Goal: Task Accomplishment & Management: Manage account settings

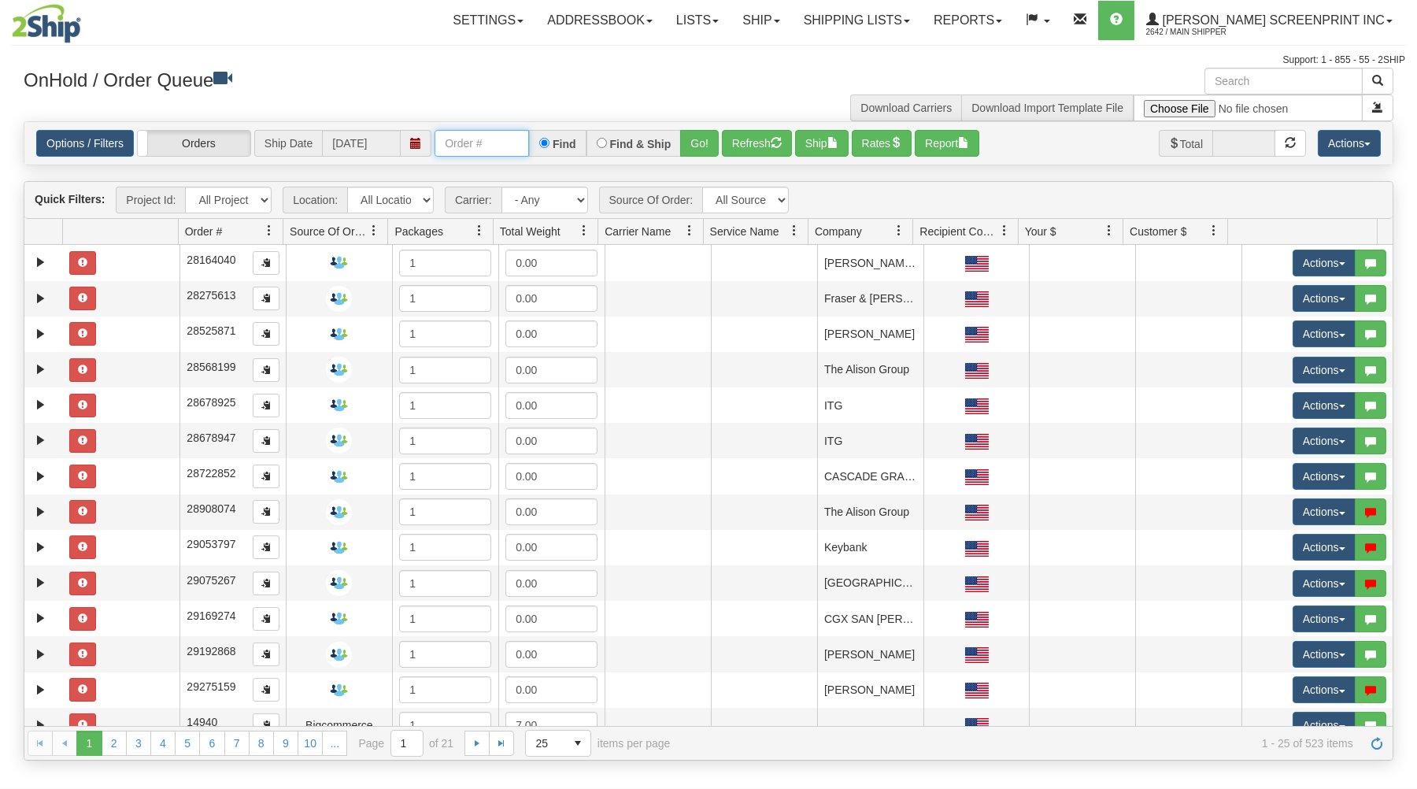
click at [509, 150] on input "text" at bounding box center [481, 143] width 94 height 27
type input "31663933"
click at [715, 141] on button "Go!" at bounding box center [699, 143] width 39 height 27
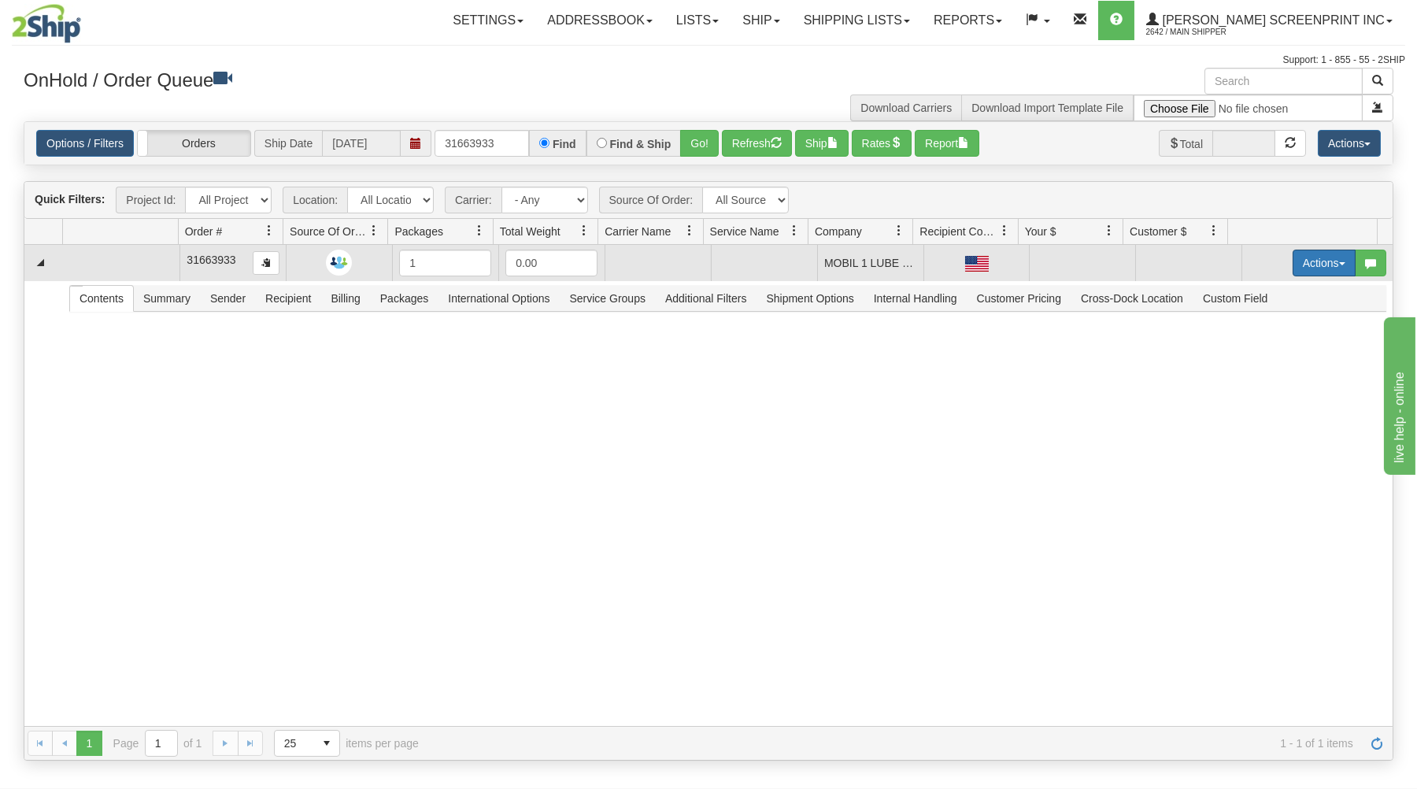
click at [1318, 258] on button "Actions" at bounding box center [1323, 262] width 63 height 27
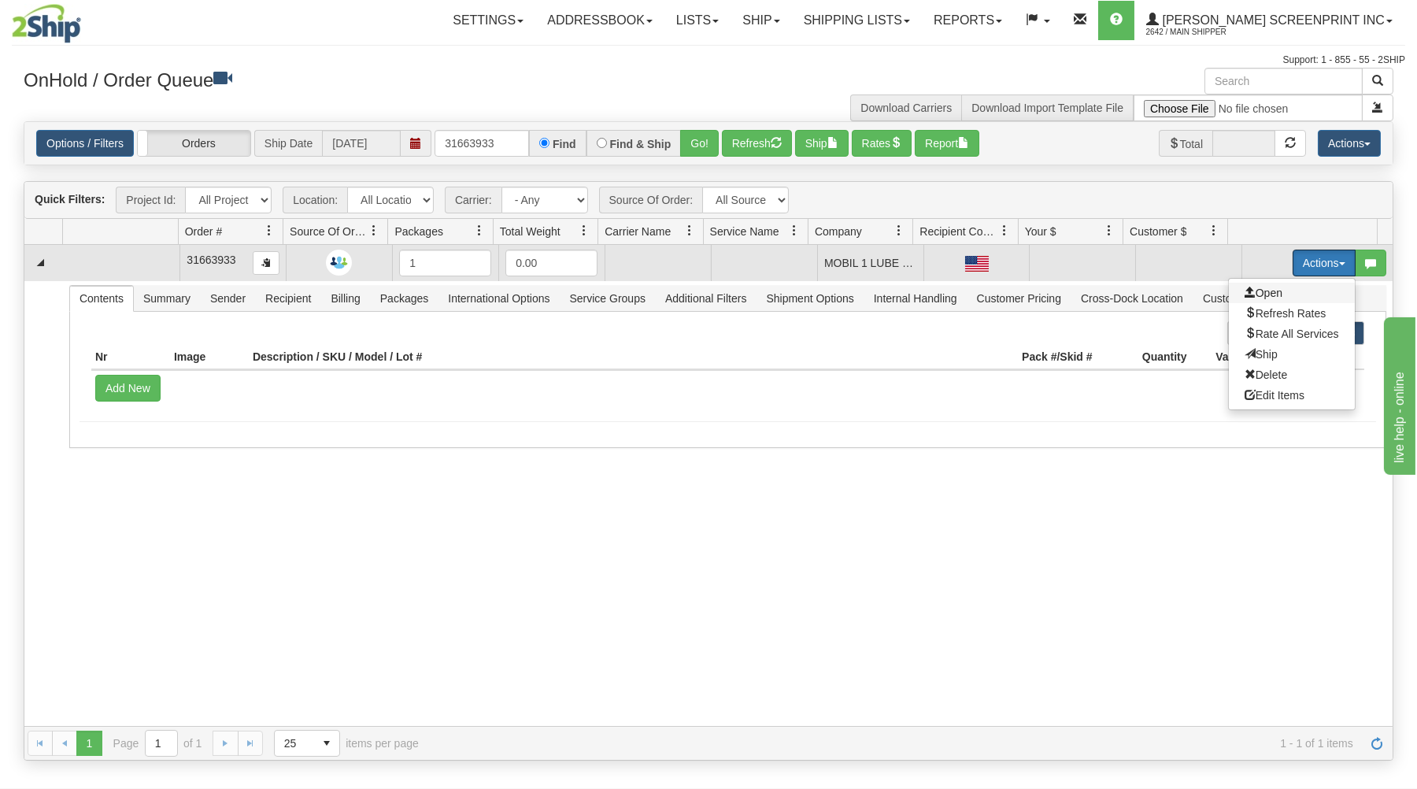
click at [1262, 293] on span "Open" at bounding box center [1263, 292] width 38 height 13
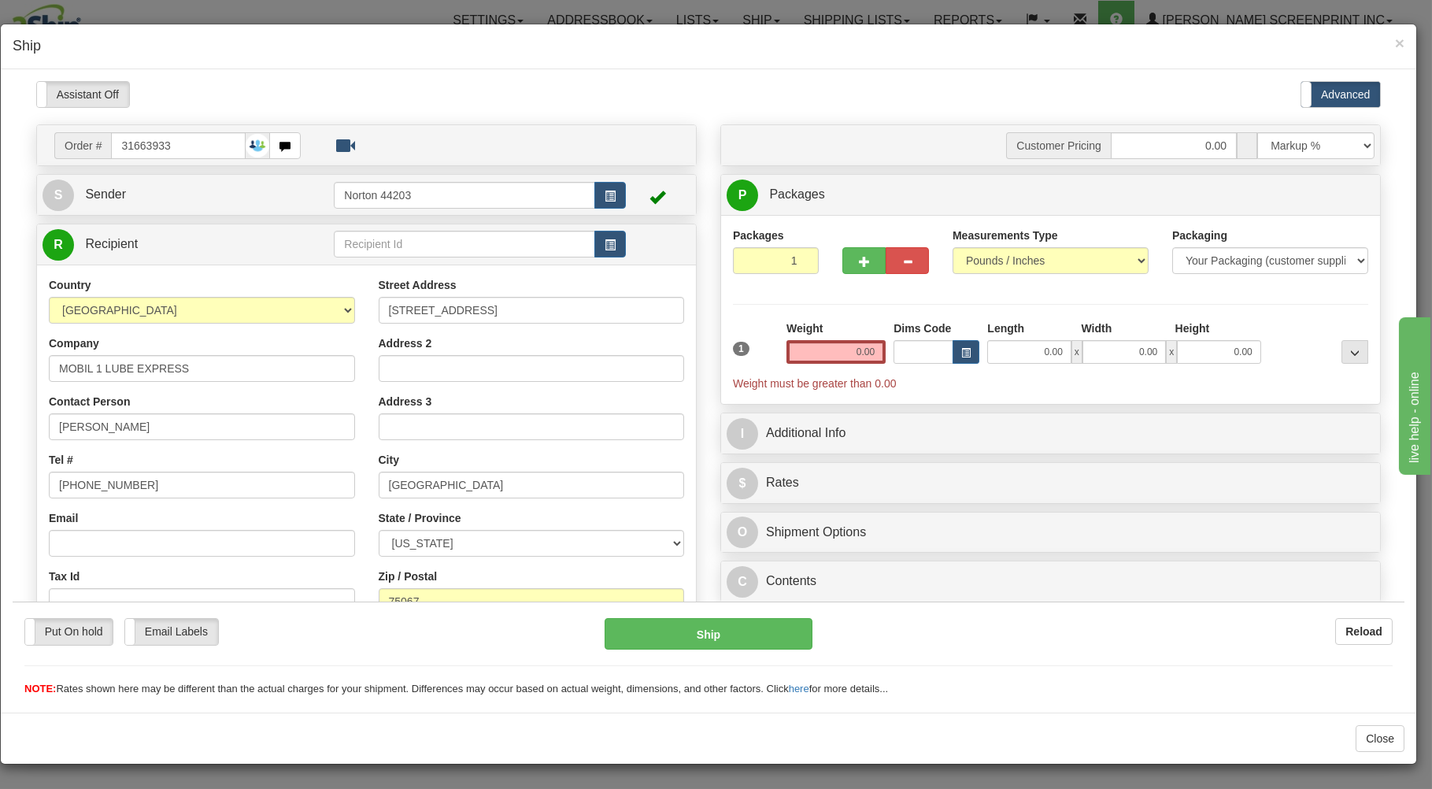
type input "12.80"
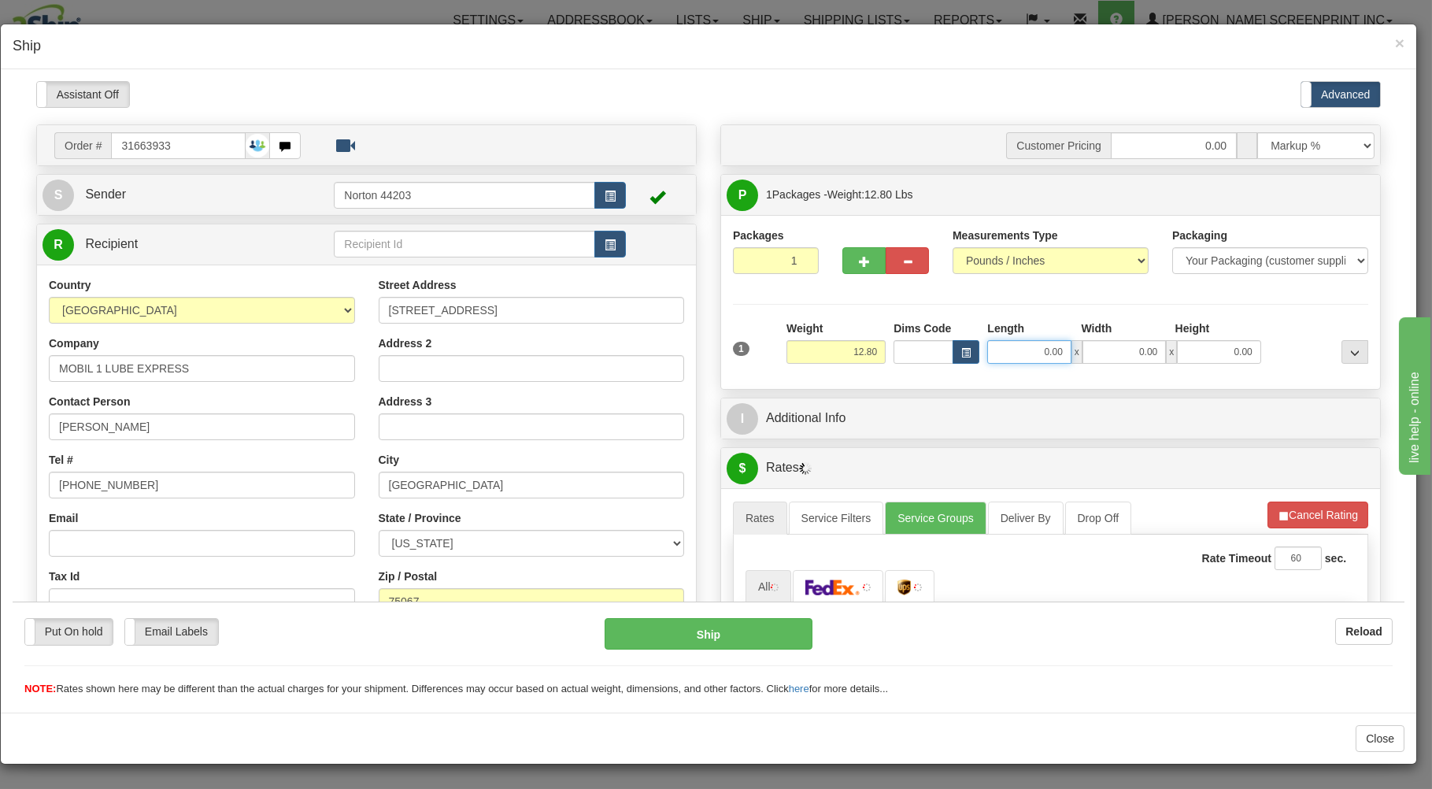
click at [1009, 345] on input "0.00" at bounding box center [1028, 351] width 83 height 24
type input "12.90"
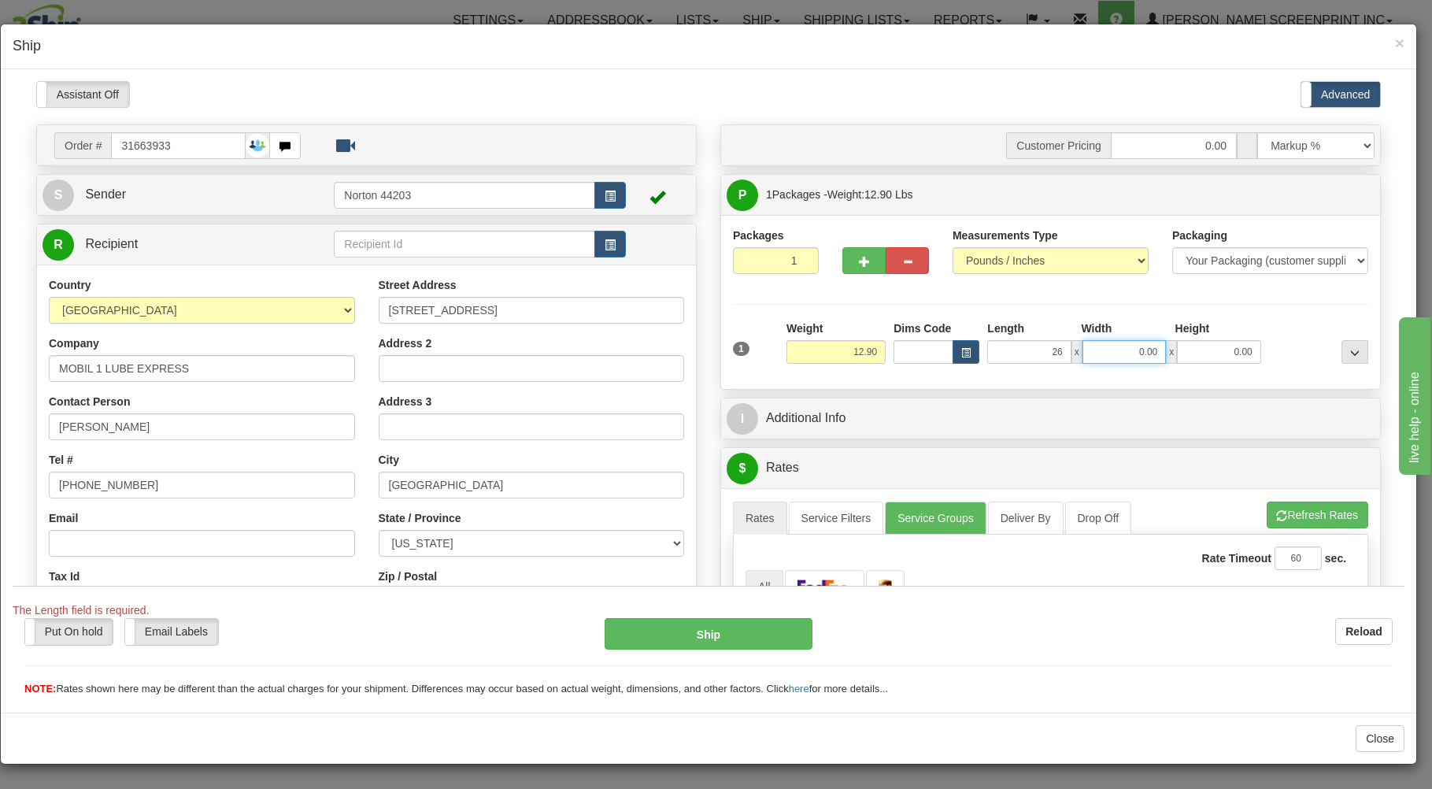
type input "26.00"
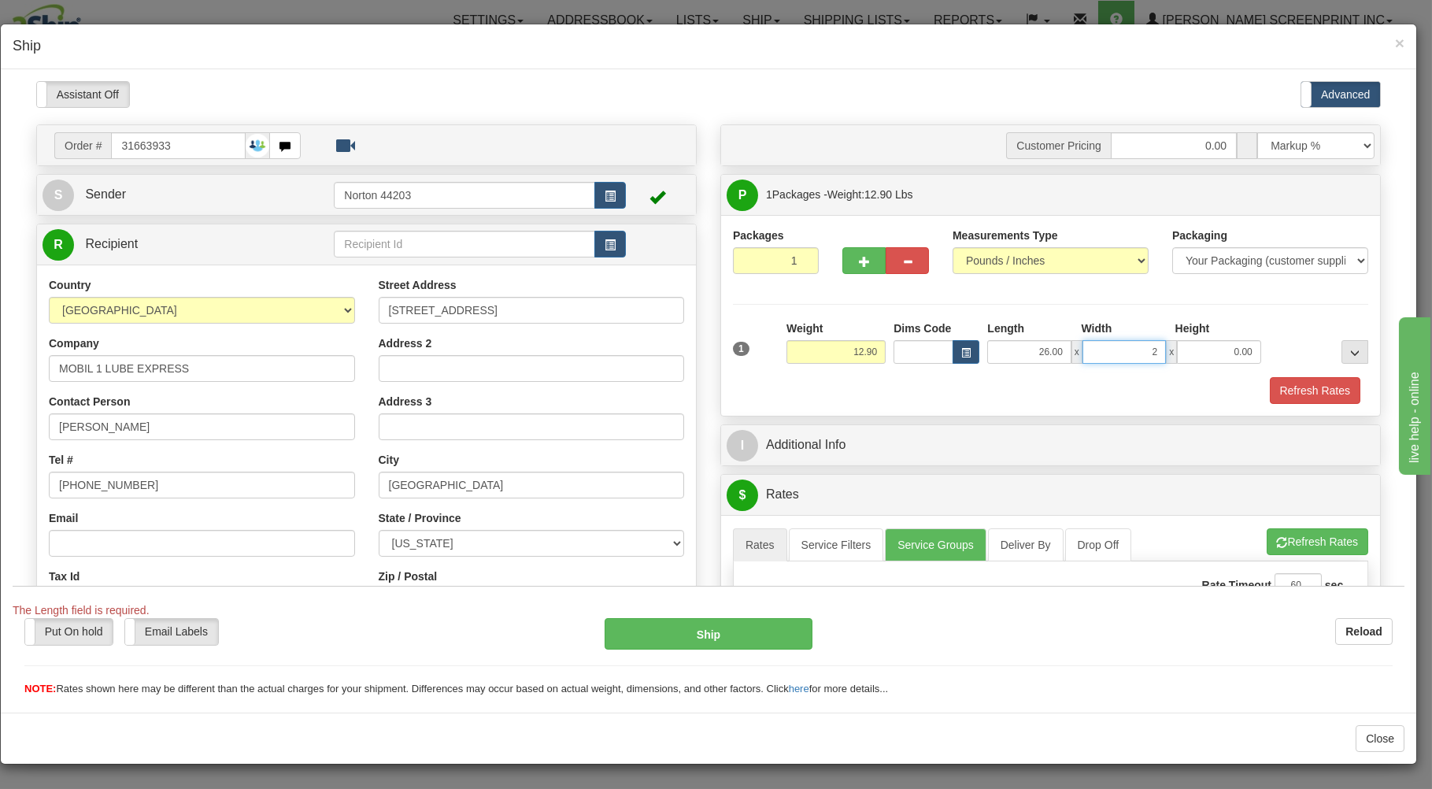
type input "24"
type input "12.80"
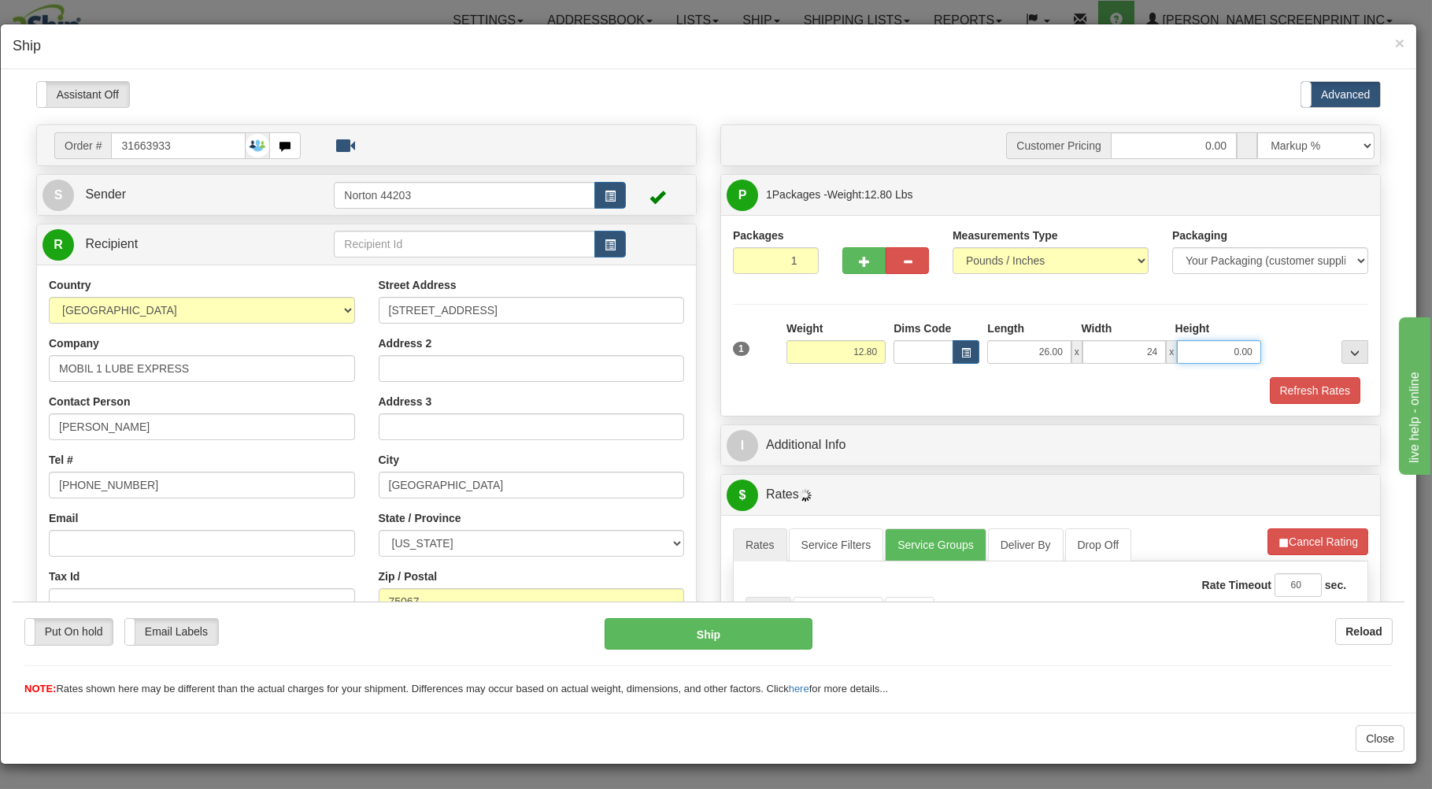
type input "24.00"
type input "12.35"
type input "7"
type input "12.80"
type input "7.00"
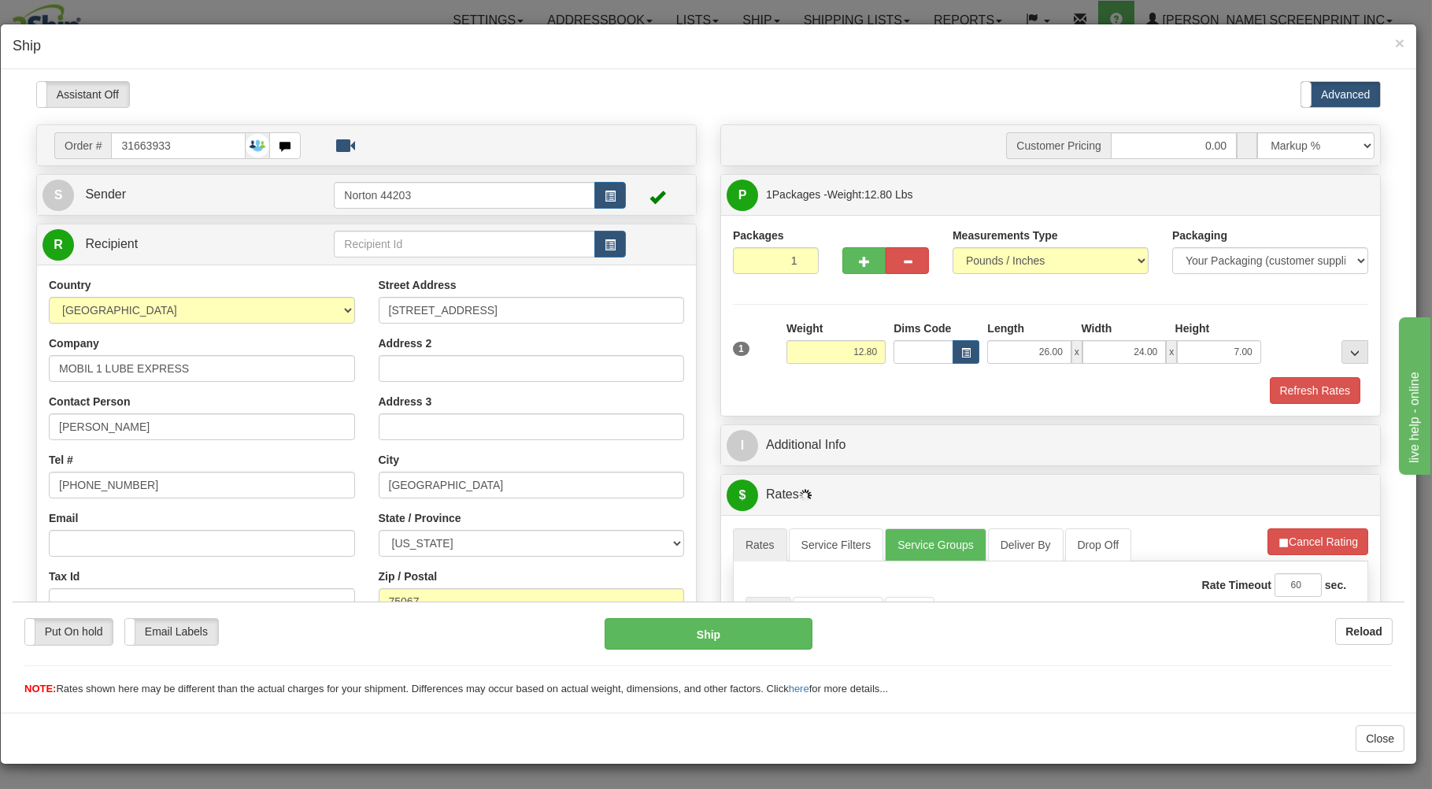
drag, startPoint x: 1009, startPoint y: 382, endPoint x: 1016, endPoint y: 388, distance: 9.0
click at [1016, 387] on div "Refresh Rates" at bounding box center [1050, 389] width 643 height 27
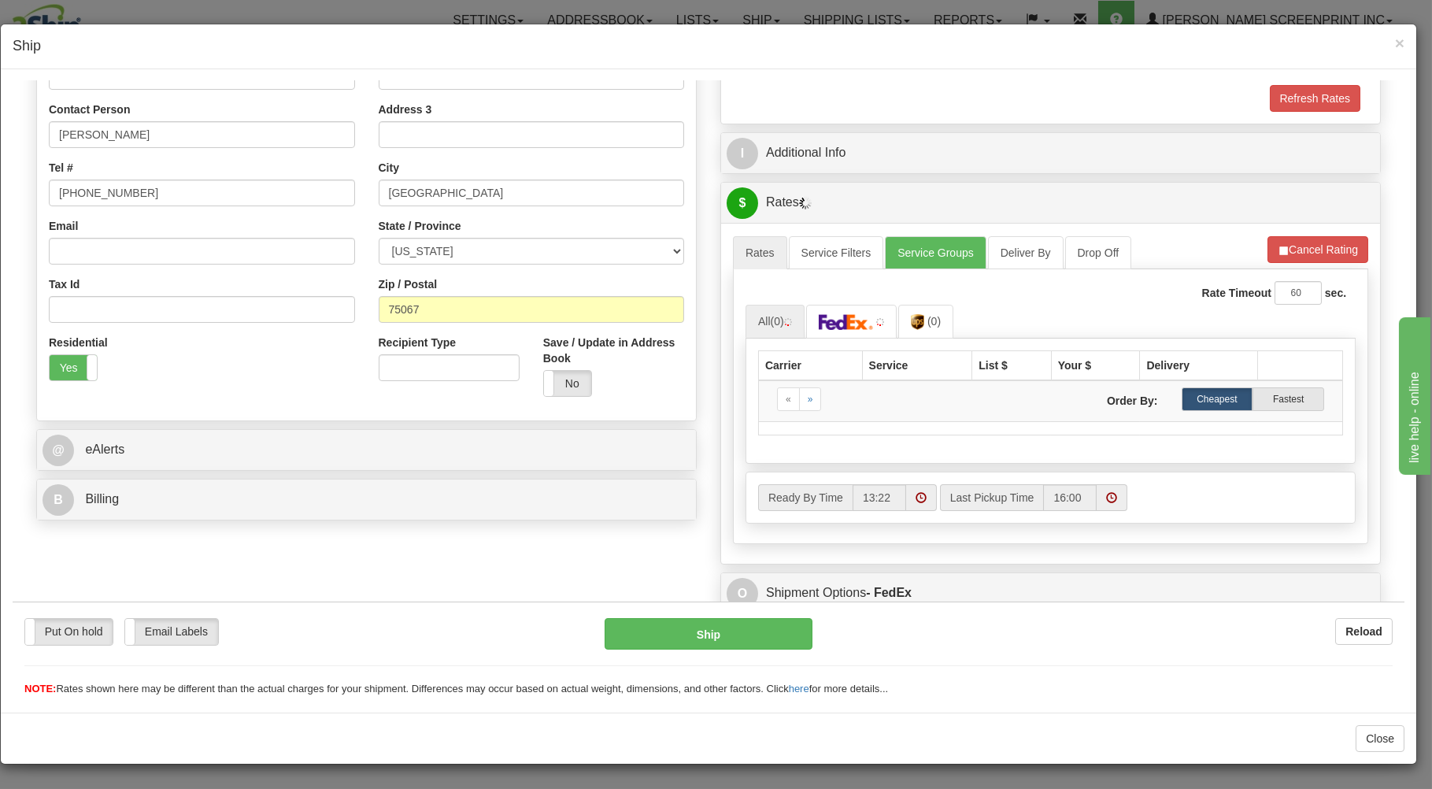
scroll to position [337, 0]
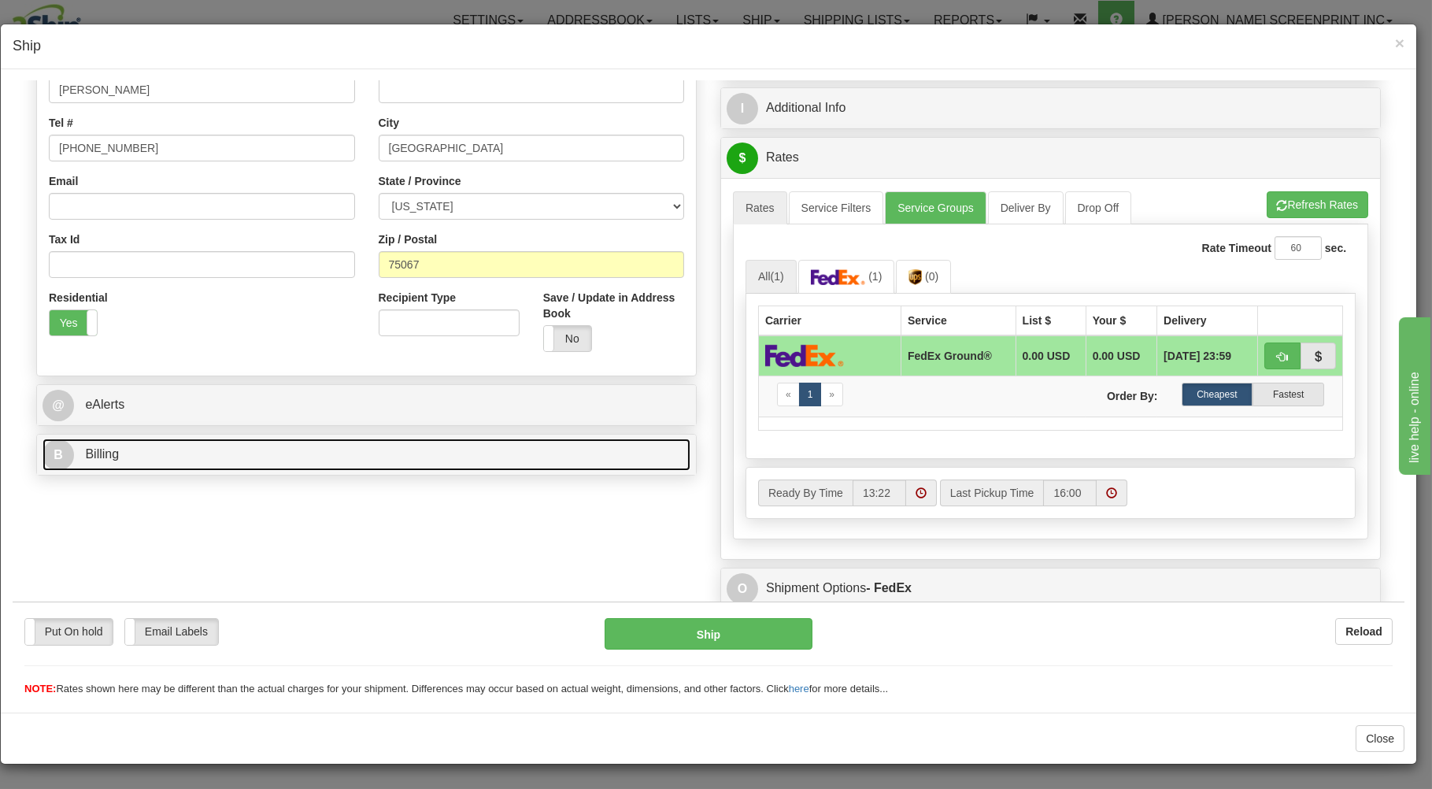
click at [581, 458] on link "B Billing" at bounding box center [366, 454] width 648 height 32
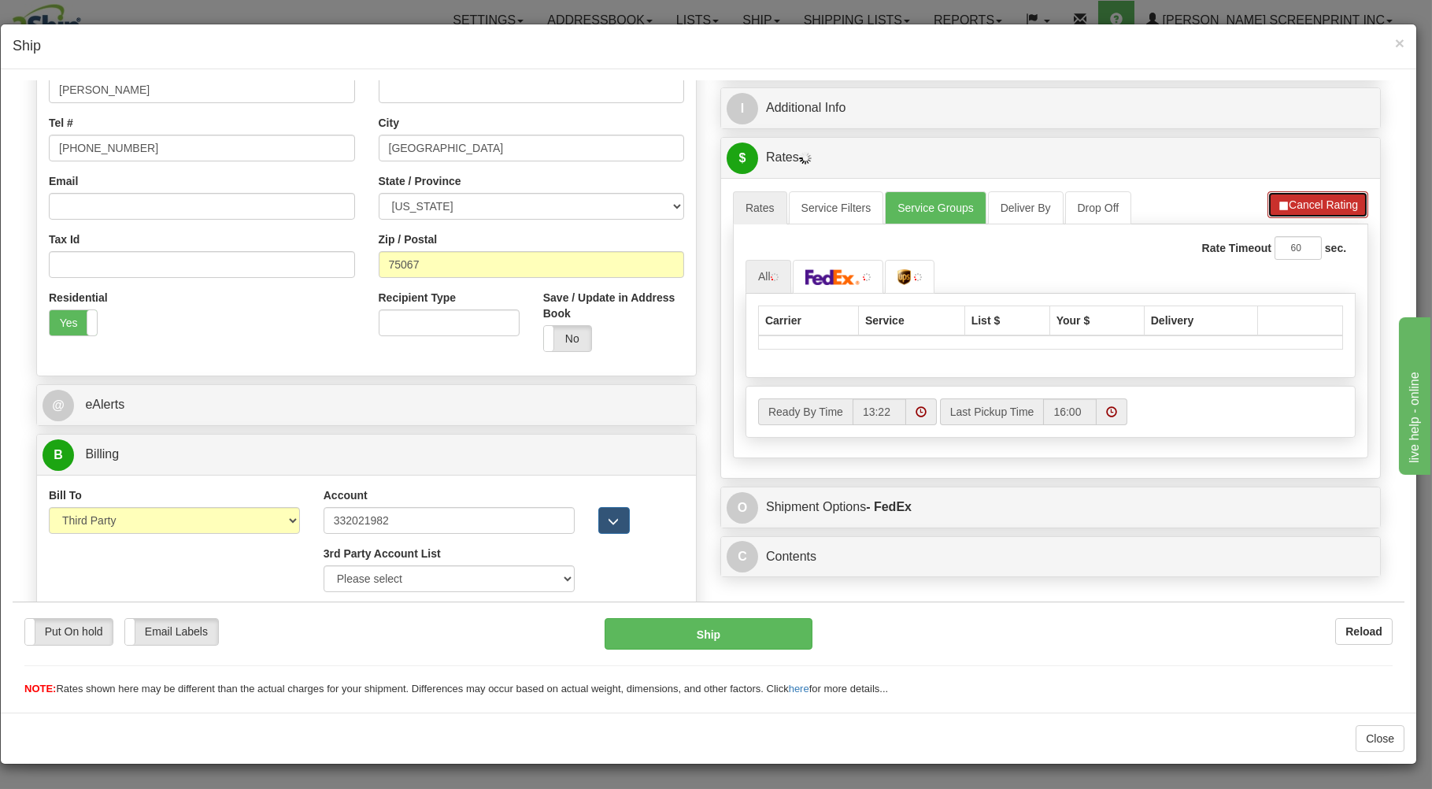
click at [1280, 204] on button "Cancel Rating" at bounding box center [1317, 203] width 101 height 27
drag, startPoint x: 825, startPoint y: 284, endPoint x: 848, endPoint y: 346, distance: 66.2
click at [825, 284] on img at bounding box center [824, 276] width 55 height 16
type input "12.80"
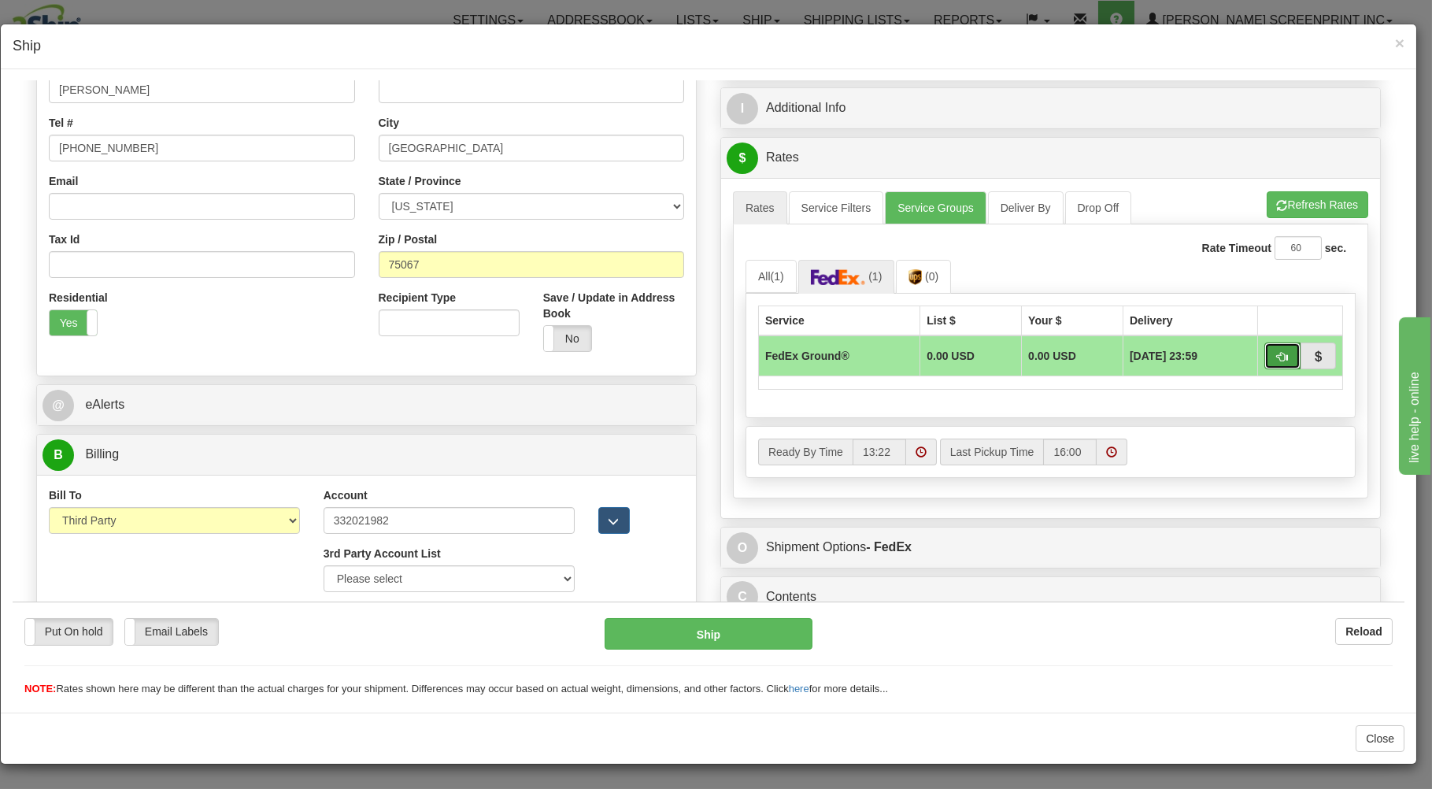
click at [1264, 346] on button "button" at bounding box center [1282, 355] width 36 height 27
type input "92"
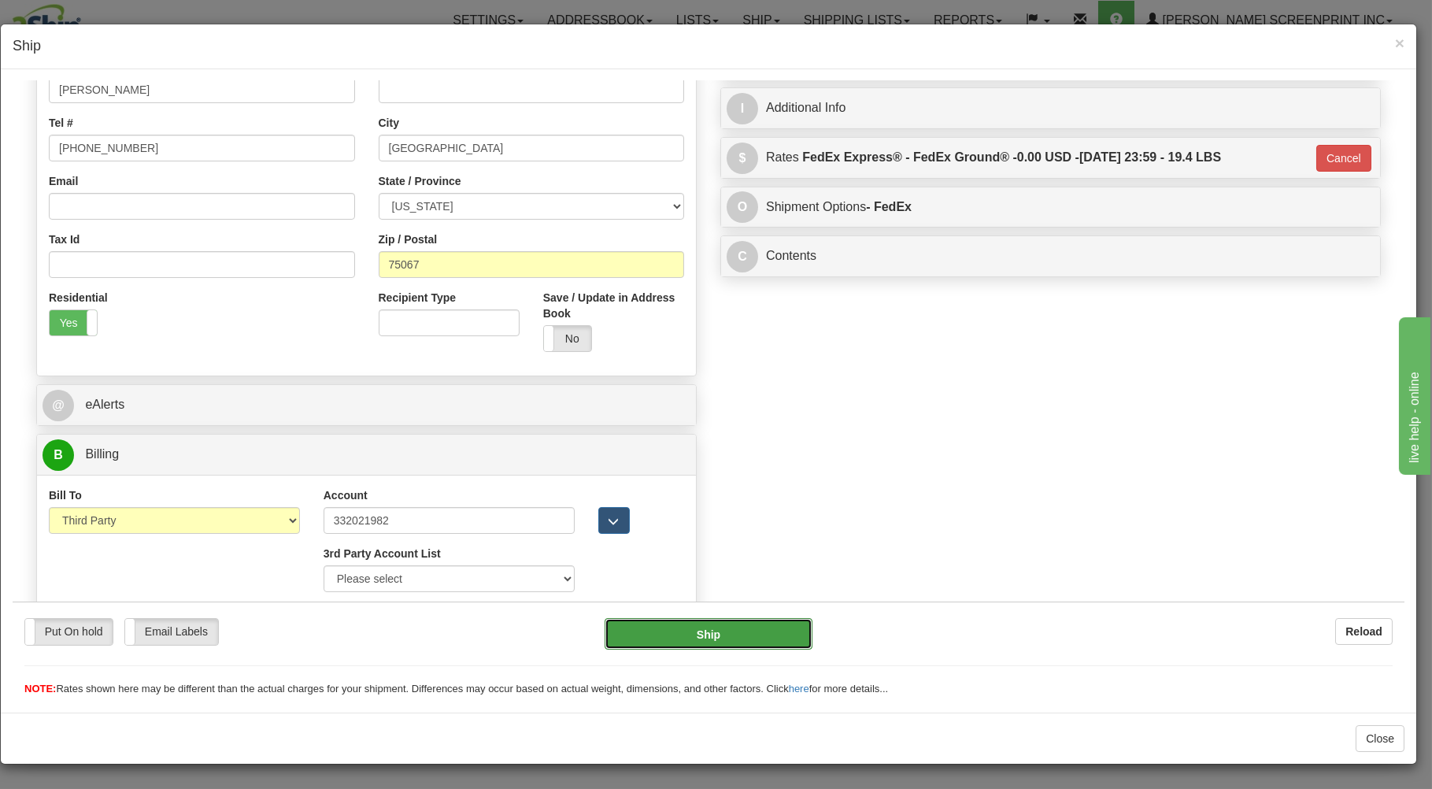
click at [739, 630] on button "Ship" at bounding box center [708, 632] width 209 height 31
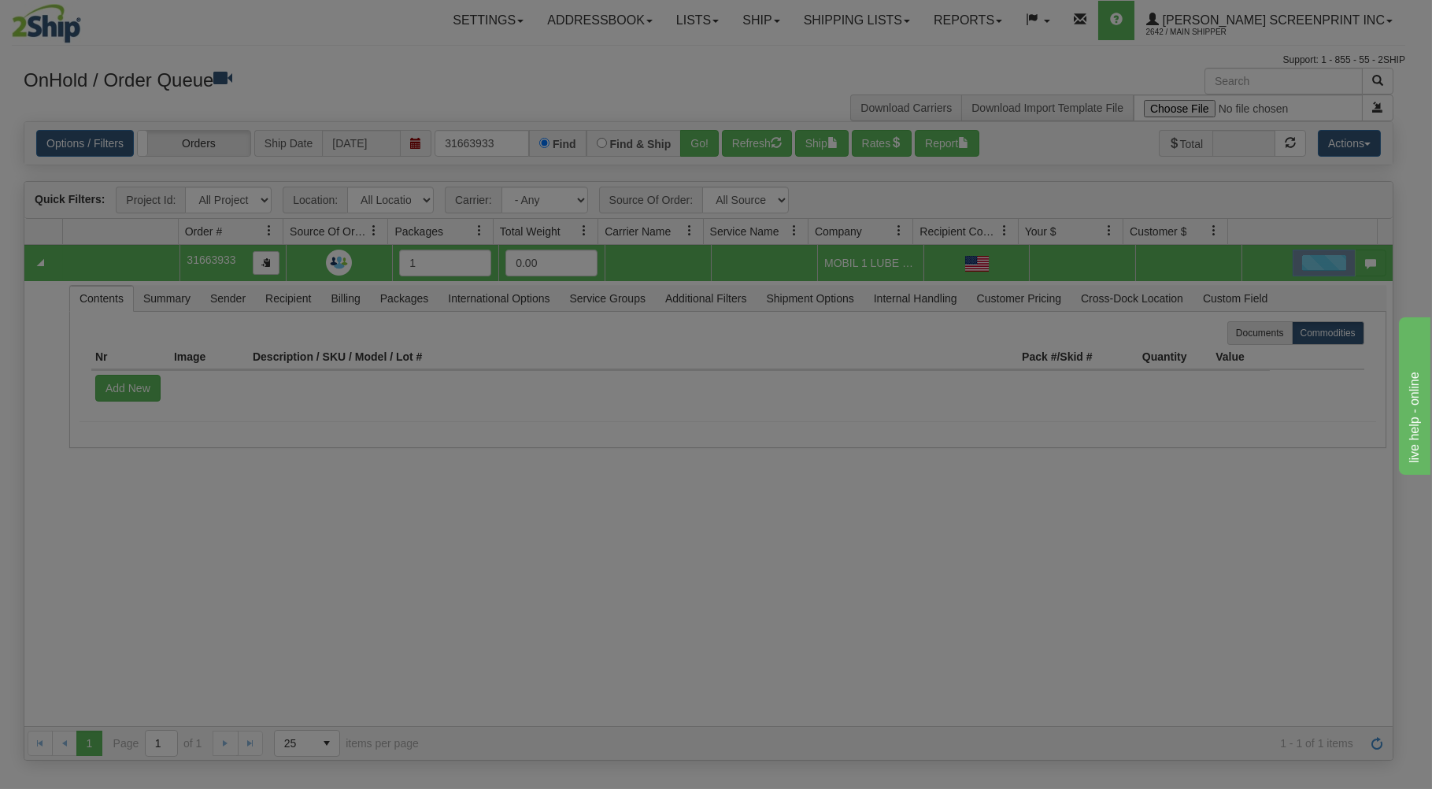
scroll to position [0, 0]
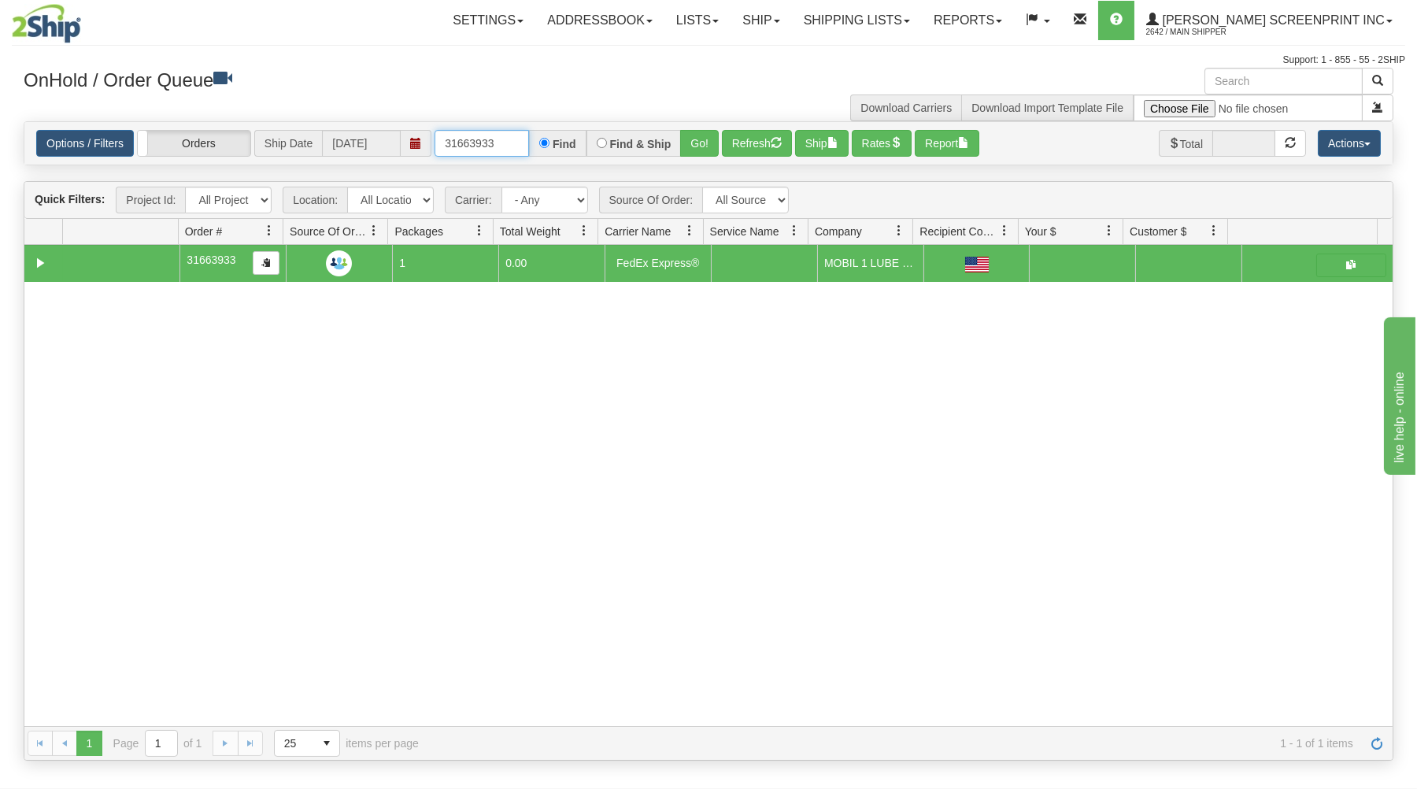
drag, startPoint x: 445, startPoint y: 145, endPoint x: 575, endPoint y: 134, distance: 131.1
click at [563, 133] on div "31663933 Find Find & Ship Go!" at bounding box center [576, 143] width 284 height 27
type input "17247"
click at [695, 138] on button "Go!" at bounding box center [699, 143] width 39 height 27
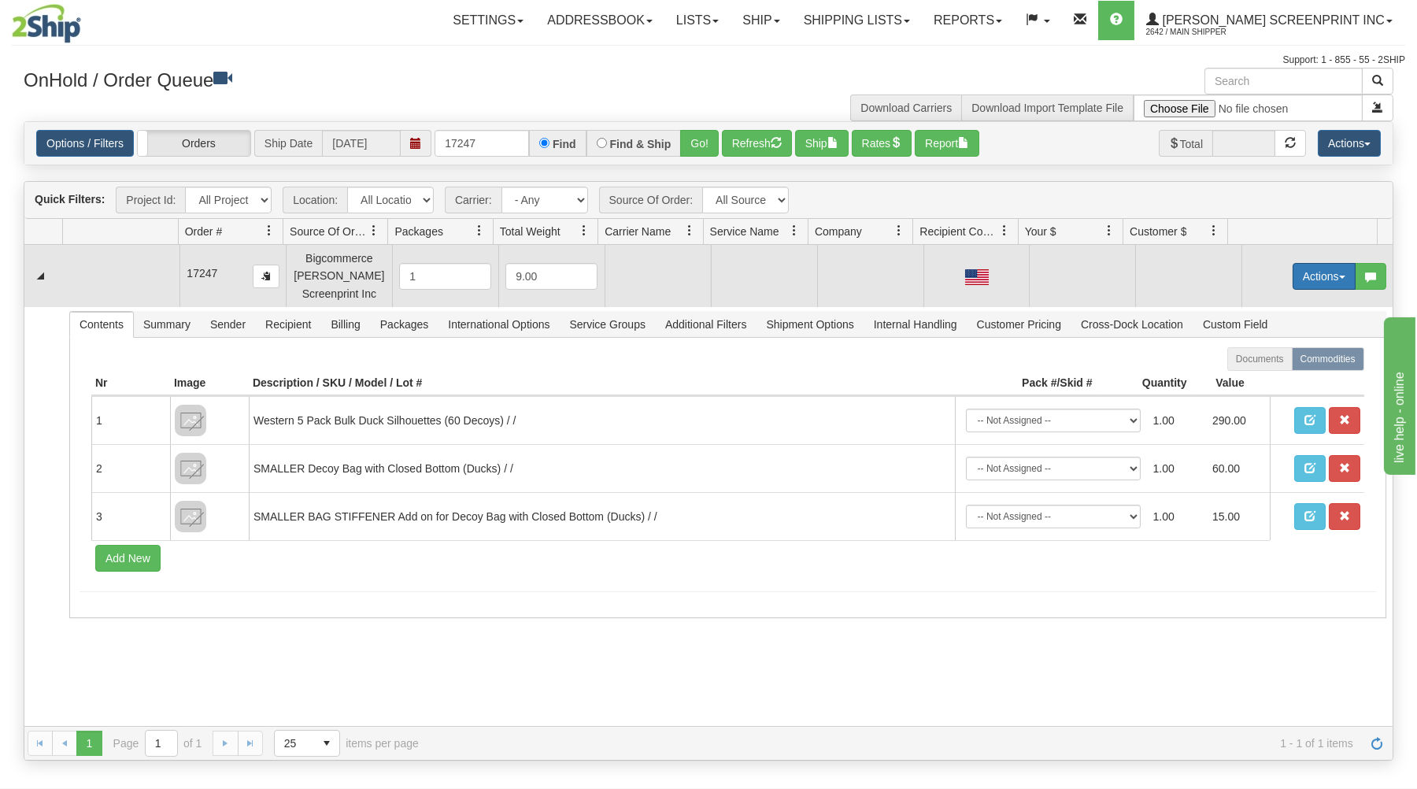
click at [1292, 272] on button "Actions" at bounding box center [1323, 276] width 63 height 27
click at [1246, 301] on link "Open" at bounding box center [1292, 306] width 126 height 20
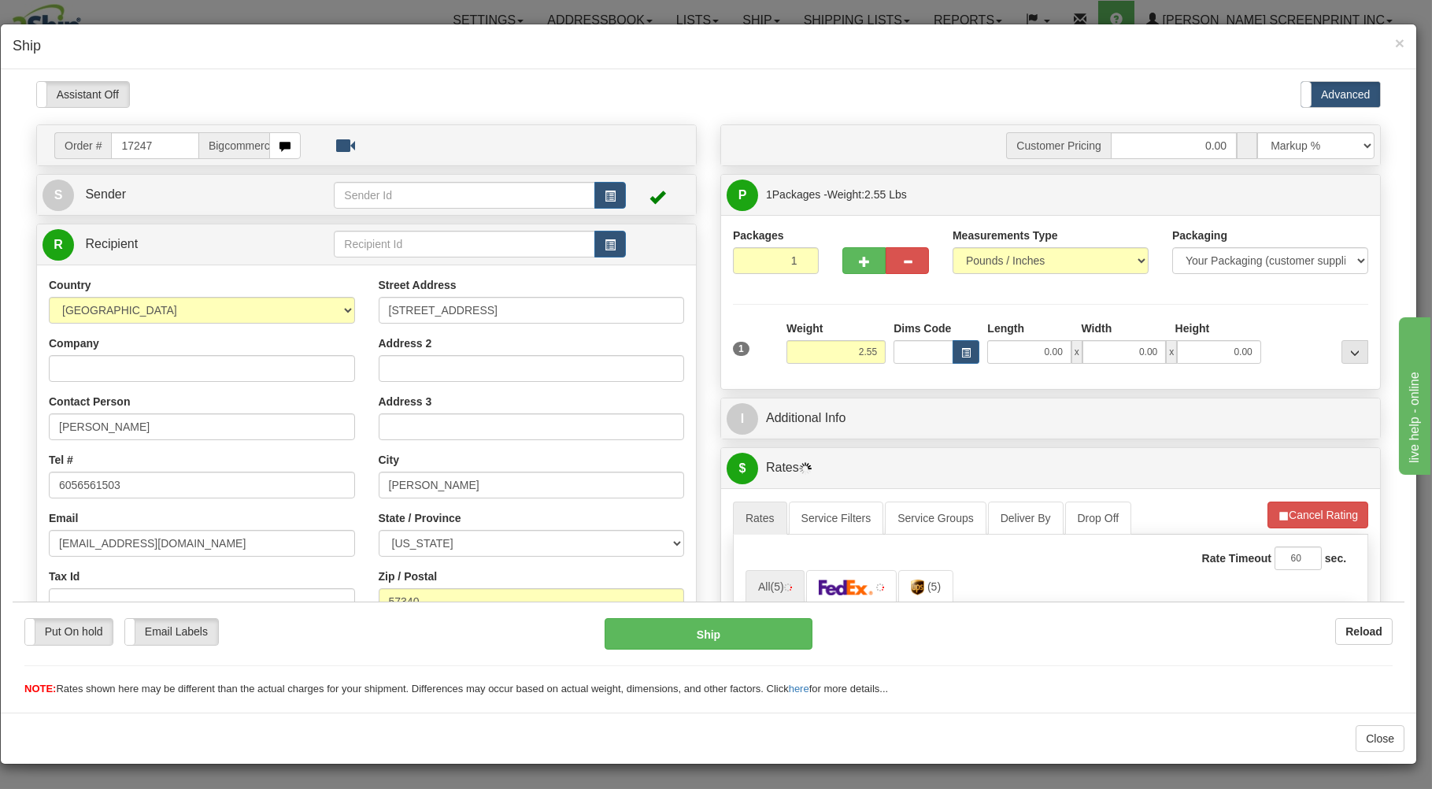
type input "3.20"
click at [859, 256] on span "button" at bounding box center [864, 261] width 11 height 10
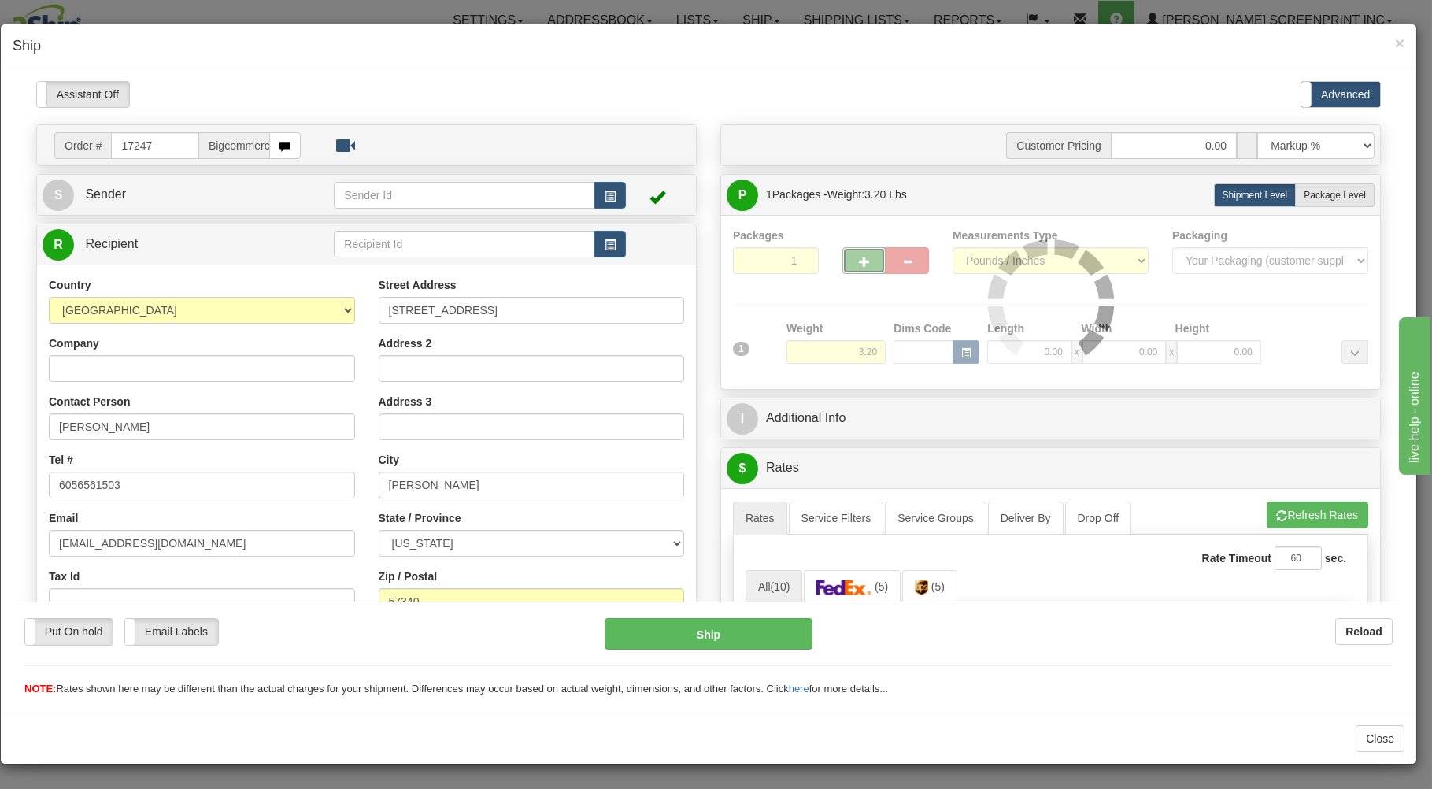
type input "2"
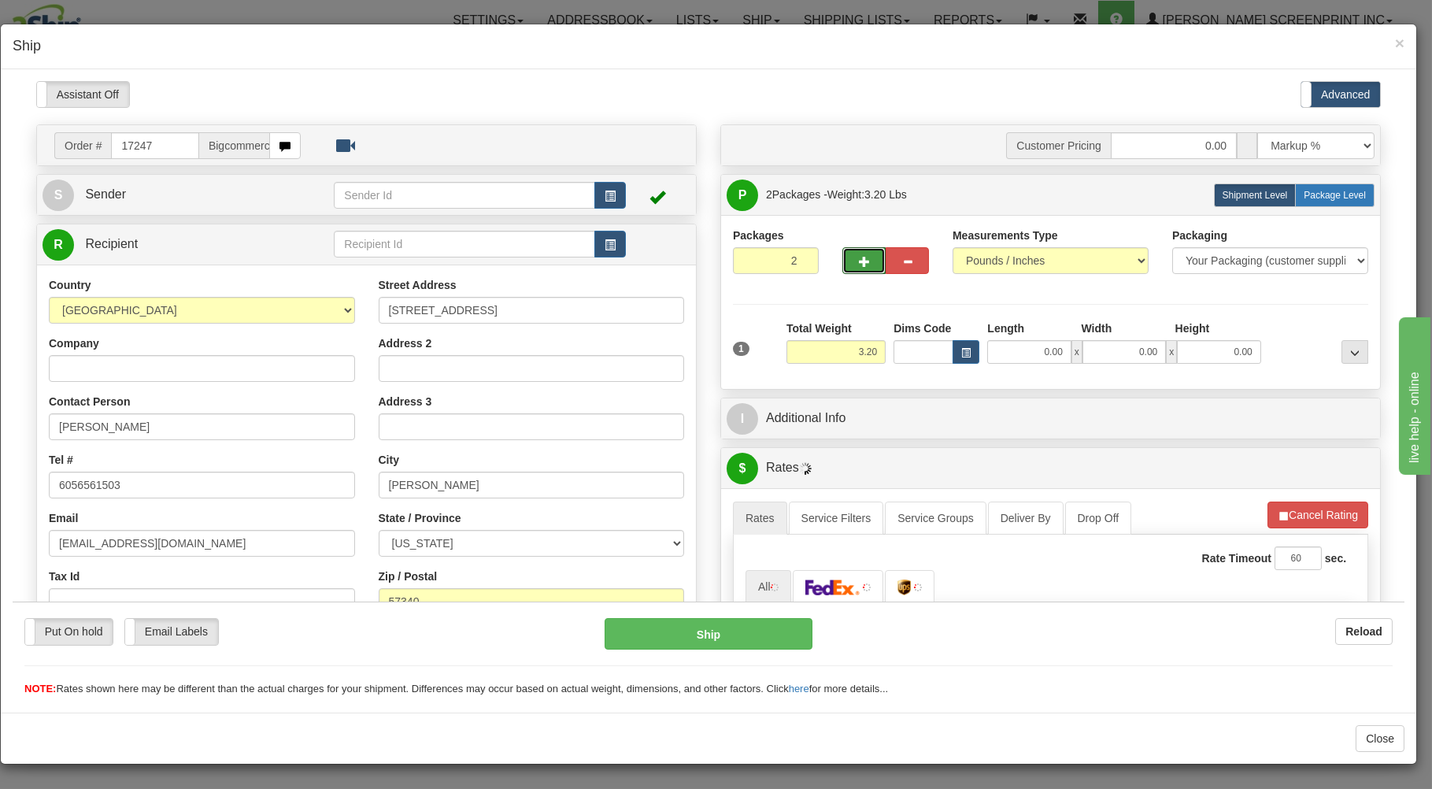
click at [1306, 194] on span "Package Level" at bounding box center [1334, 194] width 62 height 11
radio input "true"
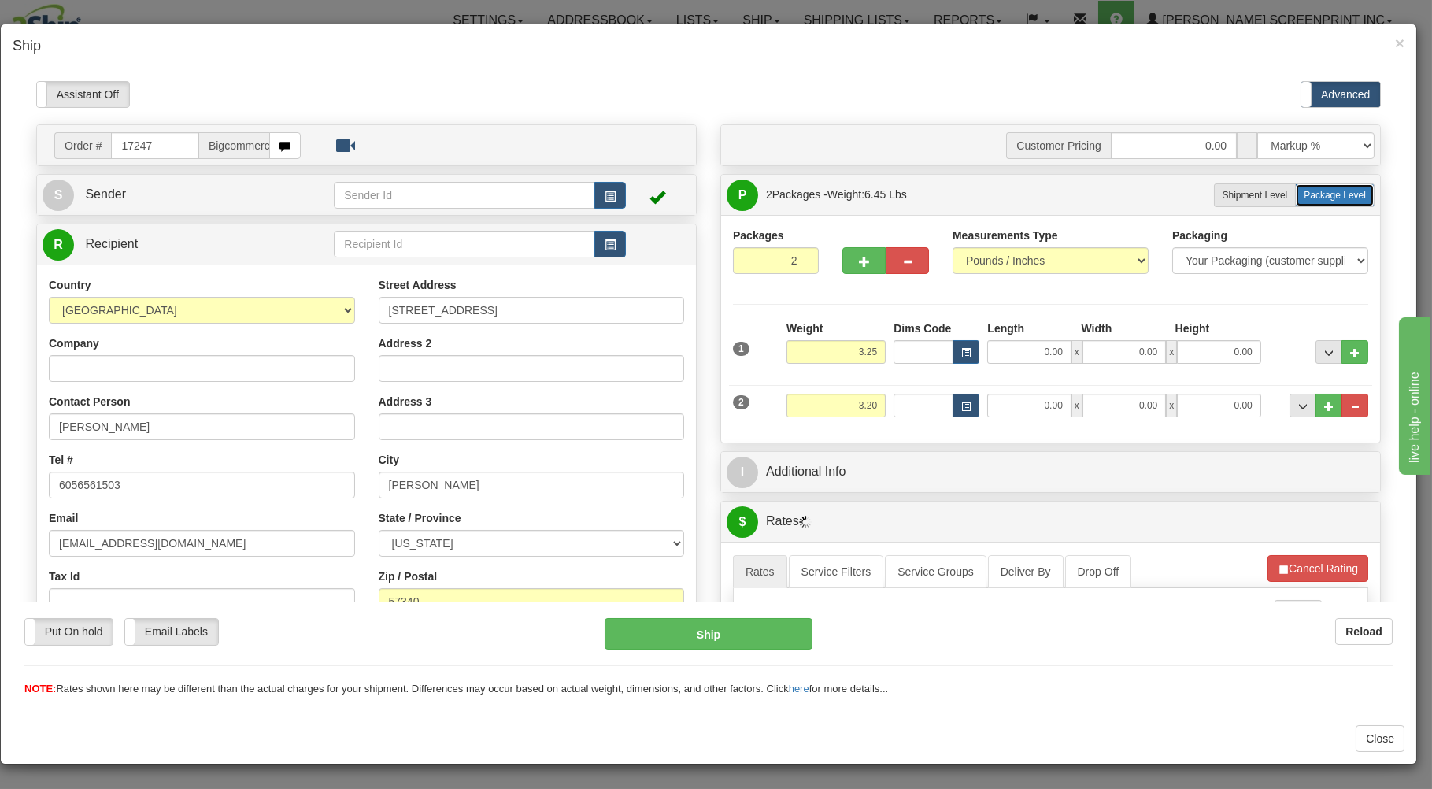
type input "3.30"
click at [1008, 360] on input "0.00" at bounding box center [1028, 351] width 83 height 24
type input "0.00"
drag, startPoint x: 839, startPoint y: 353, endPoint x: 932, endPoint y: 334, distance: 94.6
click at [885, 339] on input "3.30" at bounding box center [835, 351] width 99 height 24
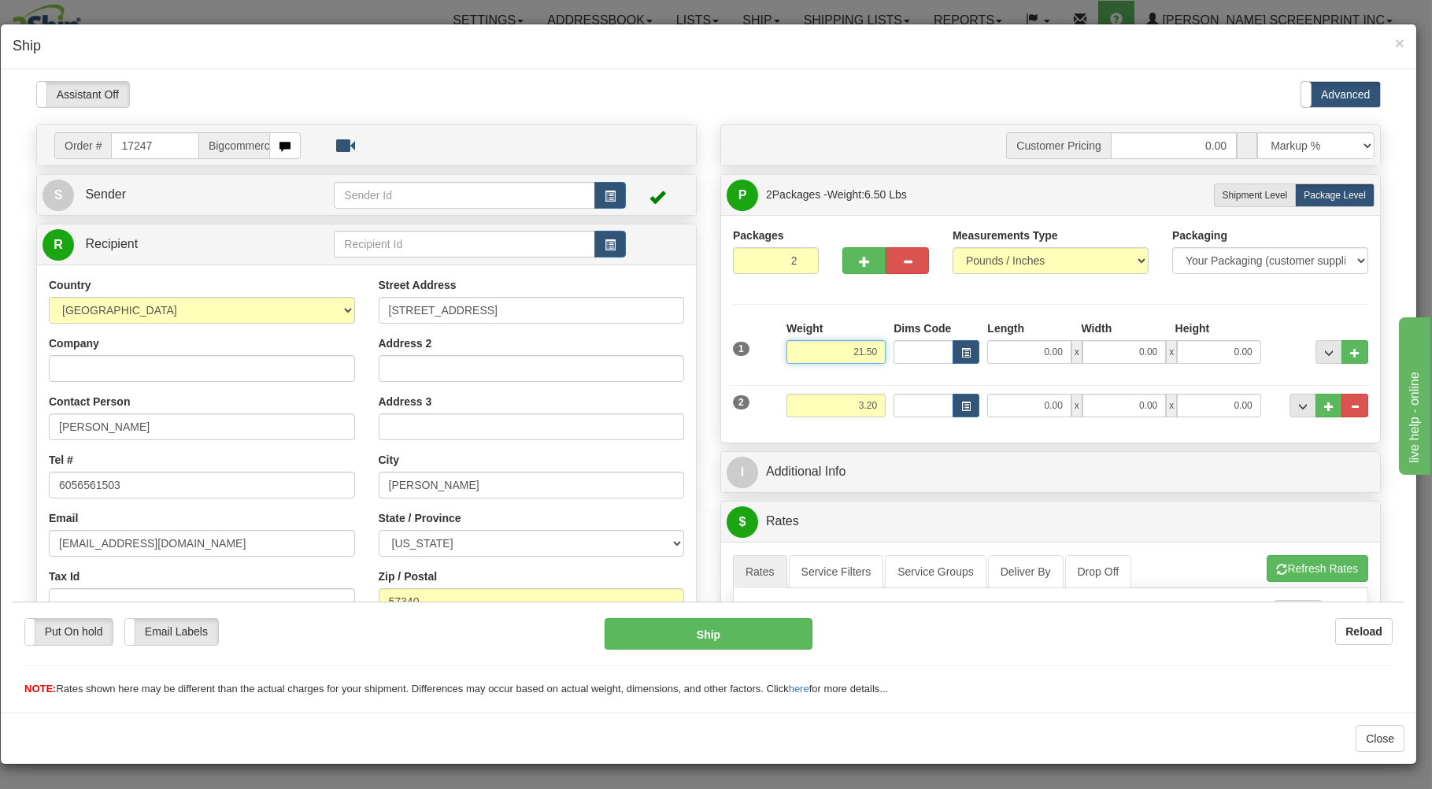
type input "21.50"
type input "26.00"
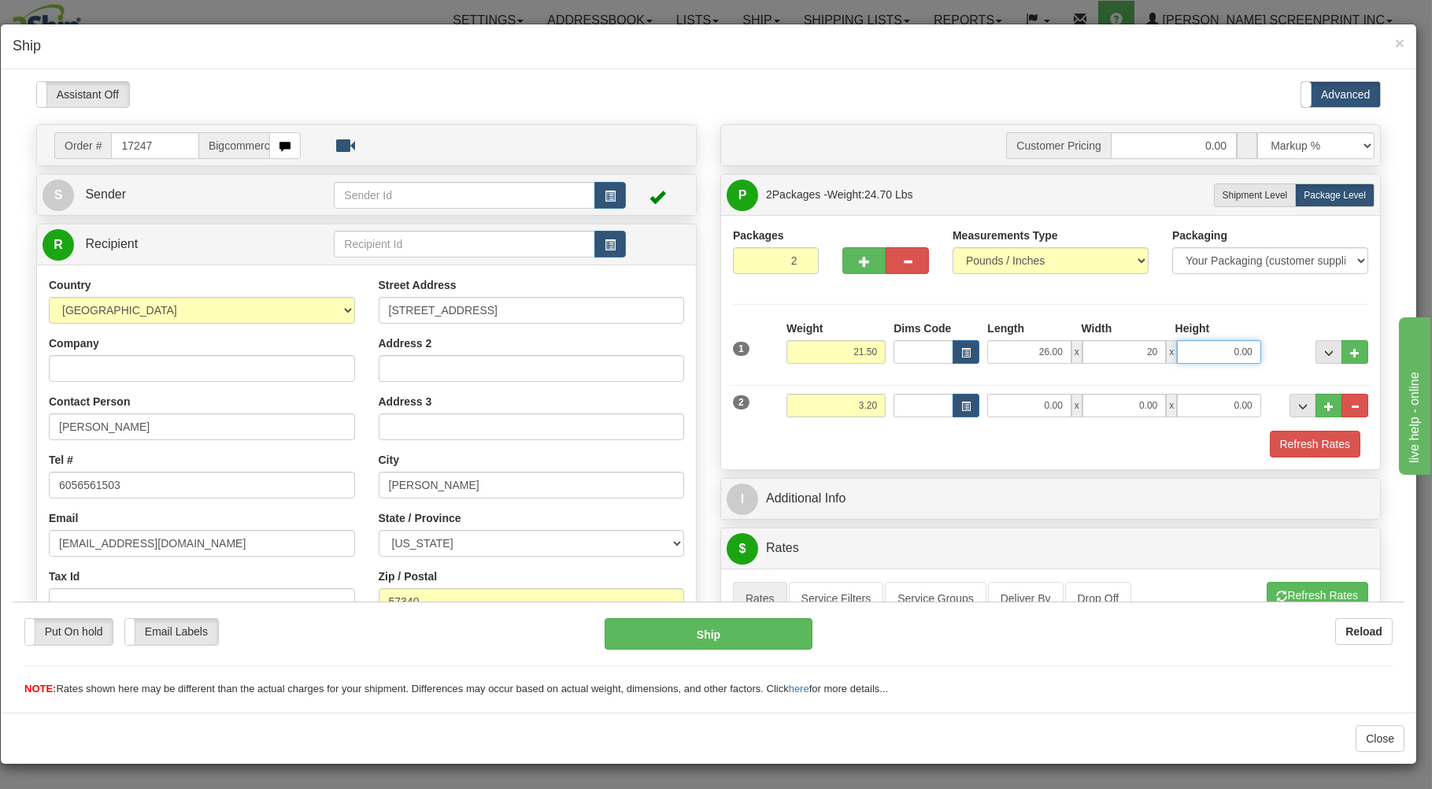
type input "20.00"
type input "7.00"
click at [1009, 405] on input "0.00" at bounding box center [1028, 405] width 83 height 24
type input "28.00"
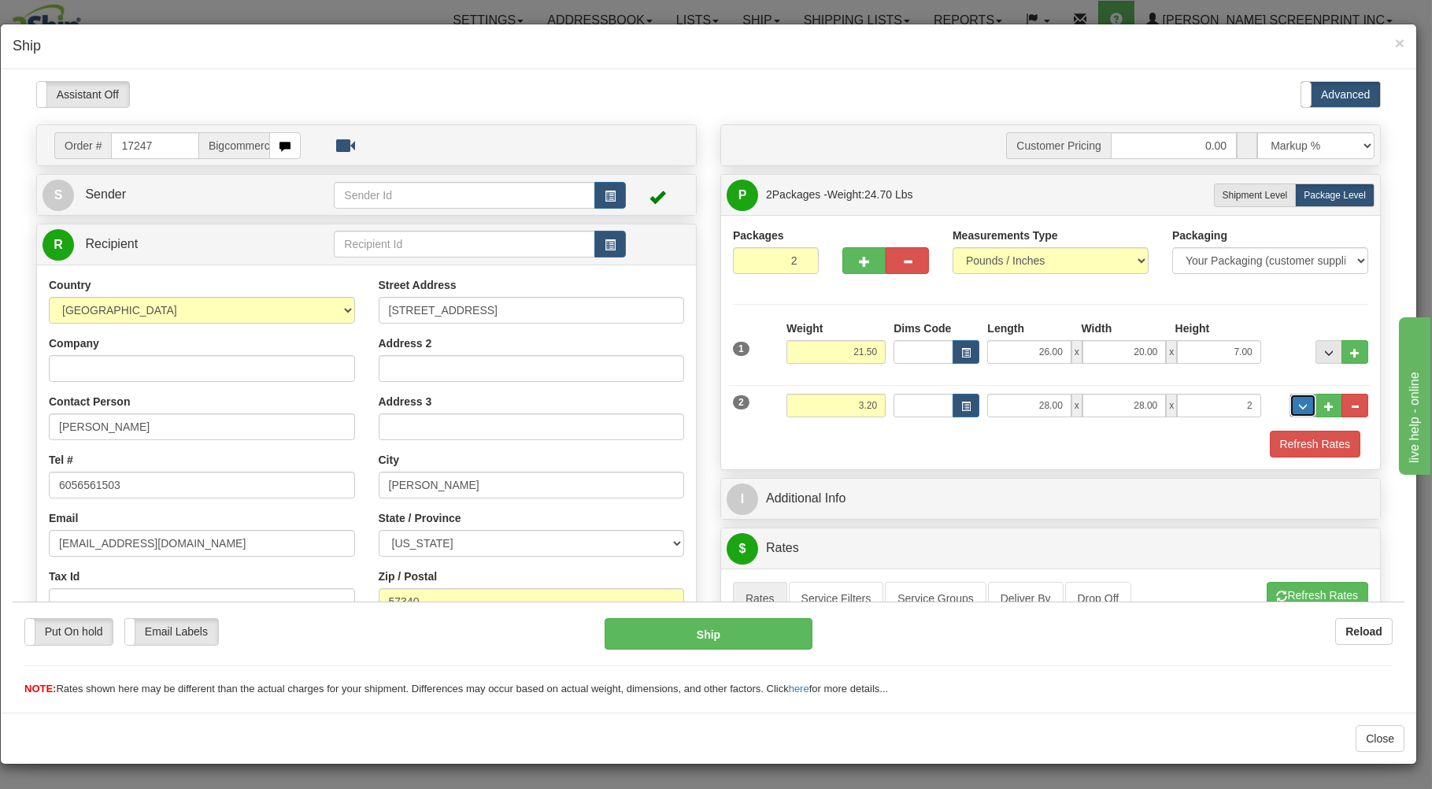
type input "2.00"
click at [1008, 426] on div "2 Weight 3.20 Dims Code Length Width Height" at bounding box center [1050, 402] width 643 height 53
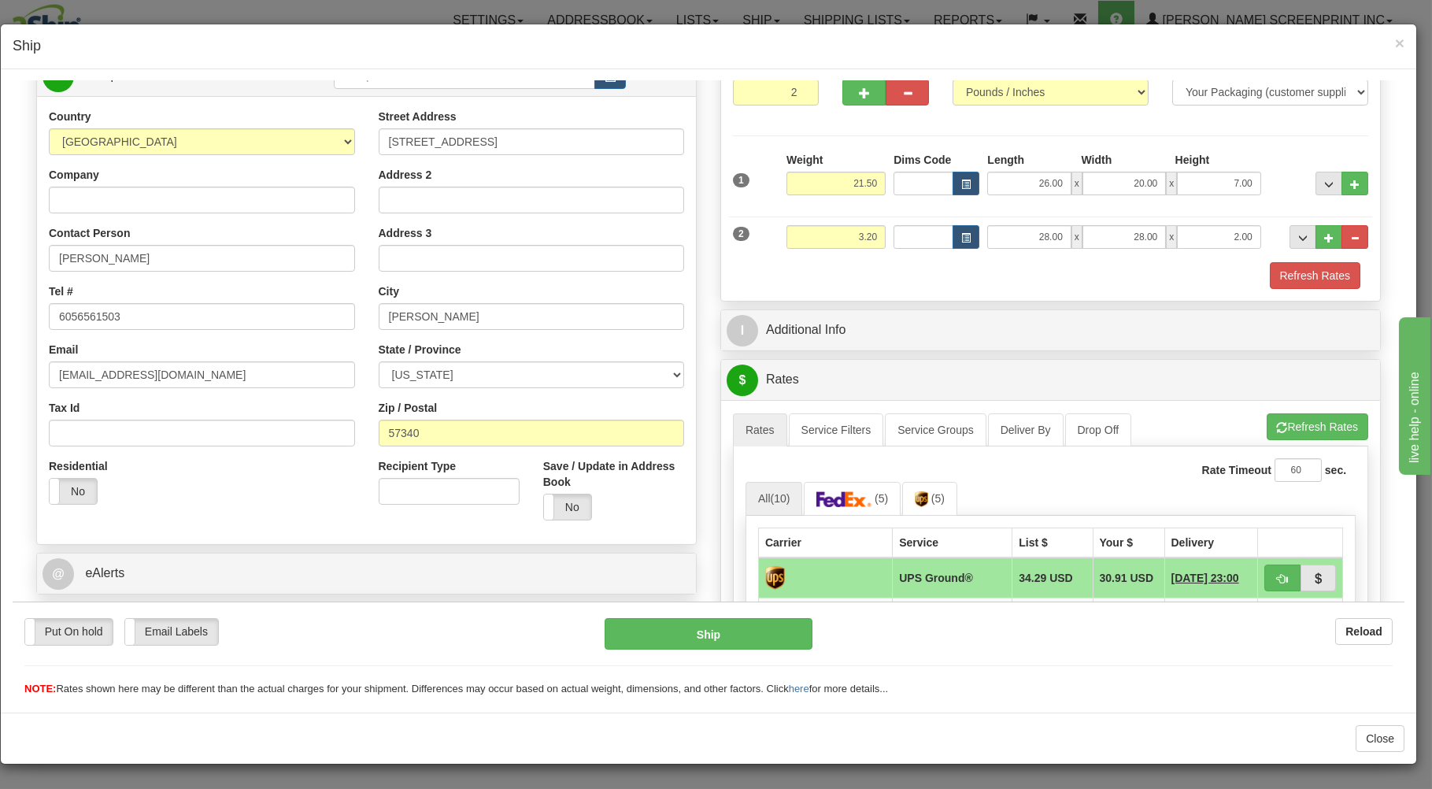
scroll to position [253, 0]
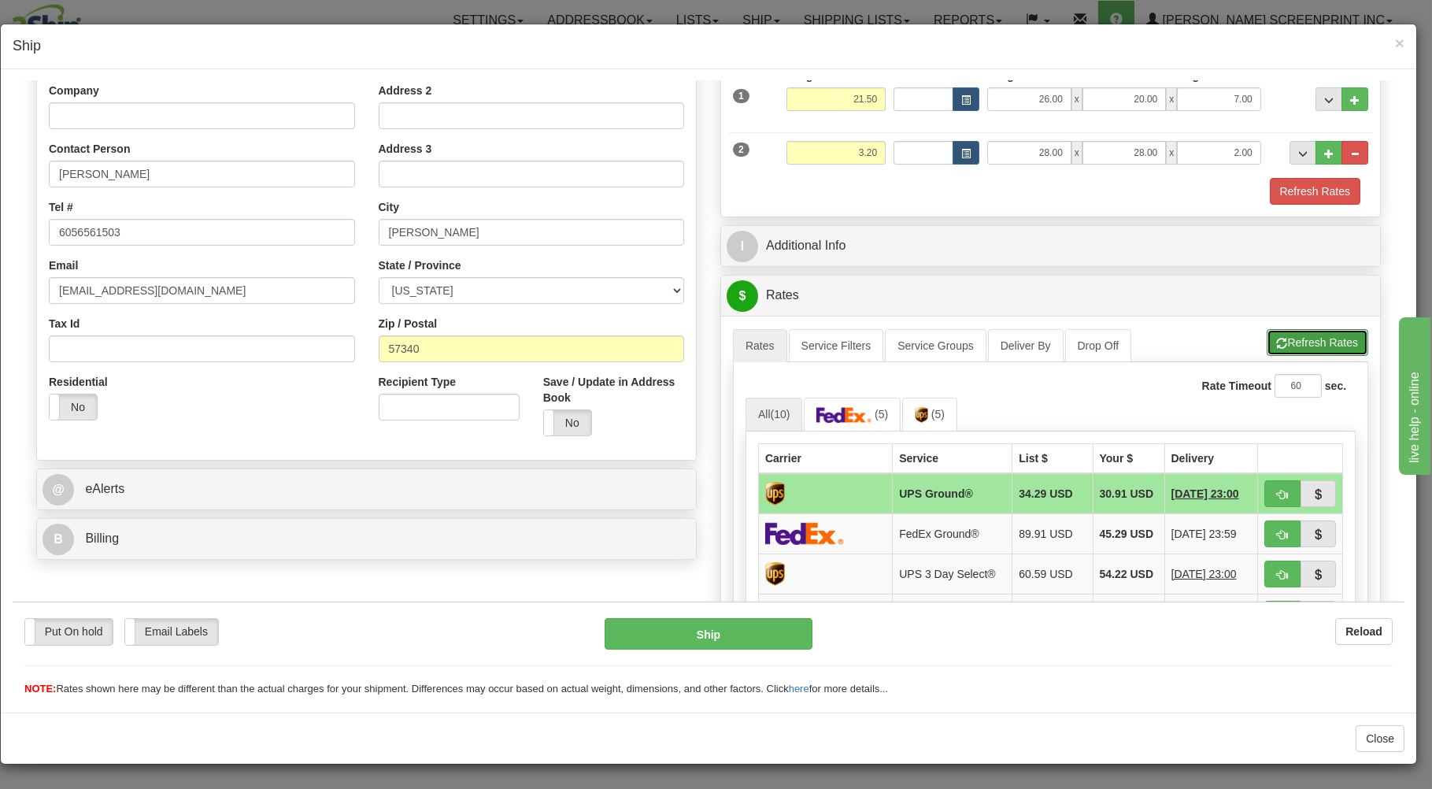
click at [1280, 332] on button "Refresh Rates" at bounding box center [1317, 341] width 102 height 27
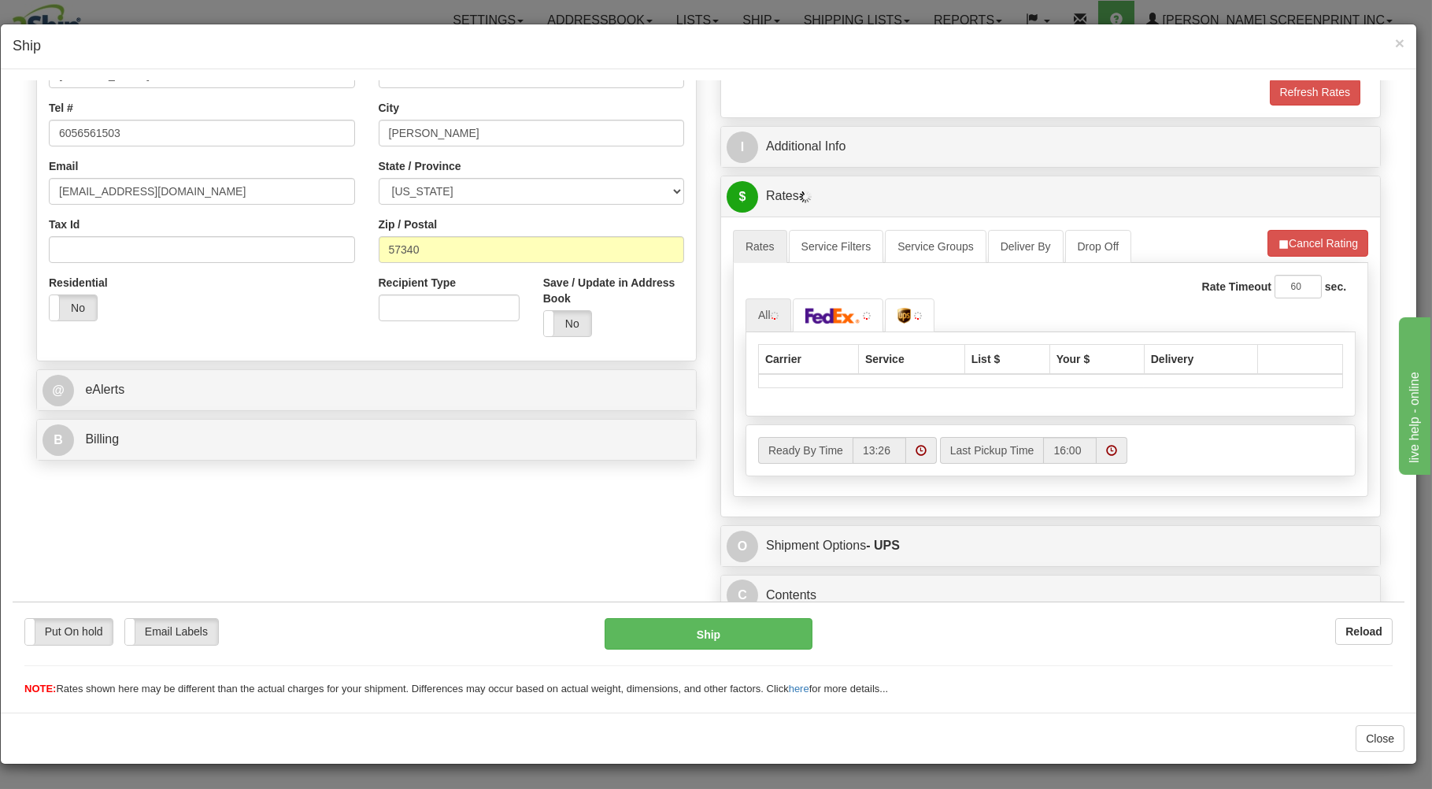
scroll to position [364, 0]
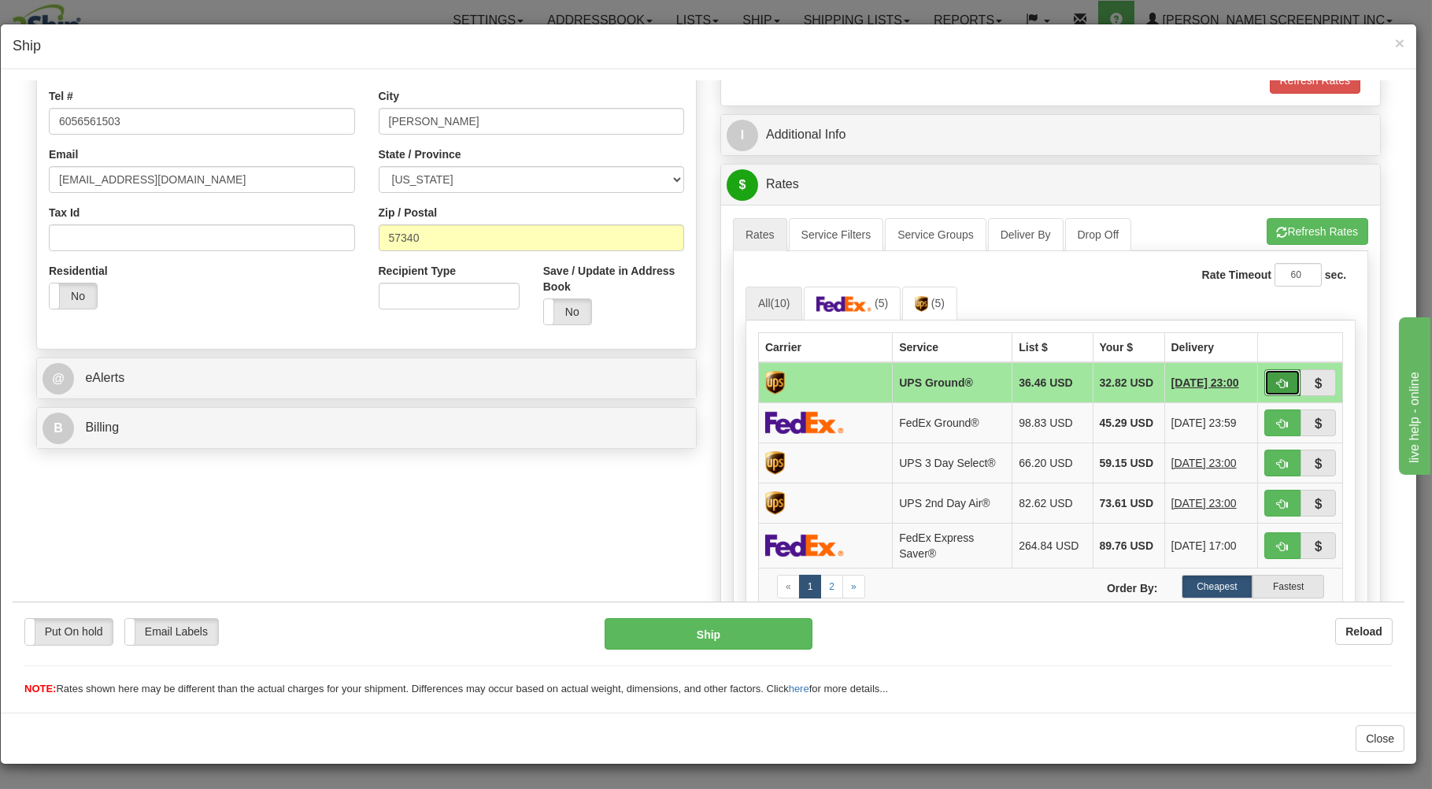
click at [1264, 376] on button "button" at bounding box center [1282, 381] width 36 height 27
type input "03"
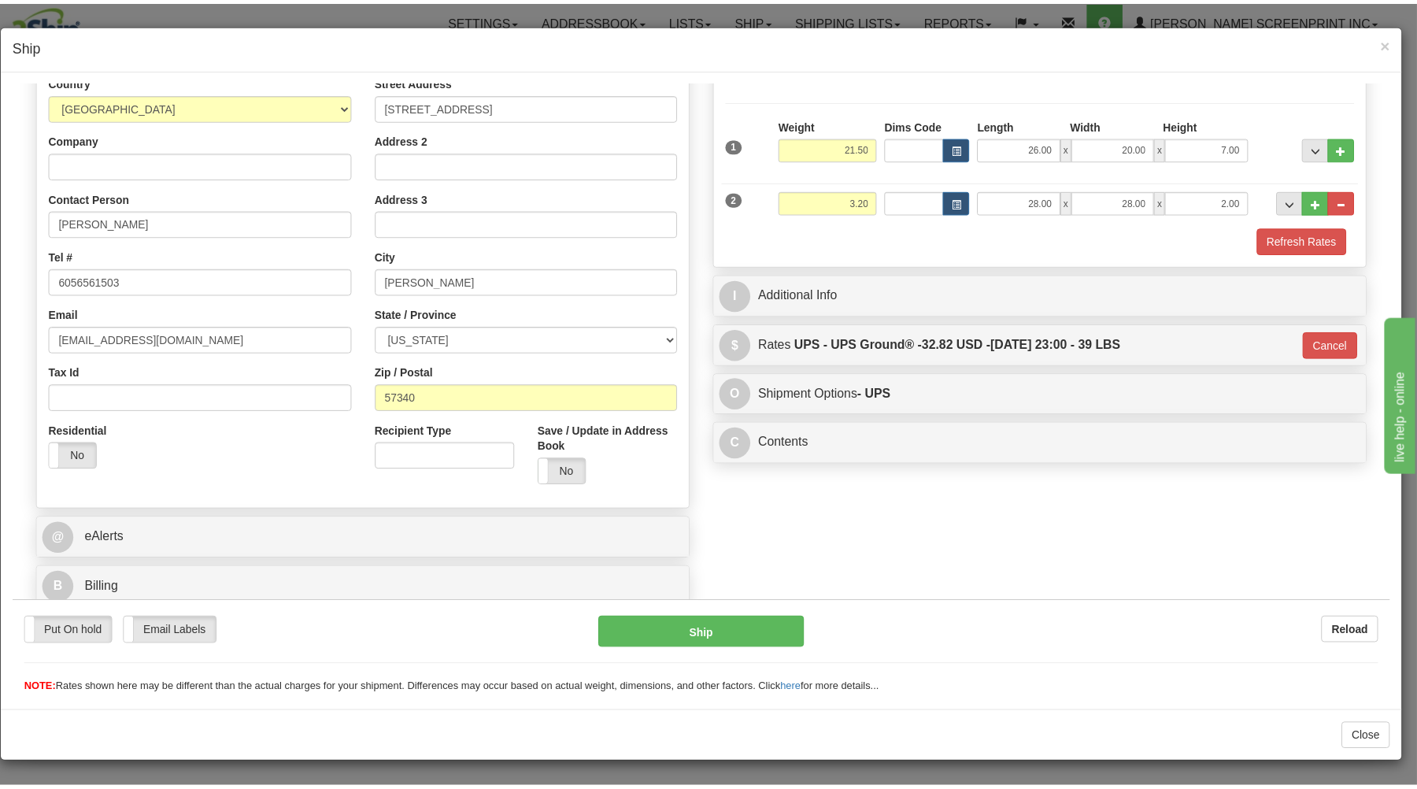
scroll to position [207, 0]
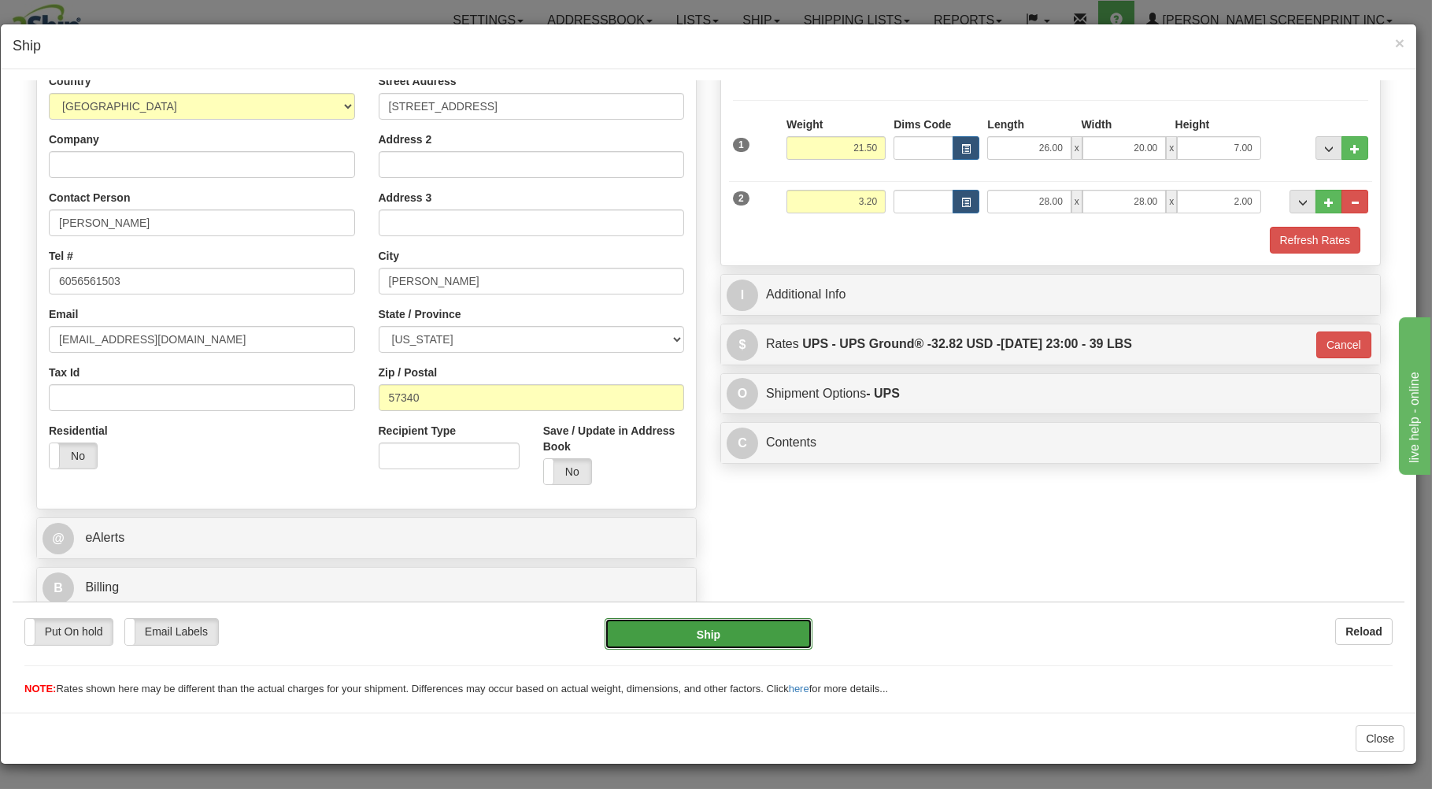
click at [785, 626] on button "Ship" at bounding box center [708, 632] width 209 height 31
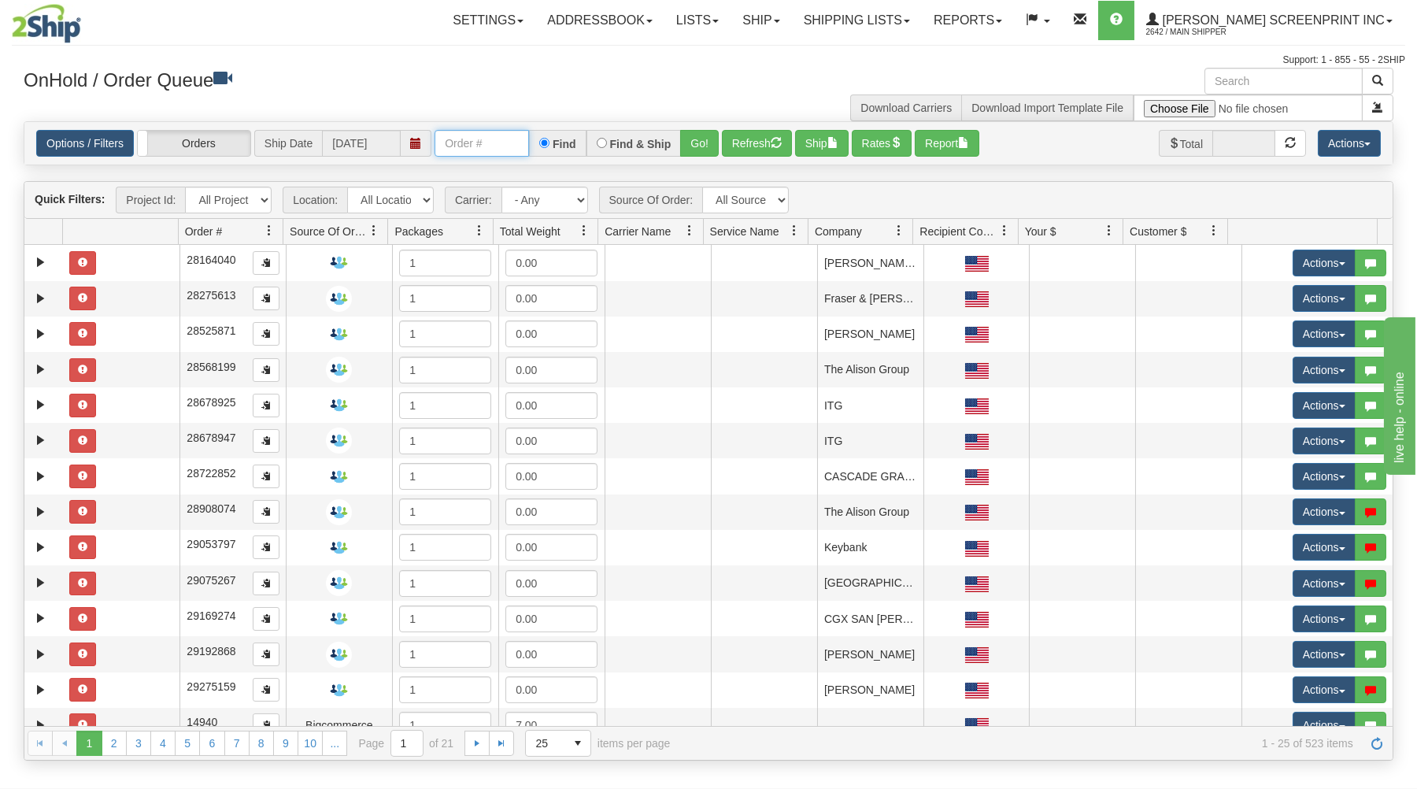
click at [500, 146] on input "text" at bounding box center [481, 143] width 94 height 27
type input "17246"
click at [691, 134] on button "Go!" at bounding box center [699, 143] width 39 height 27
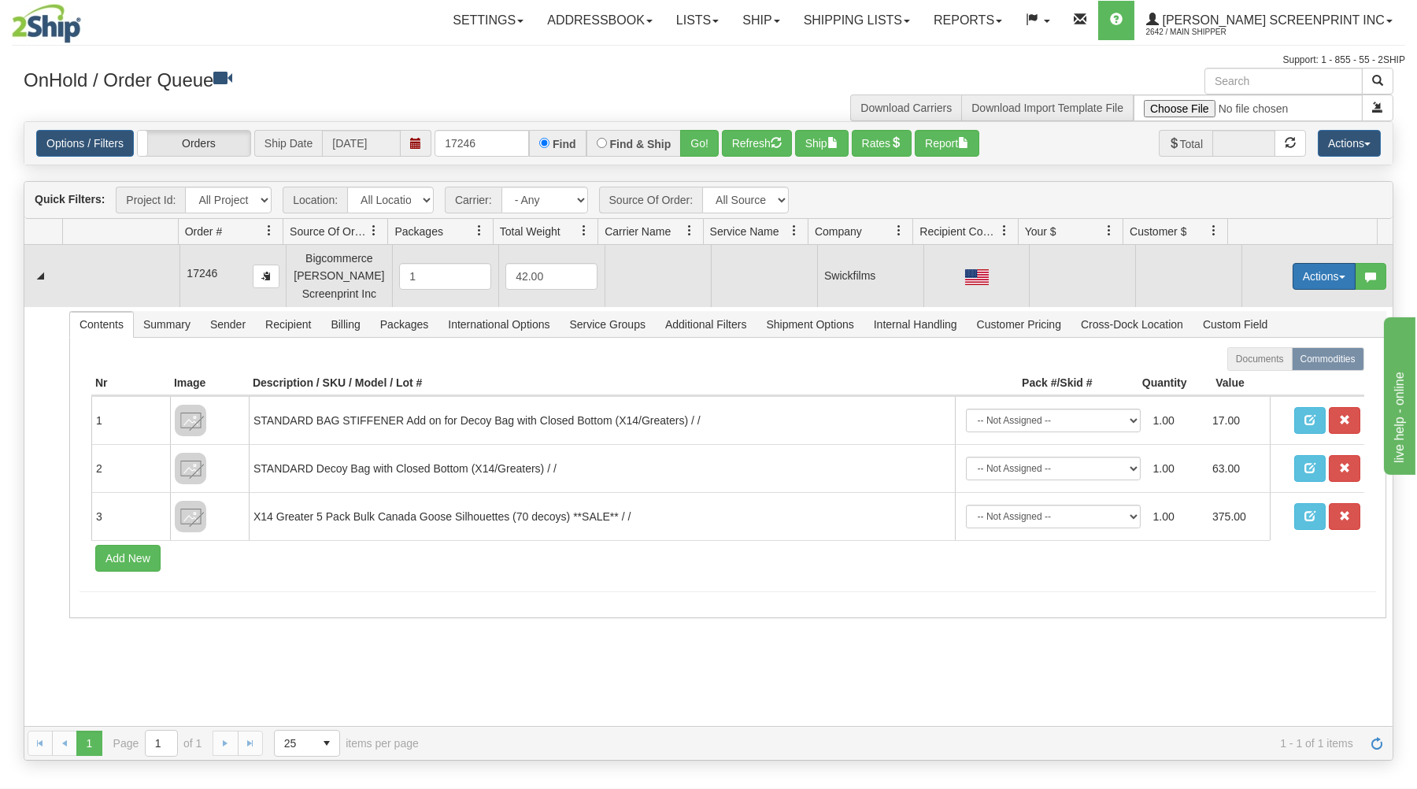
click at [1301, 269] on button "Actions" at bounding box center [1323, 276] width 63 height 27
click at [1266, 306] on link "Open" at bounding box center [1292, 306] width 126 height 20
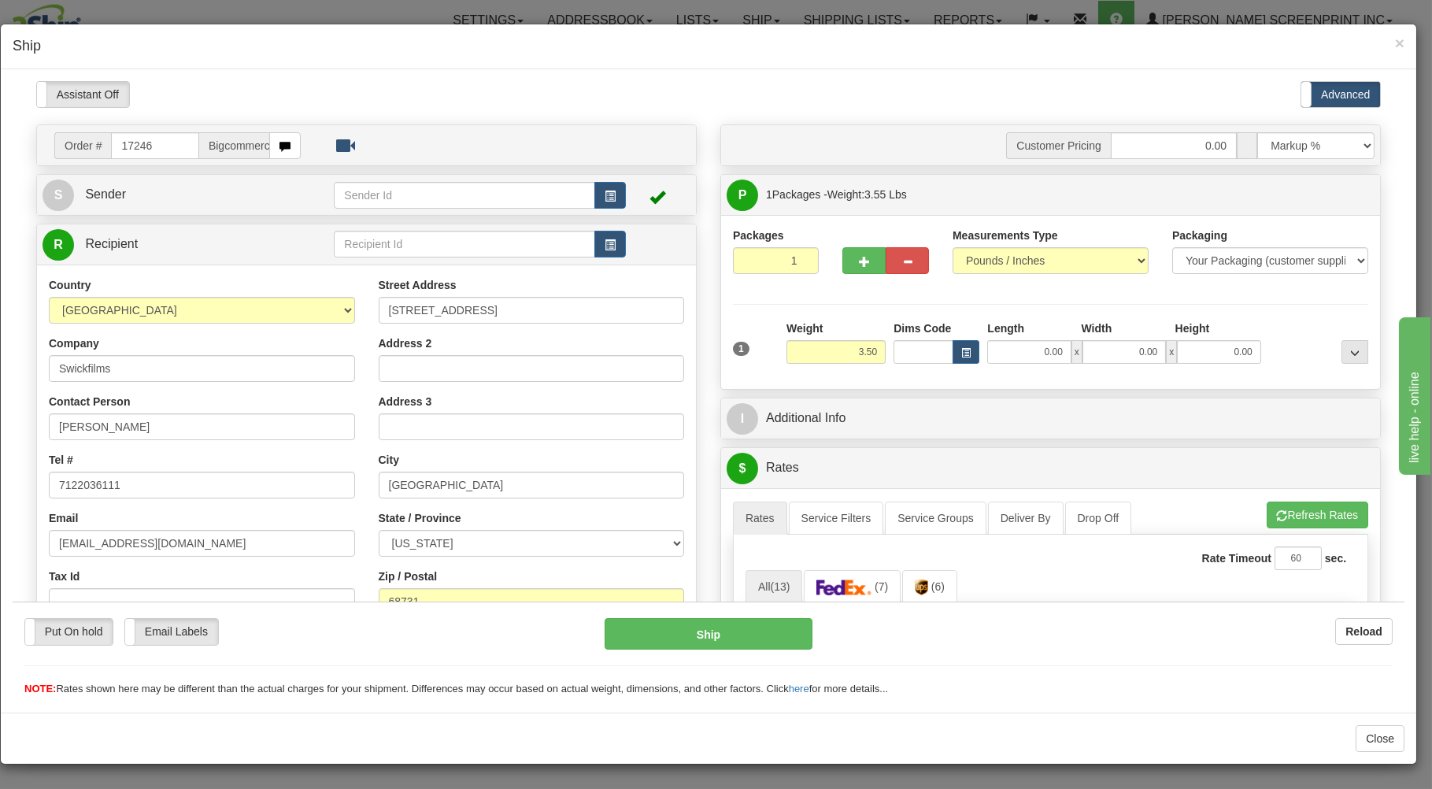
type input "3.45"
type input "217246"
type input "3.55"
type input "17246"
click at [849, 260] on button "button" at bounding box center [863, 259] width 43 height 27
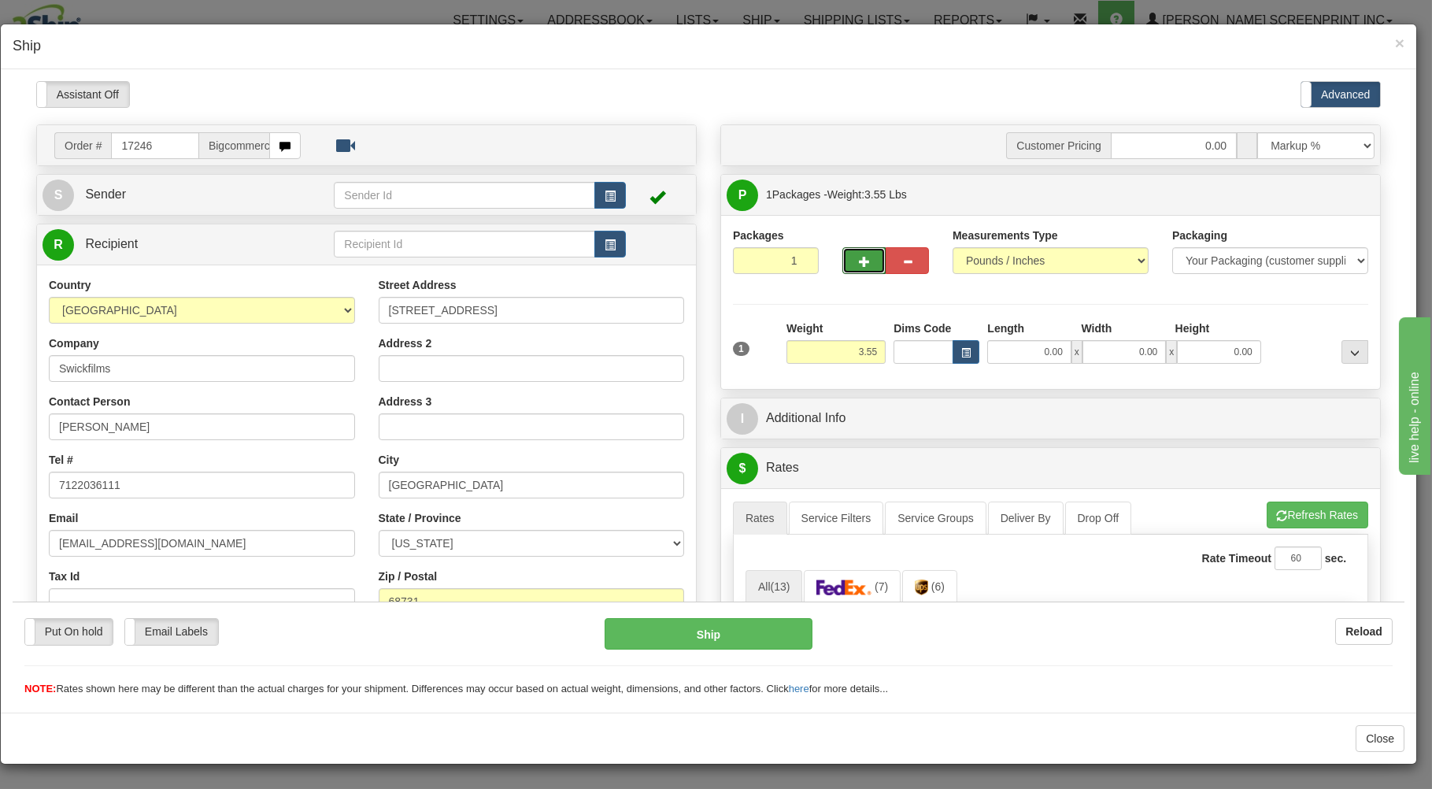
type input "2"
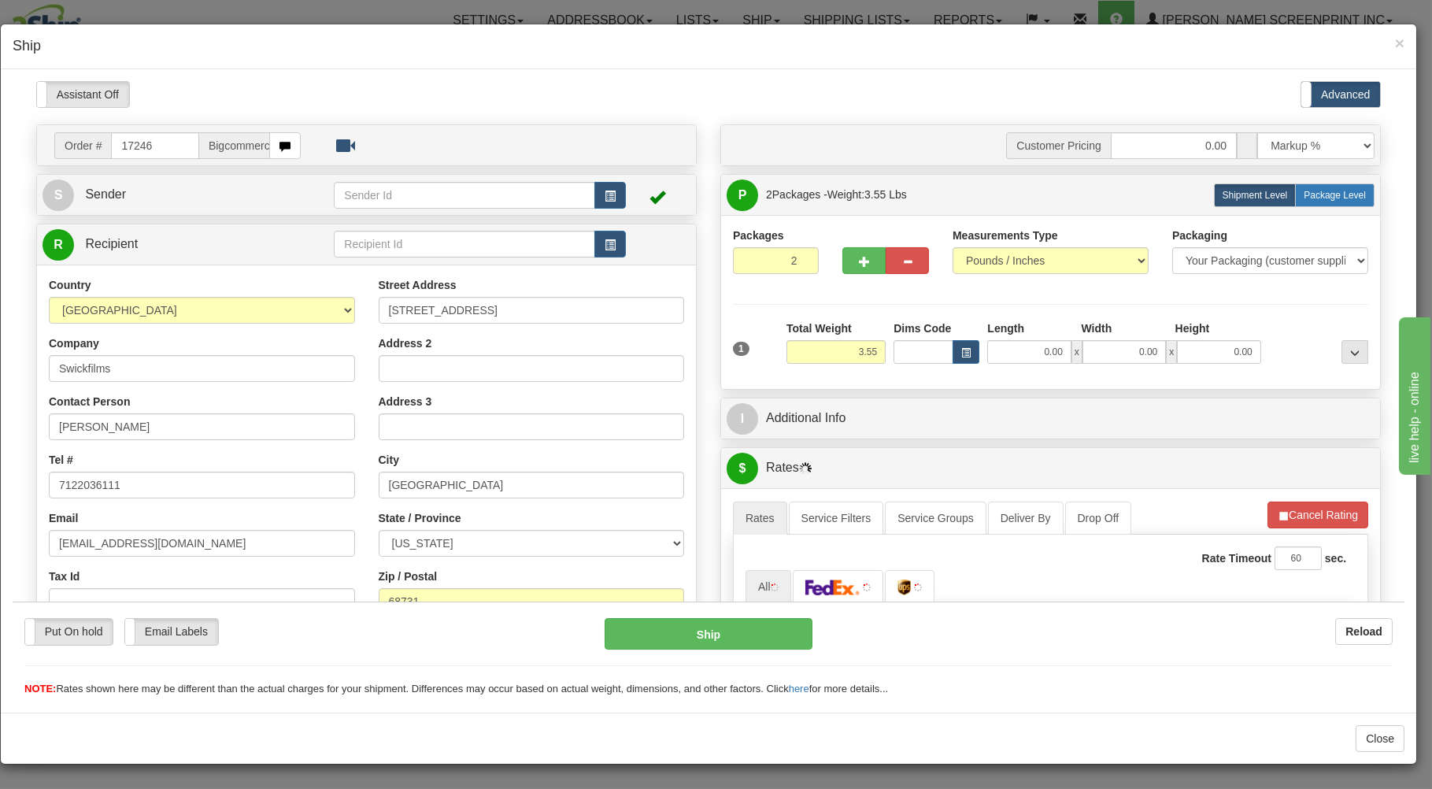
click at [1343, 188] on label "Package Level Pack.." at bounding box center [1334, 195] width 79 height 24
radio input "true"
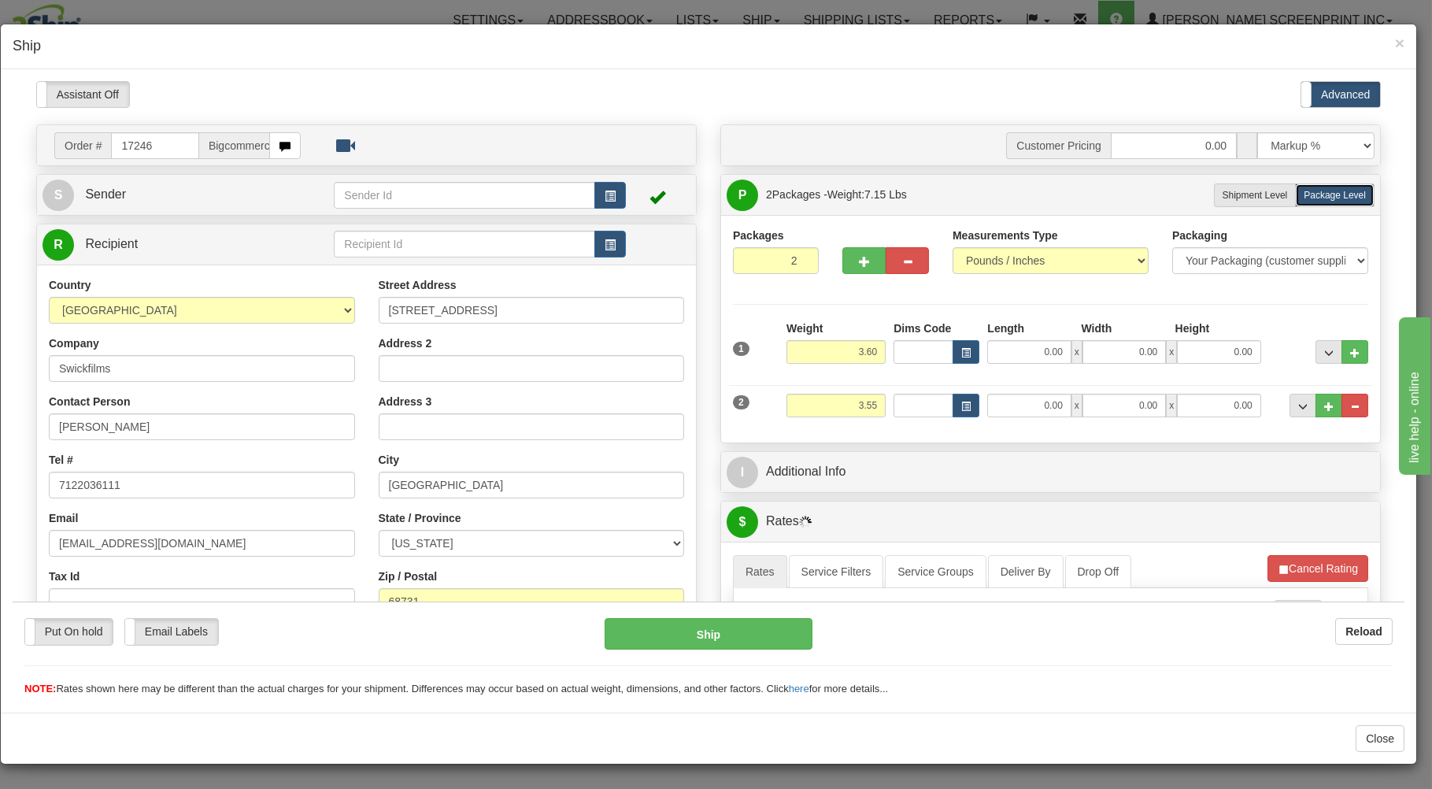
type input "3.65"
type input "31.95"
click at [885, 263] on button "button" at bounding box center [906, 259] width 43 height 27
type input "1"
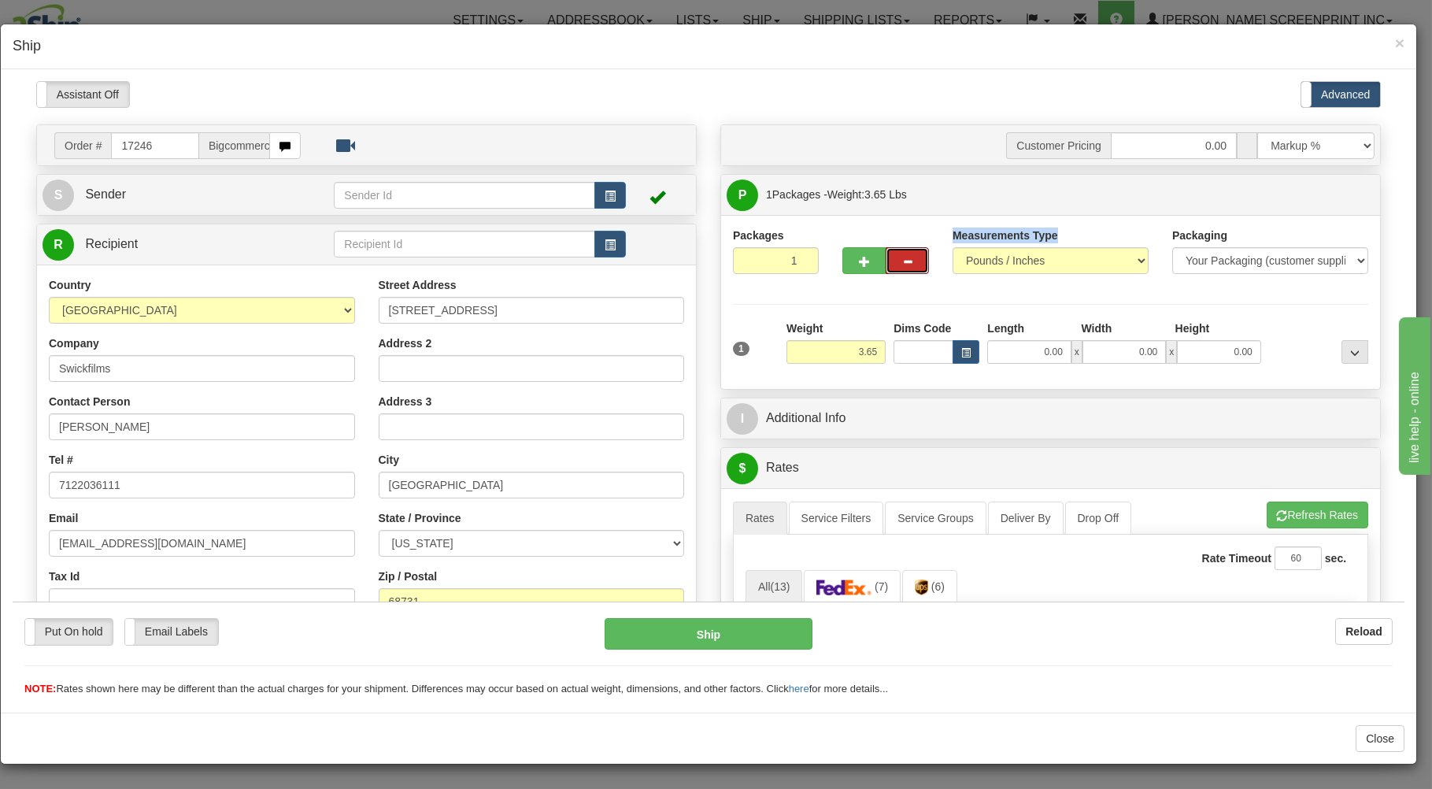
click at [932, 283] on div "Packages 1 1" at bounding box center [1050, 257] width 659 height 61
drag, startPoint x: 982, startPoint y: 316, endPoint x: 985, endPoint y: 306, distance: 10.7
click at [983, 310] on div "Packages 1 1 Measurements Type" at bounding box center [1050, 302] width 635 height 150
click at [1100, 283] on div "Measurements Type Pounds / Inches Kilograms / Centimeters" at bounding box center [1050, 256] width 220 height 58
drag, startPoint x: 835, startPoint y: 353, endPoint x: 968, endPoint y: 352, distance: 133.0
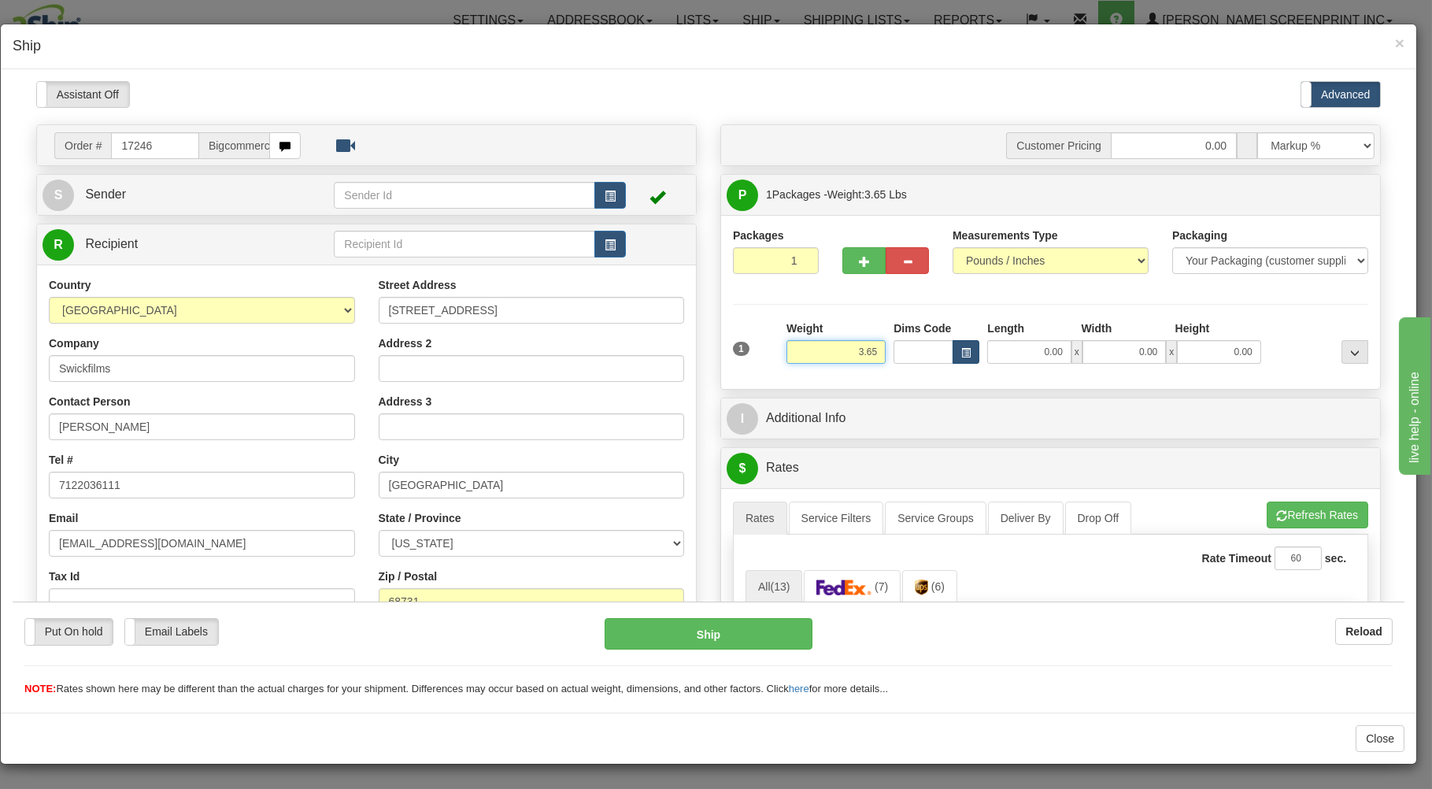
click at [885, 356] on input "3.65" at bounding box center [835, 351] width 99 height 24
click at [977, 384] on div "Packages 1 1 Measurements Type" at bounding box center [1050, 301] width 659 height 174
drag, startPoint x: 829, startPoint y: 350, endPoint x: 919, endPoint y: 350, distance: 90.5
click at [885, 350] on input "3.65" at bounding box center [835, 351] width 99 height 24
click button "Delete" at bounding box center [13, 80] width 0 height 0
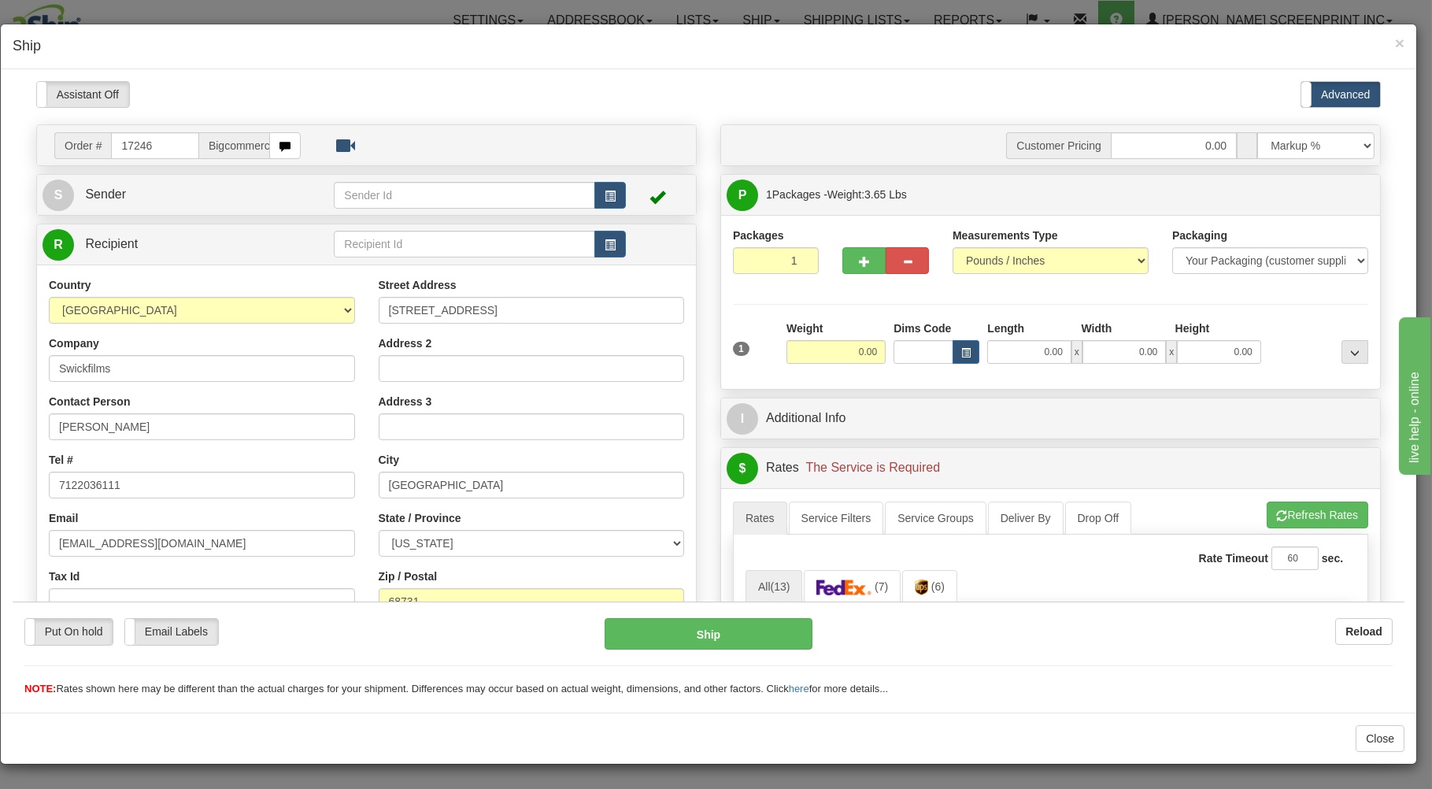
click at [988, 374] on div "1 Weight 0.00 Dims Code 0.00" at bounding box center [1050, 348] width 643 height 56
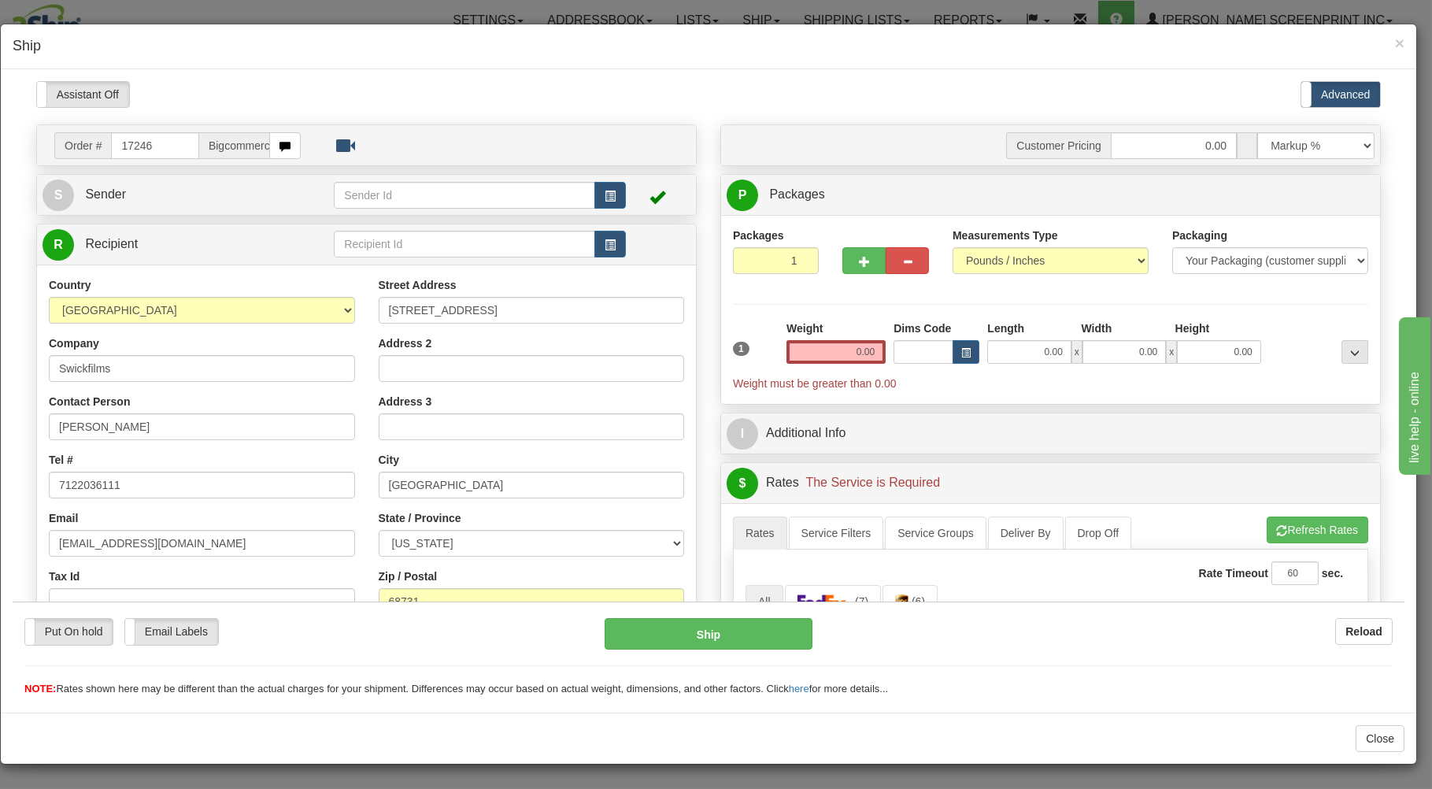
click at [1039, 386] on span "Weight must be greater than 0.00" at bounding box center [1050, 383] width 635 height 16
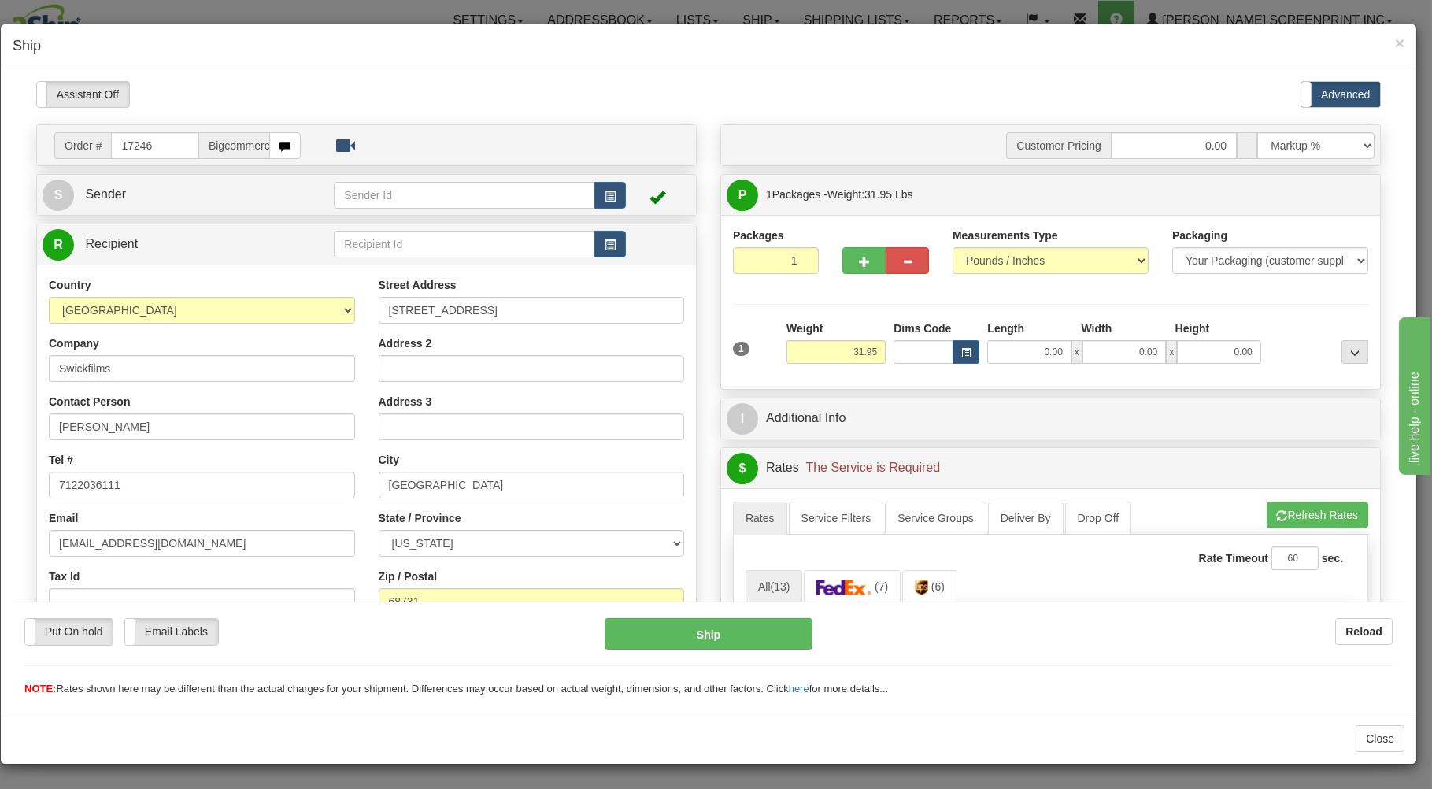
type input "0.00"
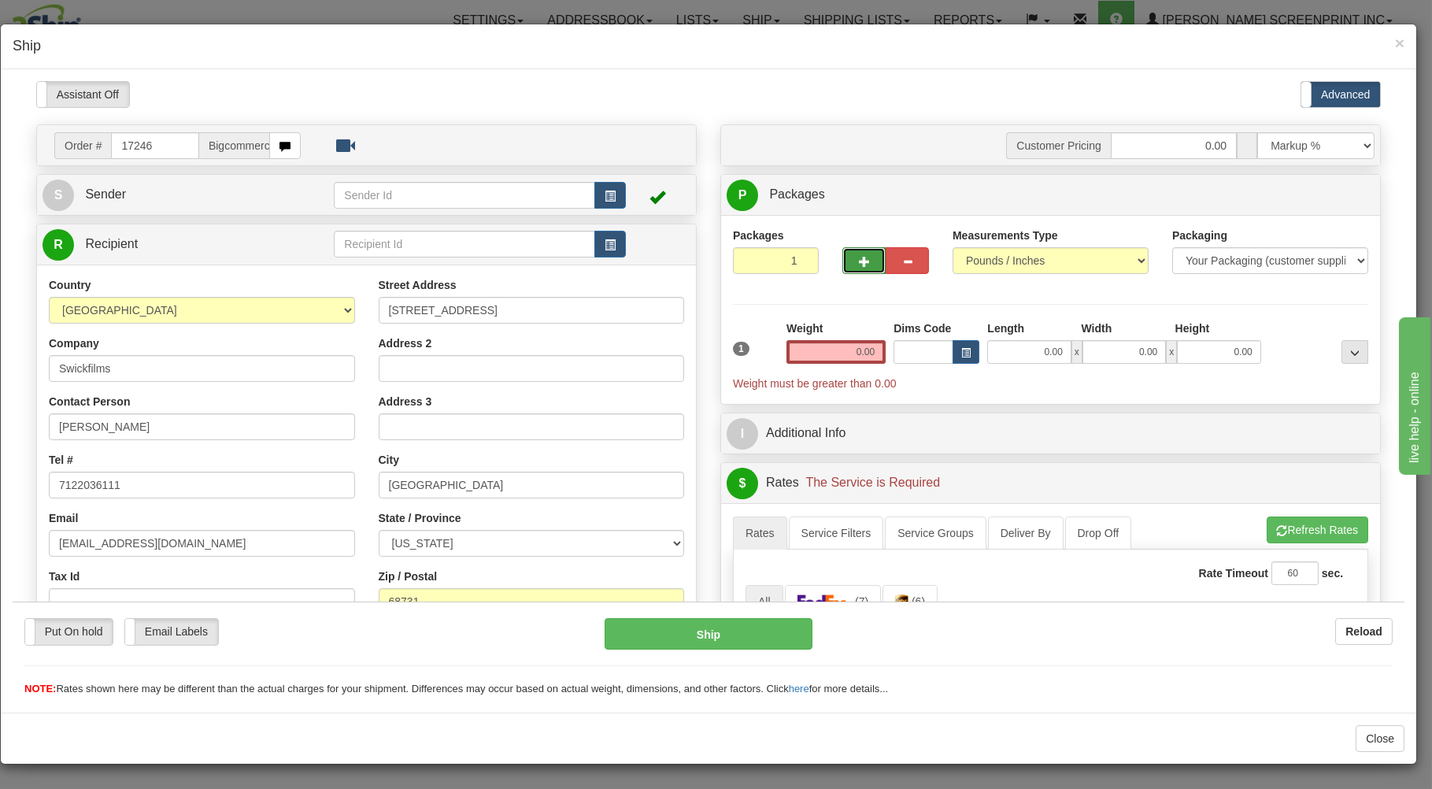
click at [859, 266] on span "button" at bounding box center [864, 261] width 11 height 10
type input "2"
click at [1303, 193] on span "Package Level" at bounding box center [1334, 194] width 62 height 11
radio input "true"
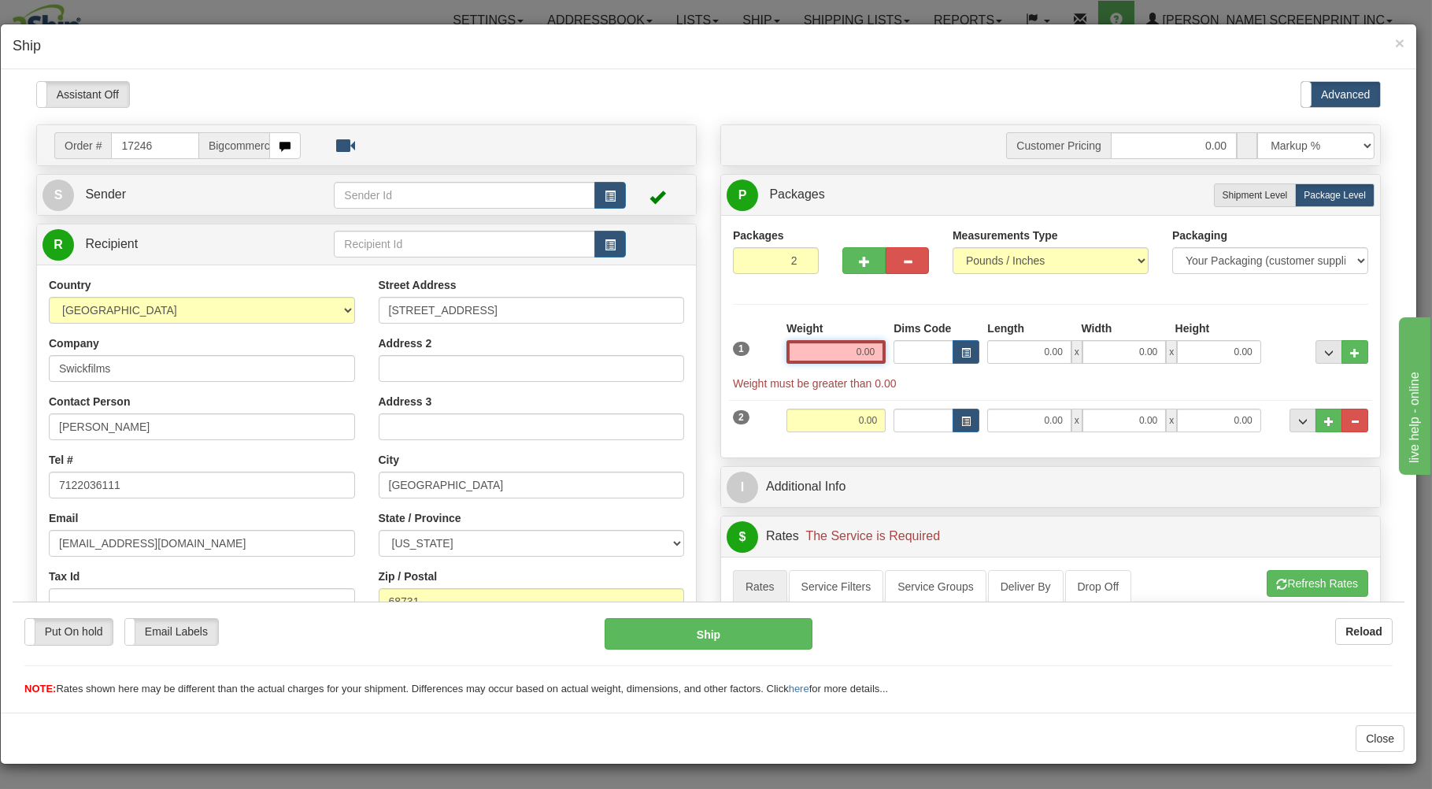
click at [822, 361] on input "0.00" at bounding box center [835, 351] width 99 height 24
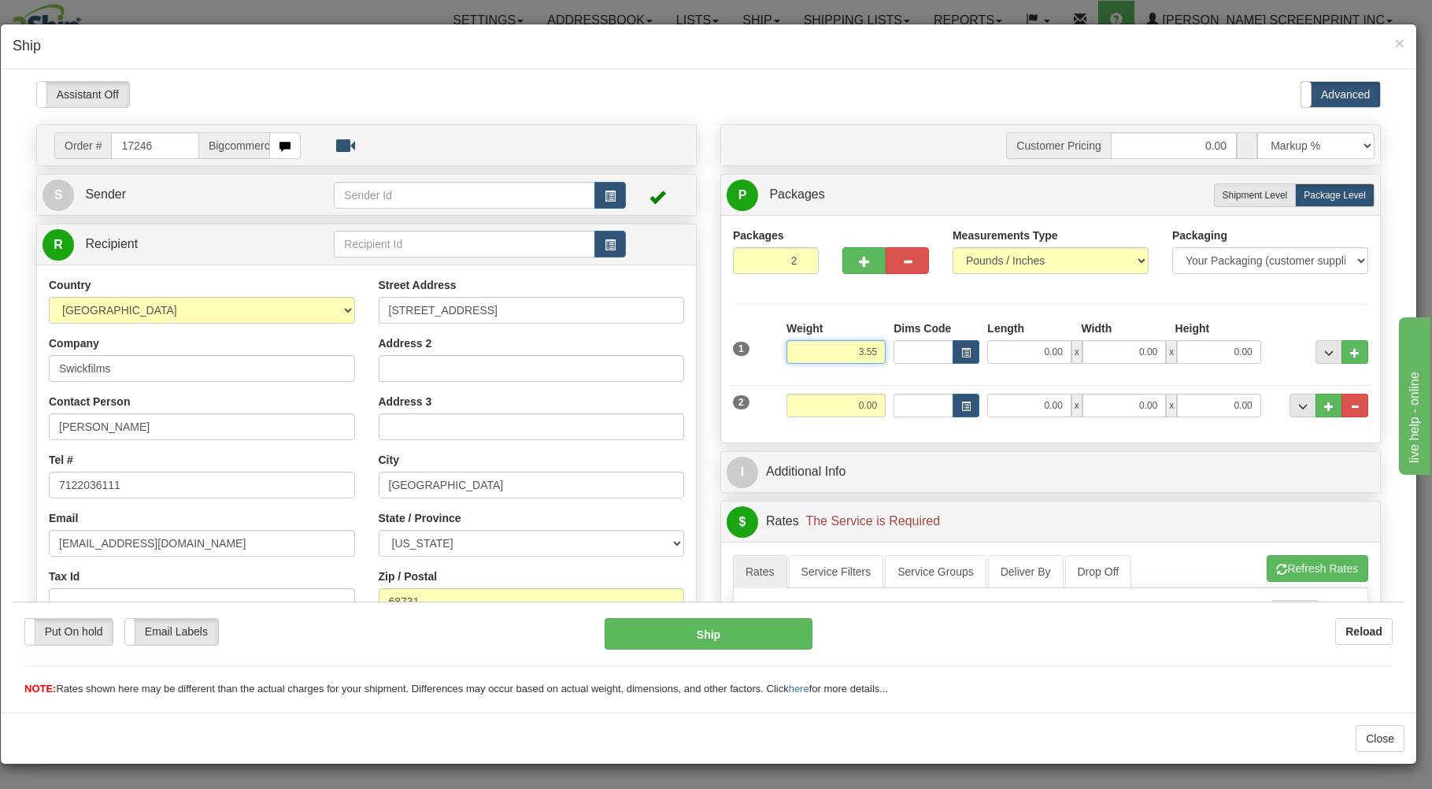
type input "3.55"
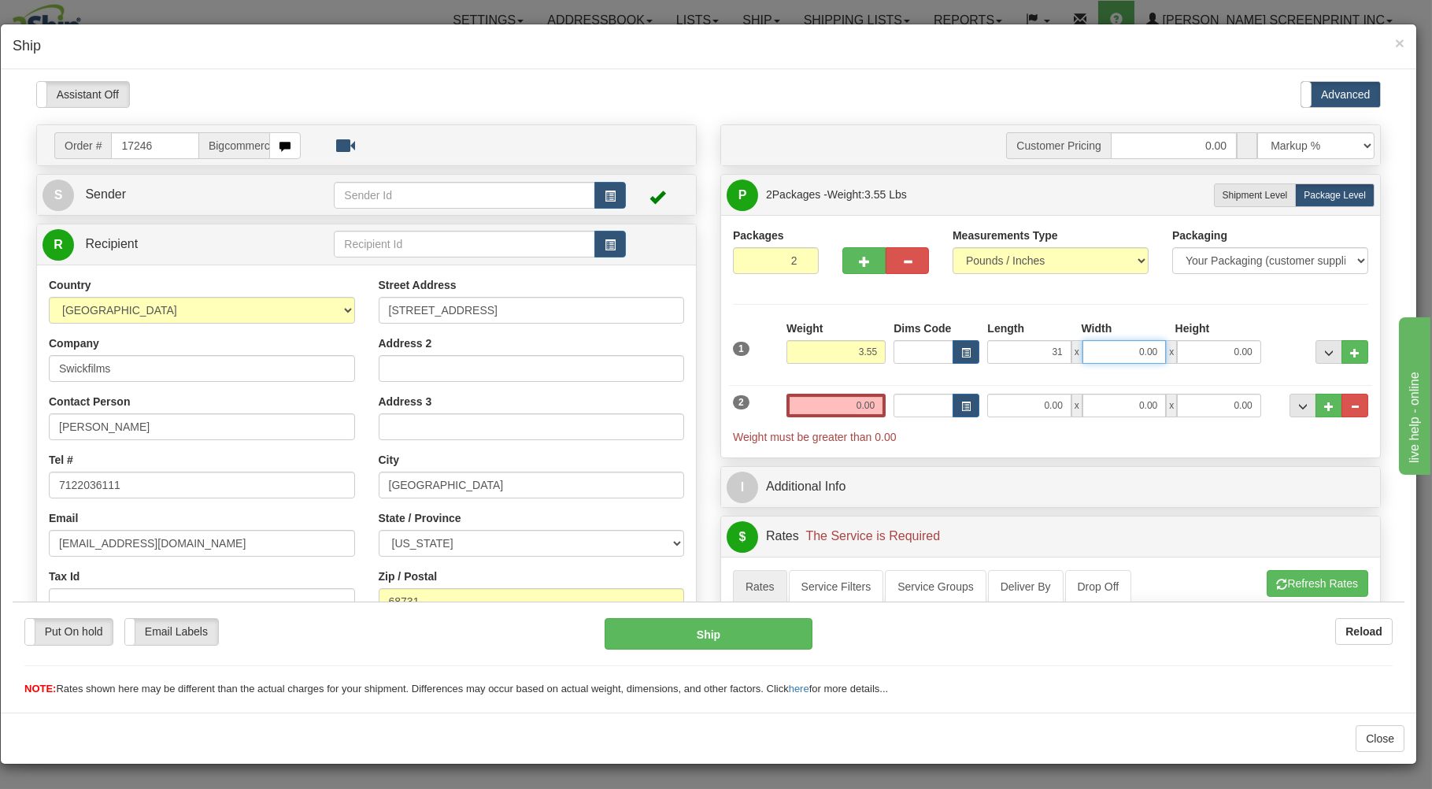
type input "31.00"
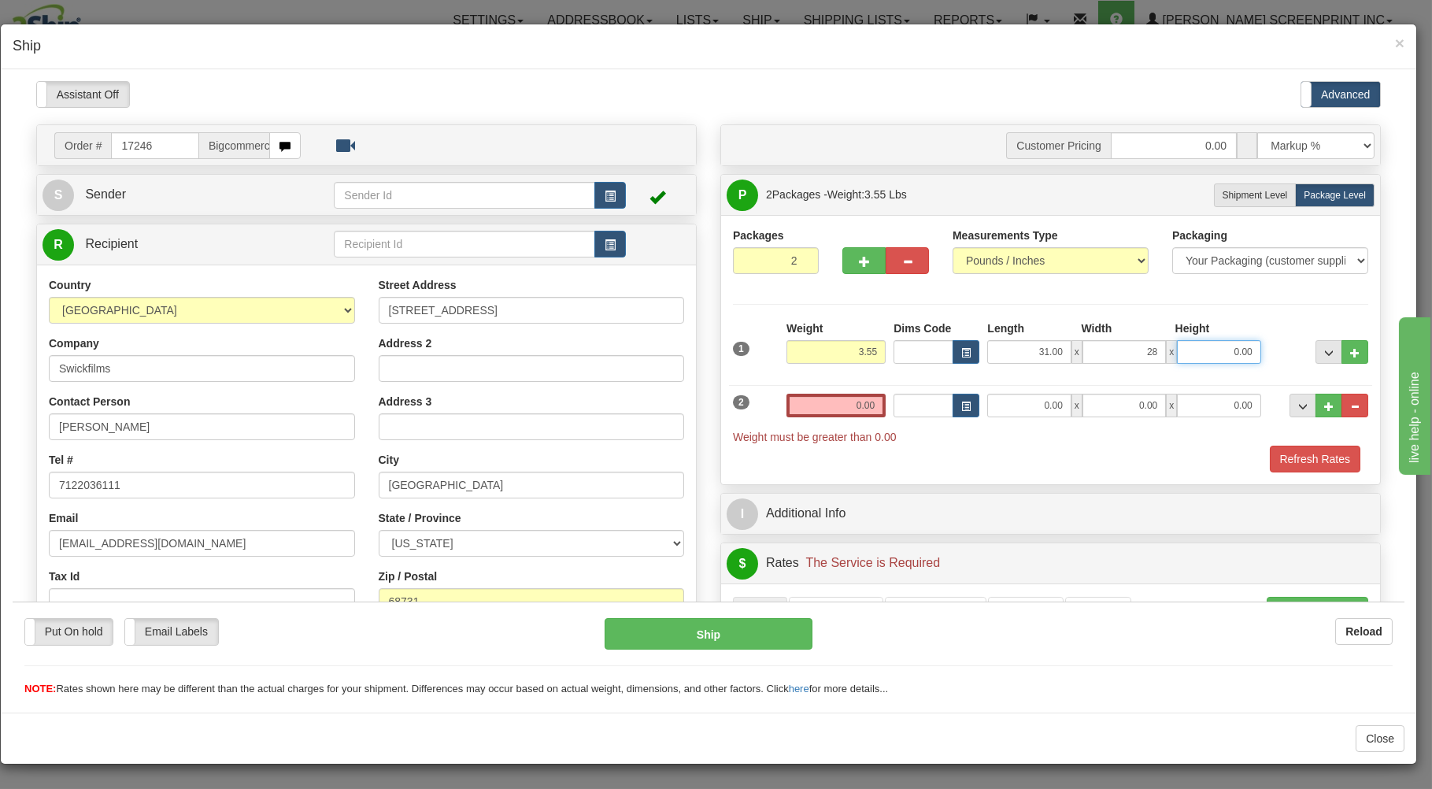
type input "28.00"
type input "2.00"
click at [800, 410] on input "0.00" at bounding box center [835, 405] width 99 height 24
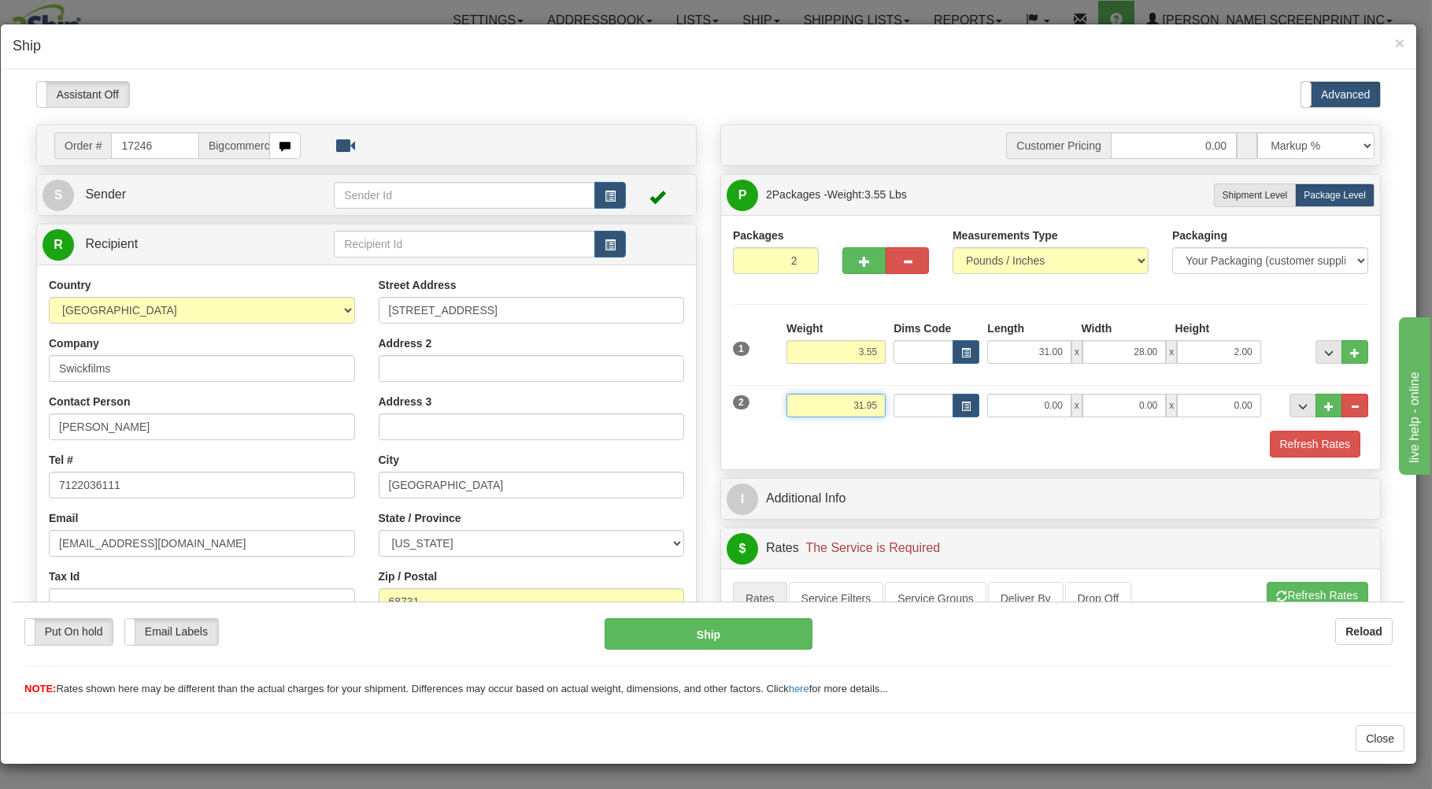
type input "31.95"
type input "38.00"
type input "20.00"
type input "9.00"
click at [789, 429] on div at bounding box center [1050, 428] width 643 height 1
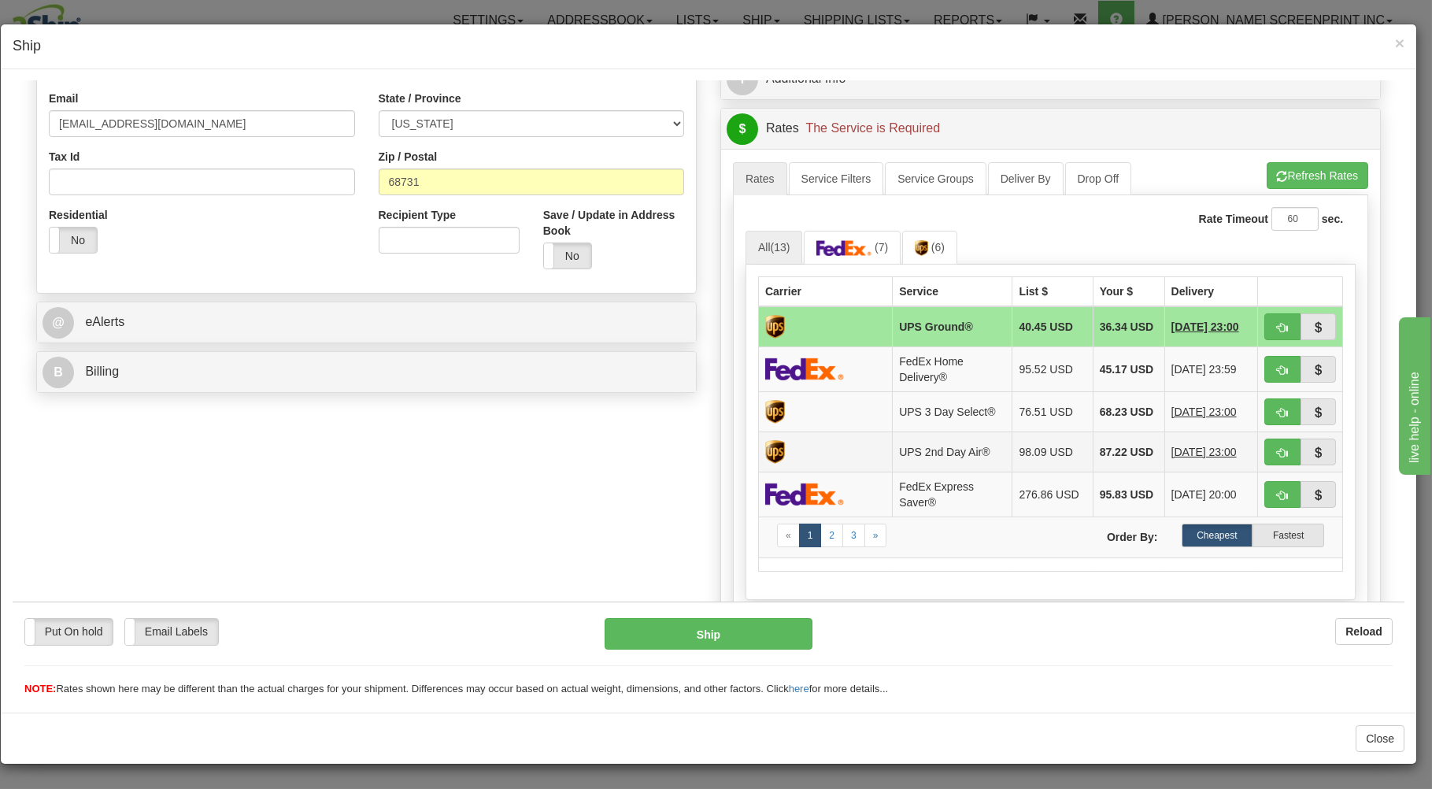
scroll to position [422, 0]
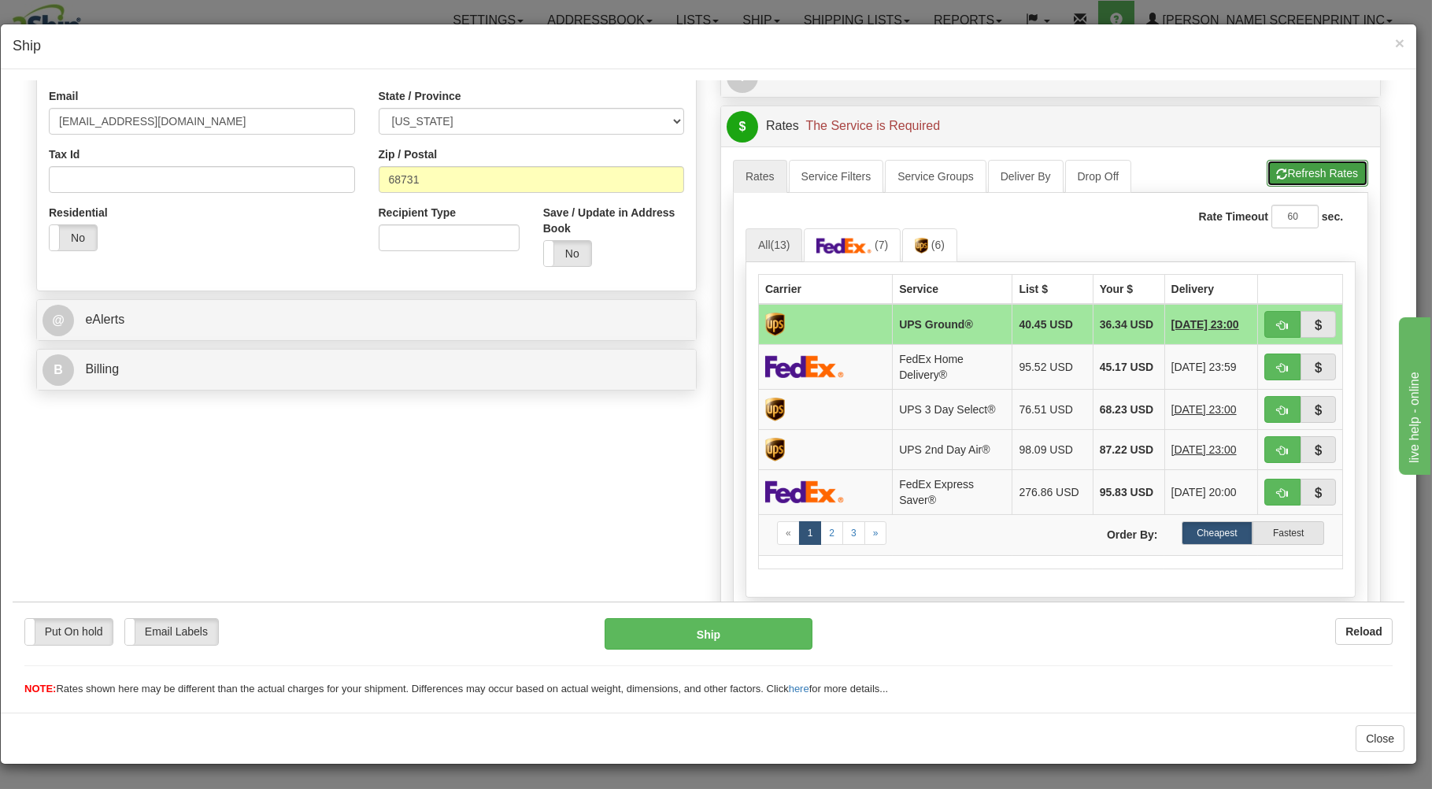
drag, startPoint x: 1271, startPoint y: 174, endPoint x: 1175, endPoint y: 246, distance: 119.8
click at [1271, 175] on button "Refresh Rates" at bounding box center [1317, 172] width 102 height 27
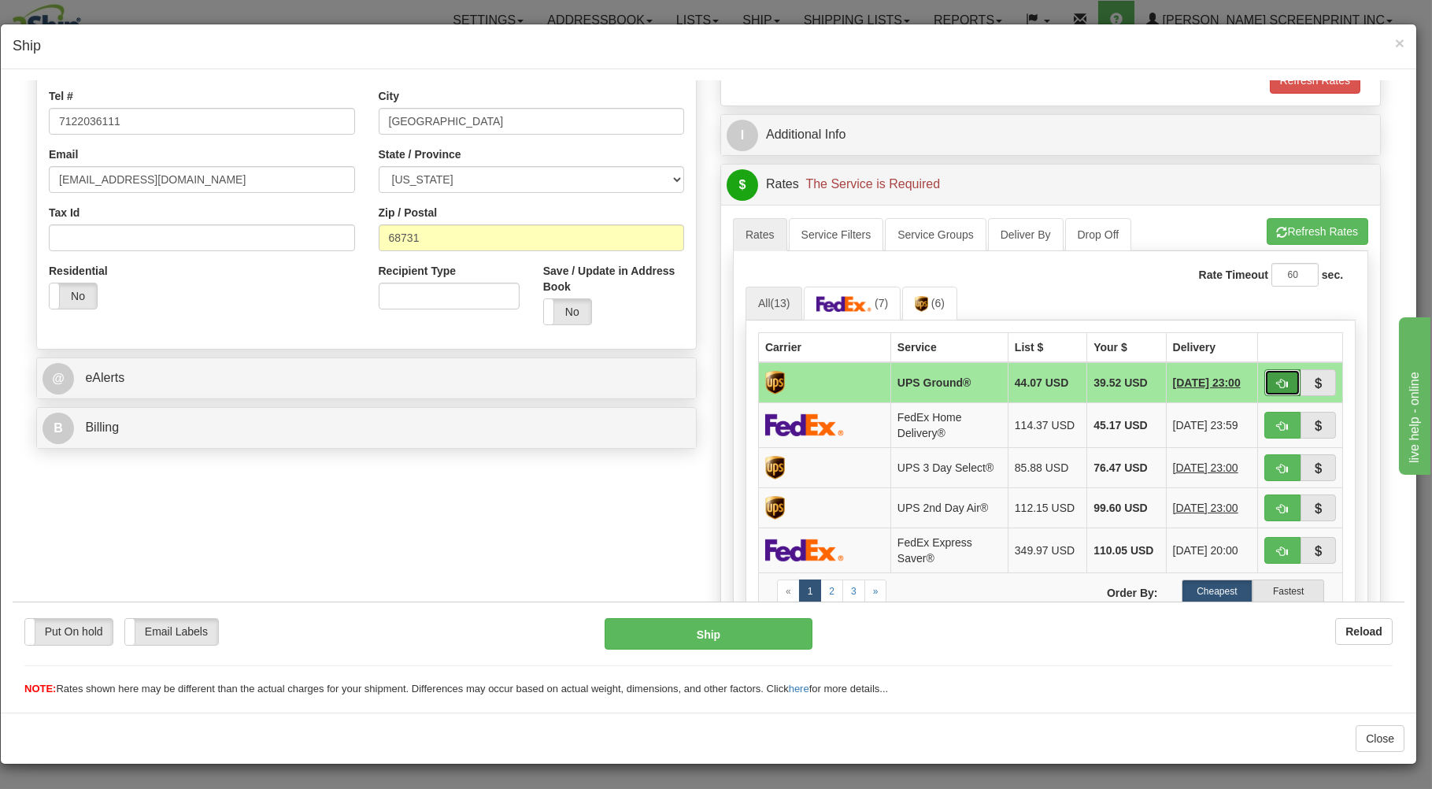
click at [1265, 377] on button "button" at bounding box center [1282, 381] width 36 height 27
type input "03"
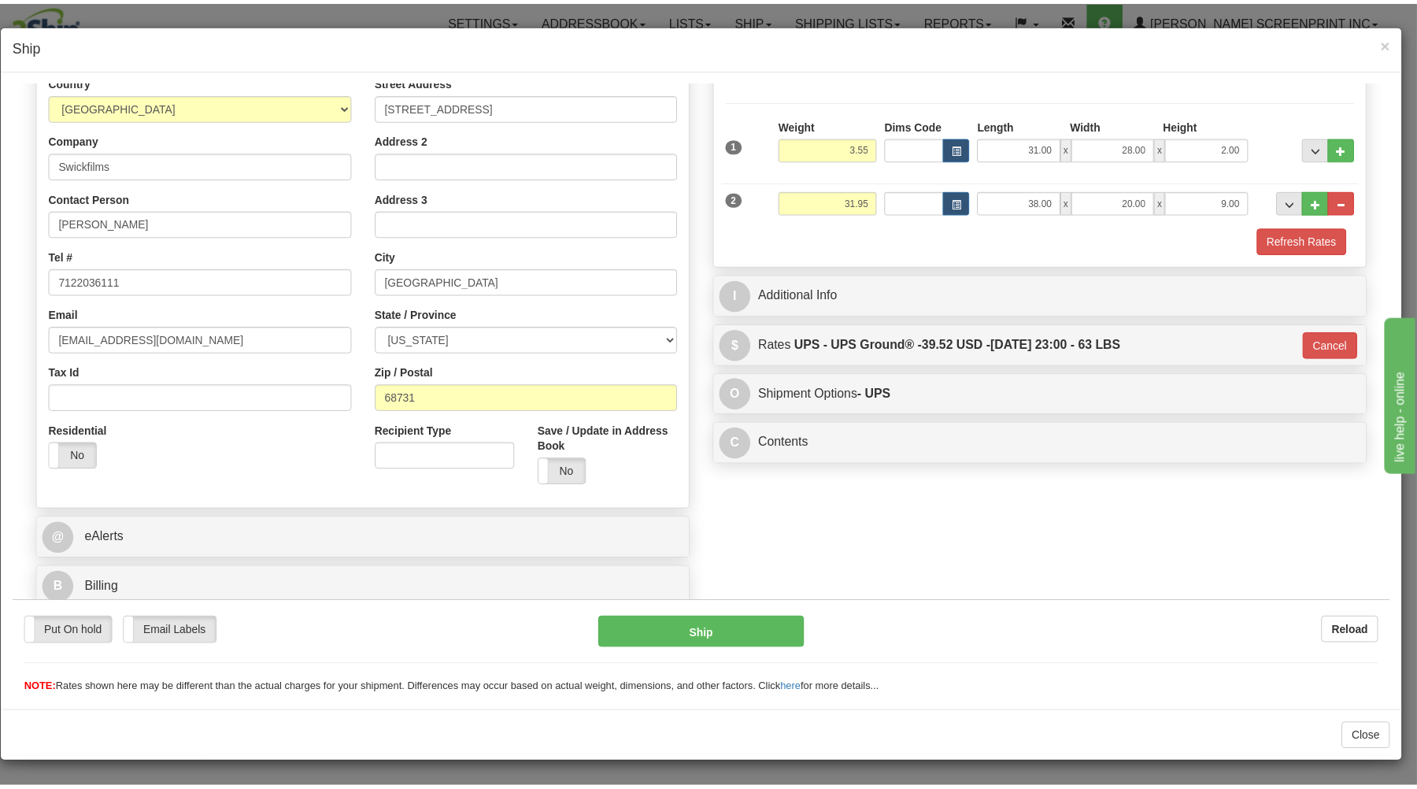
scroll to position [207, 0]
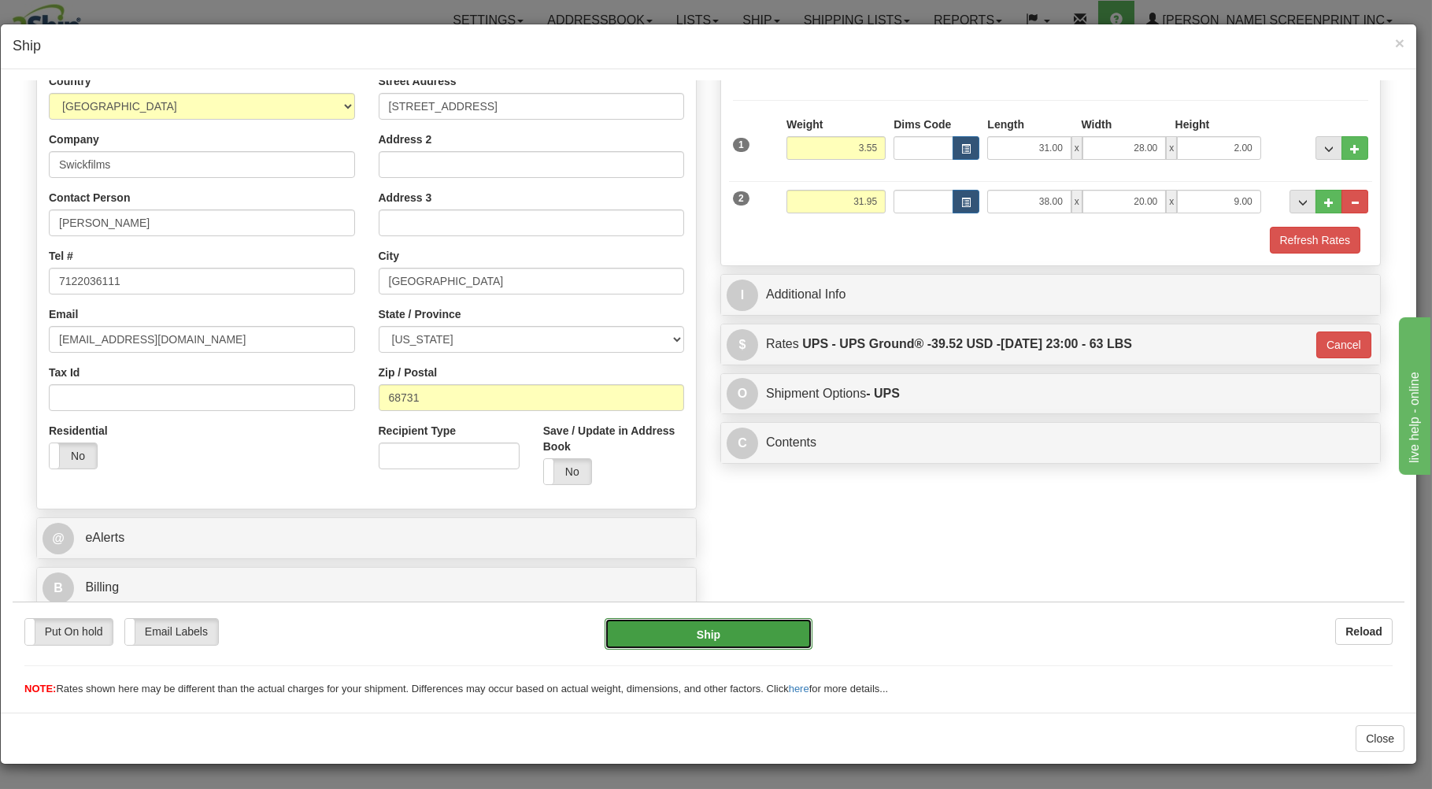
click at [770, 634] on button "Ship" at bounding box center [708, 632] width 209 height 31
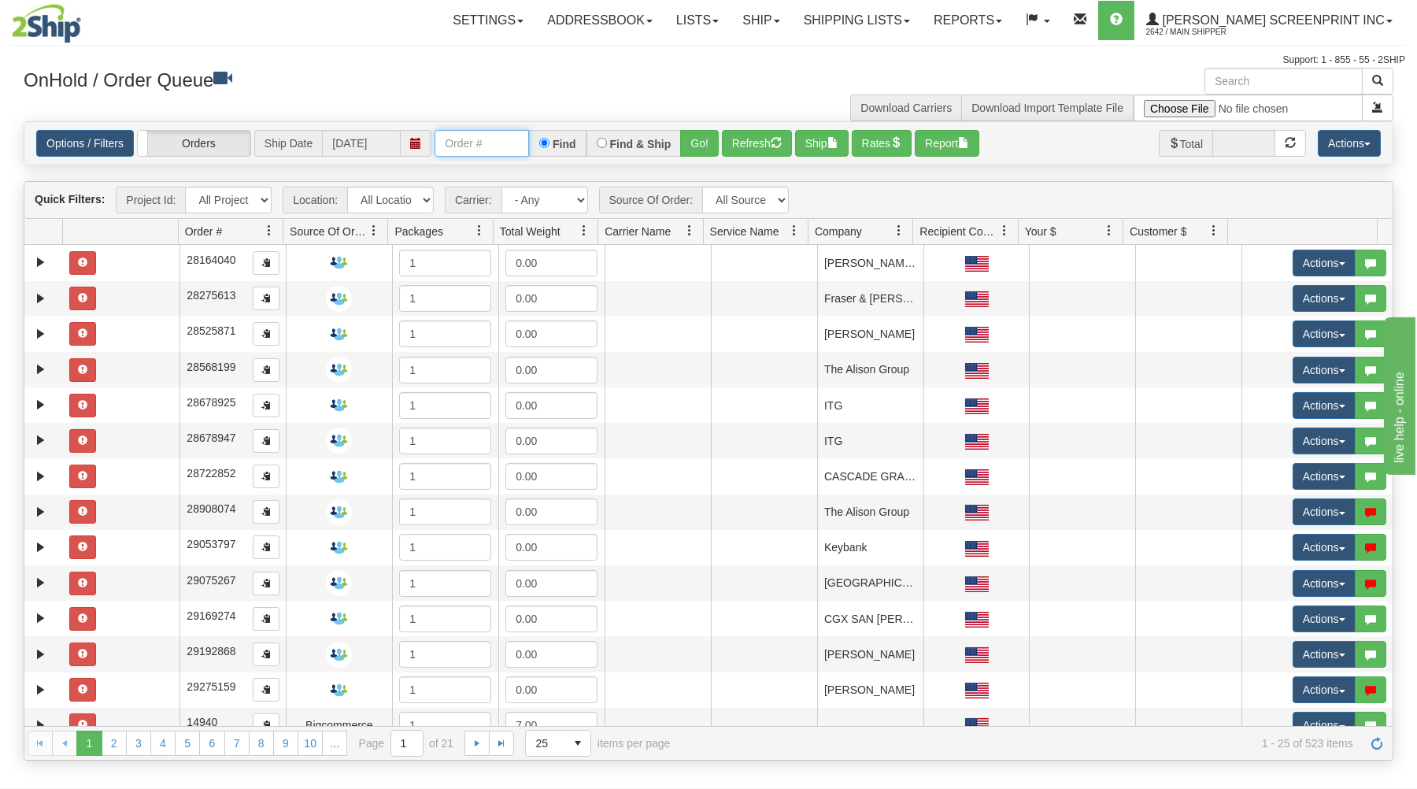
click at [462, 139] on input "text" at bounding box center [481, 143] width 94 height 27
type input "17251"
click at [708, 140] on button "Go!" at bounding box center [699, 143] width 39 height 27
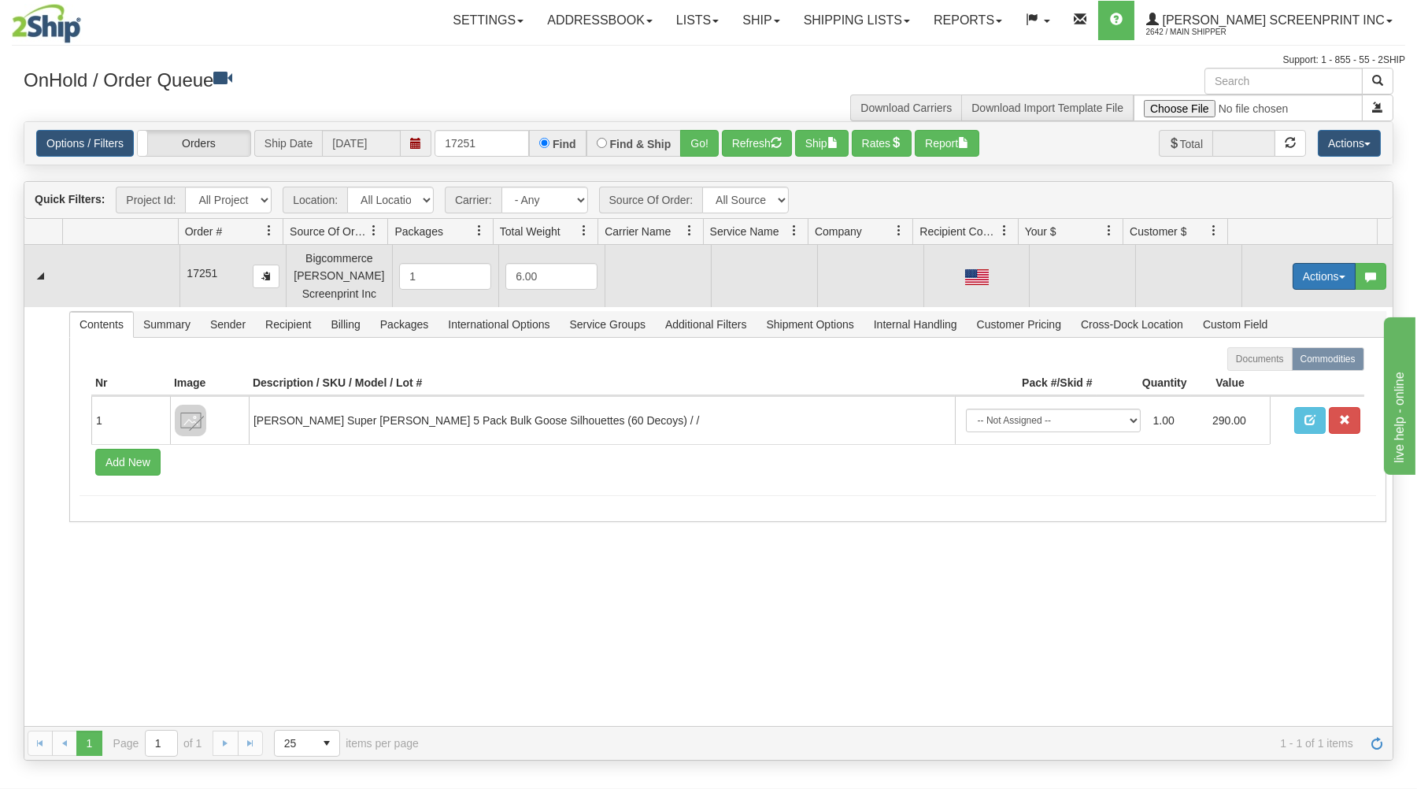
click at [1315, 270] on button "Actions" at bounding box center [1323, 276] width 63 height 27
click at [1272, 302] on link "Open" at bounding box center [1292, 306] width 126 height 20
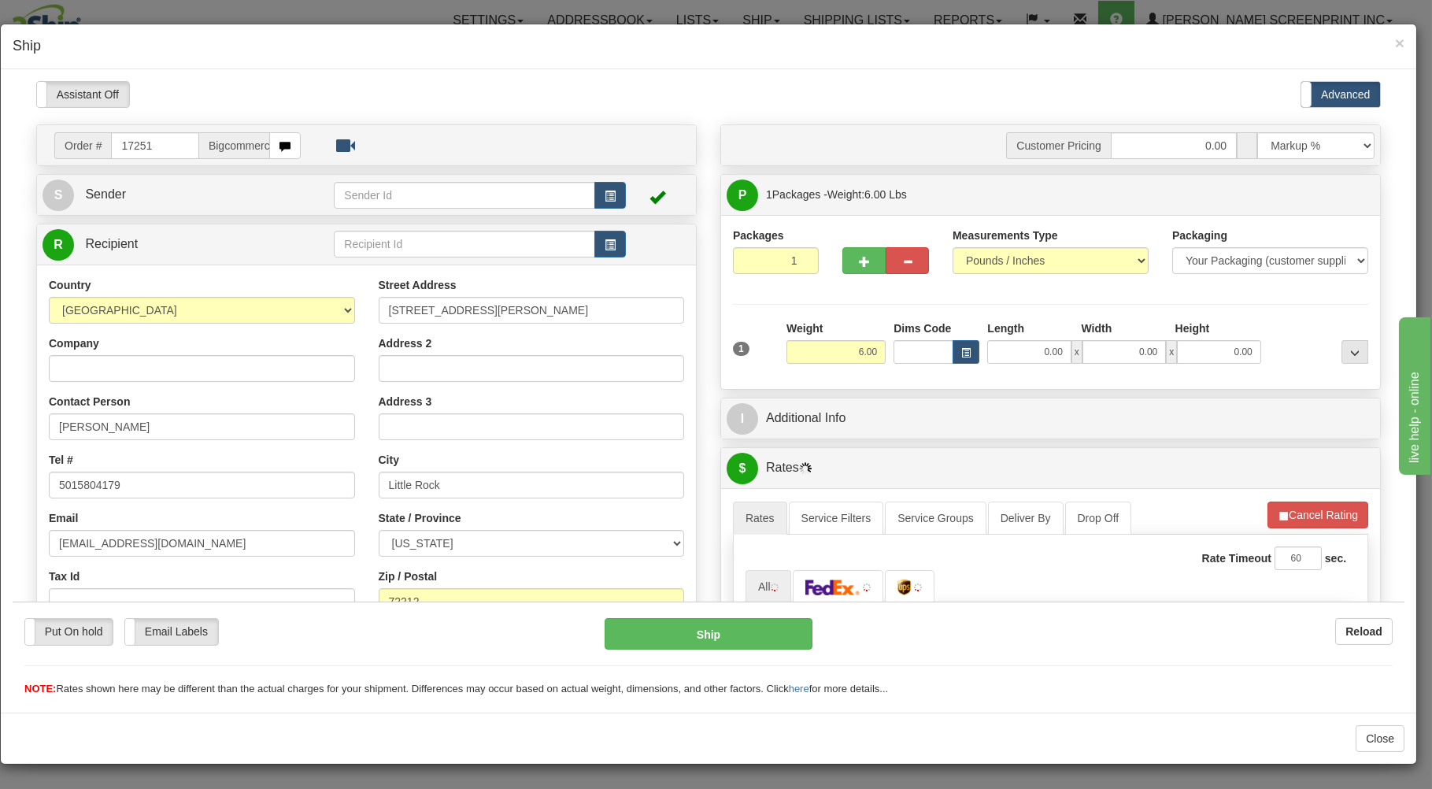
type input "24.05"
drag, startPoint x: 986, startPoint y: 361, endPoint x: 978, endPoint y: 342, distance: 20.5
click at [987, 357] on input "0.00" at bounding box center [1028, 351] width 83 height 24
type input "38.00"
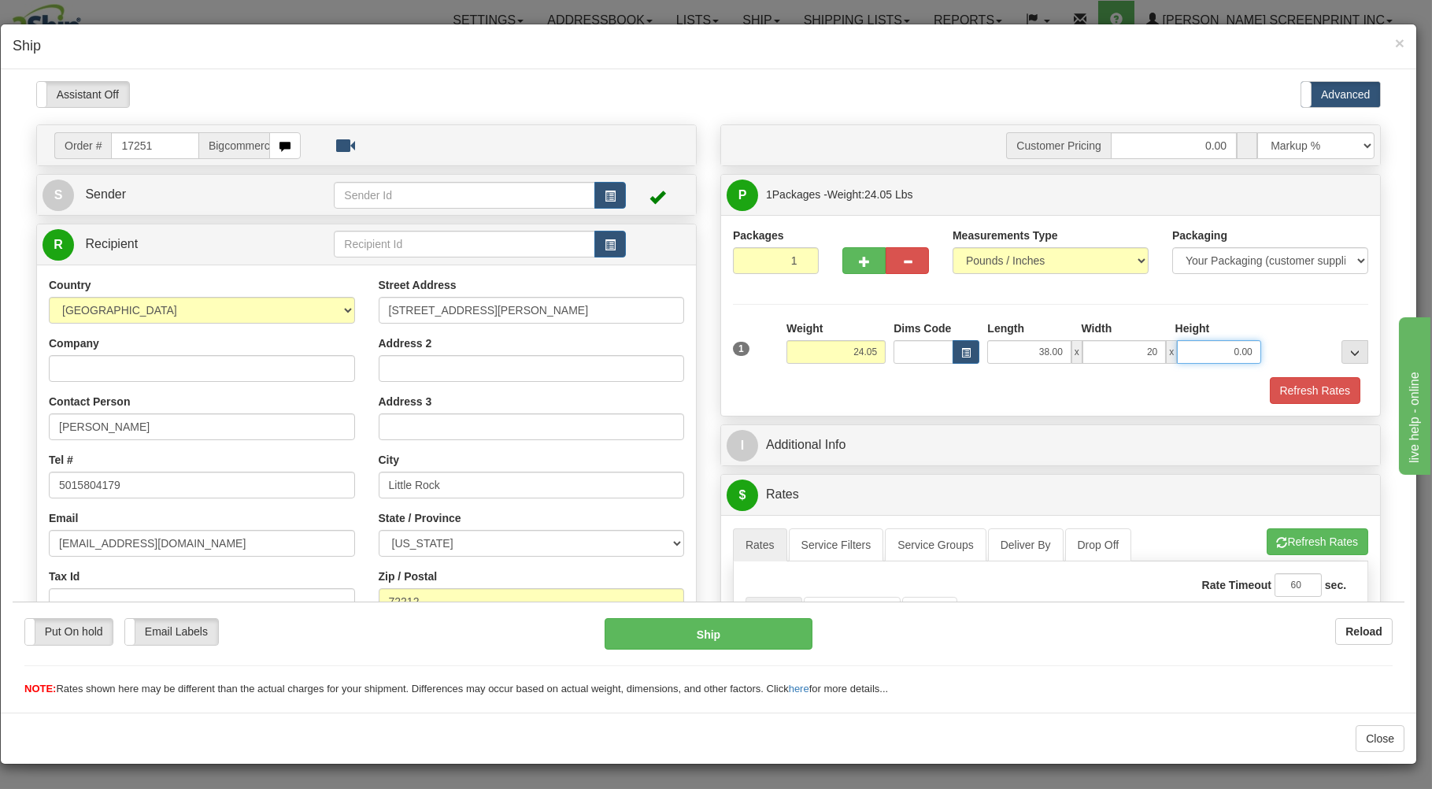
type input "20.00"
type input "24.35"
type input "6"
type input "24.05"
type input "6.00"
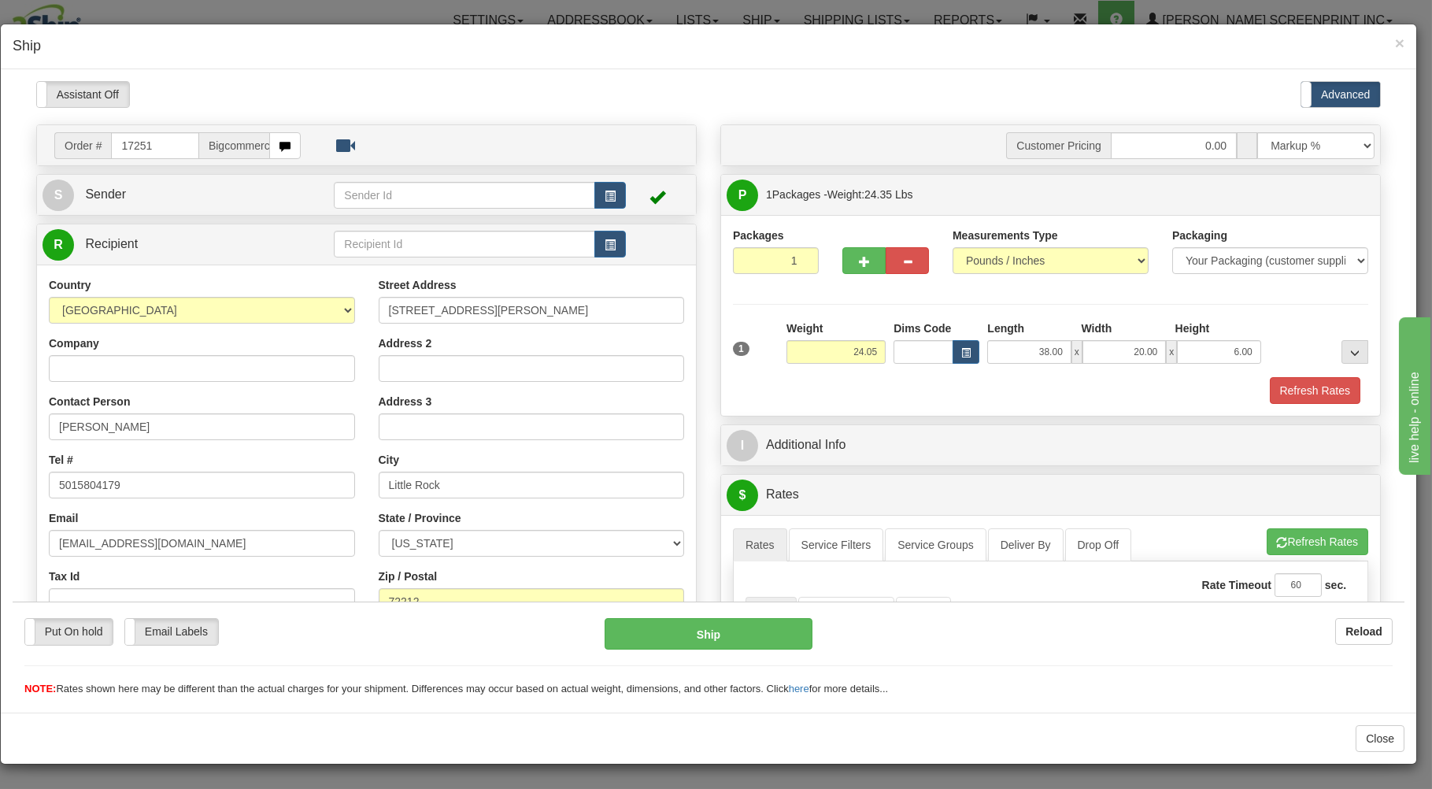
click at [971, 381] on div "Refresh Rates" at bounding box center [1050, 389] width 643 height 27
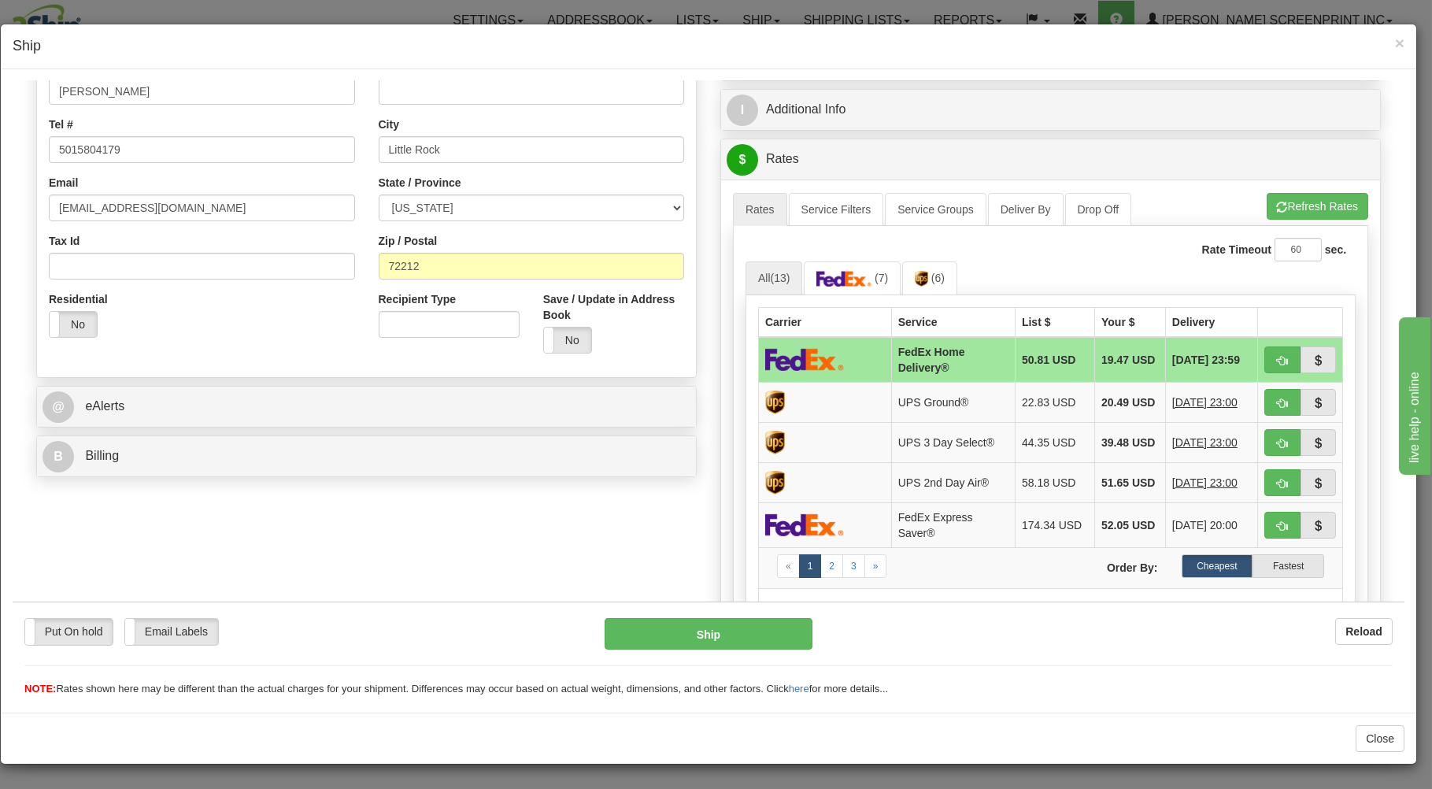
scroll to position [337, 0]
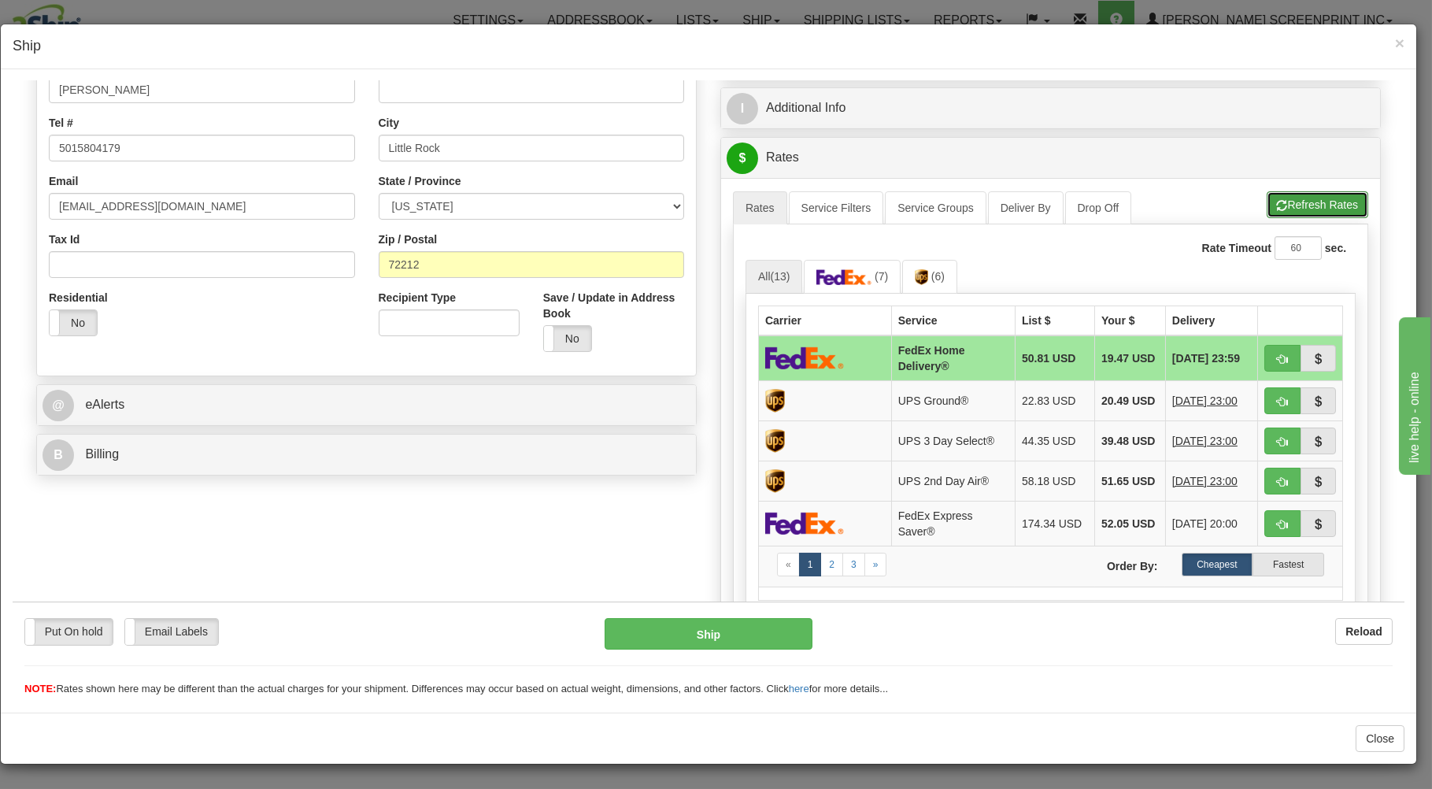
click at [1291, 200] on button "Refresh Rates" at bounding box center [1317, 203] width 102 height 27
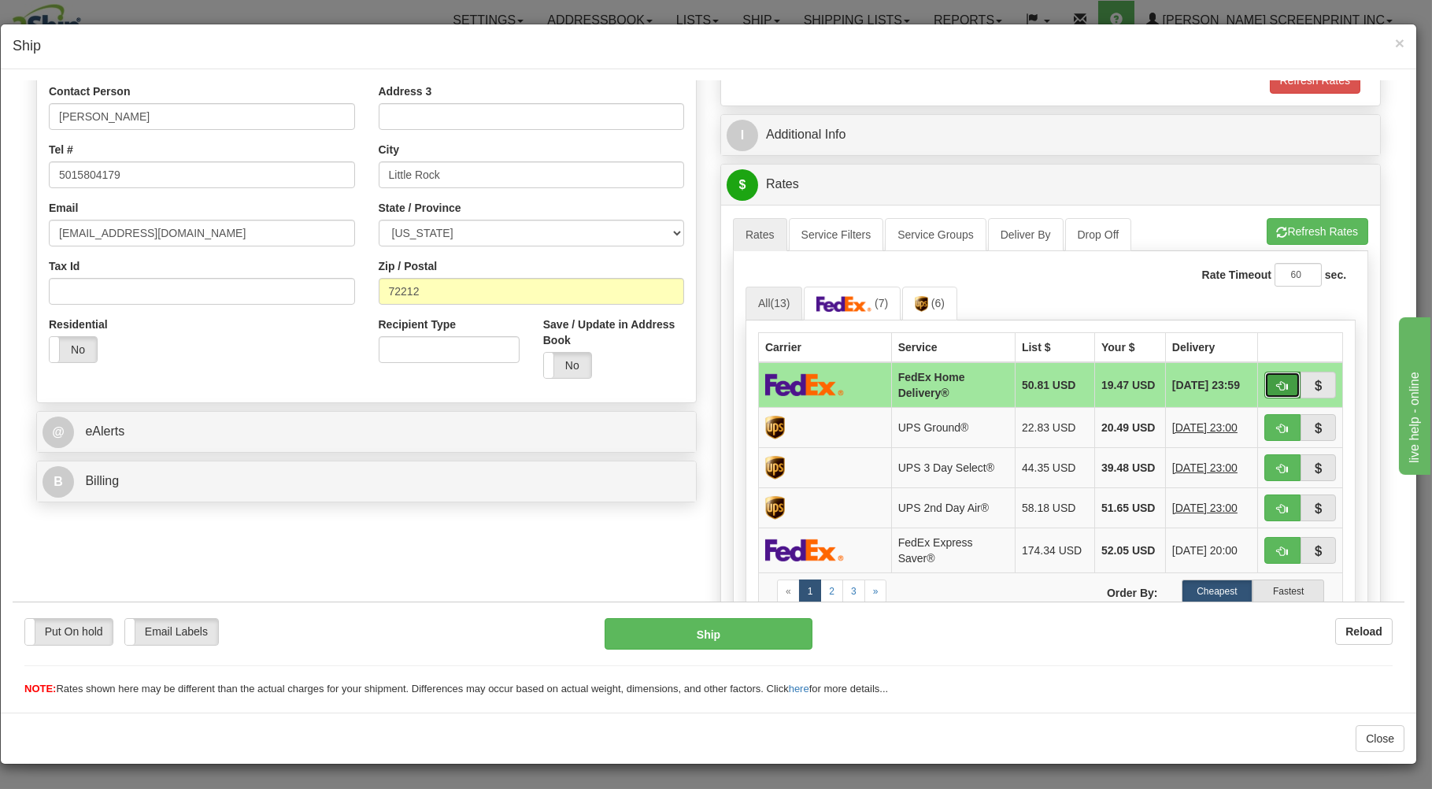
click at [1264, 376] on button "button" at bounding box center [1282, 384] width 36 height 27
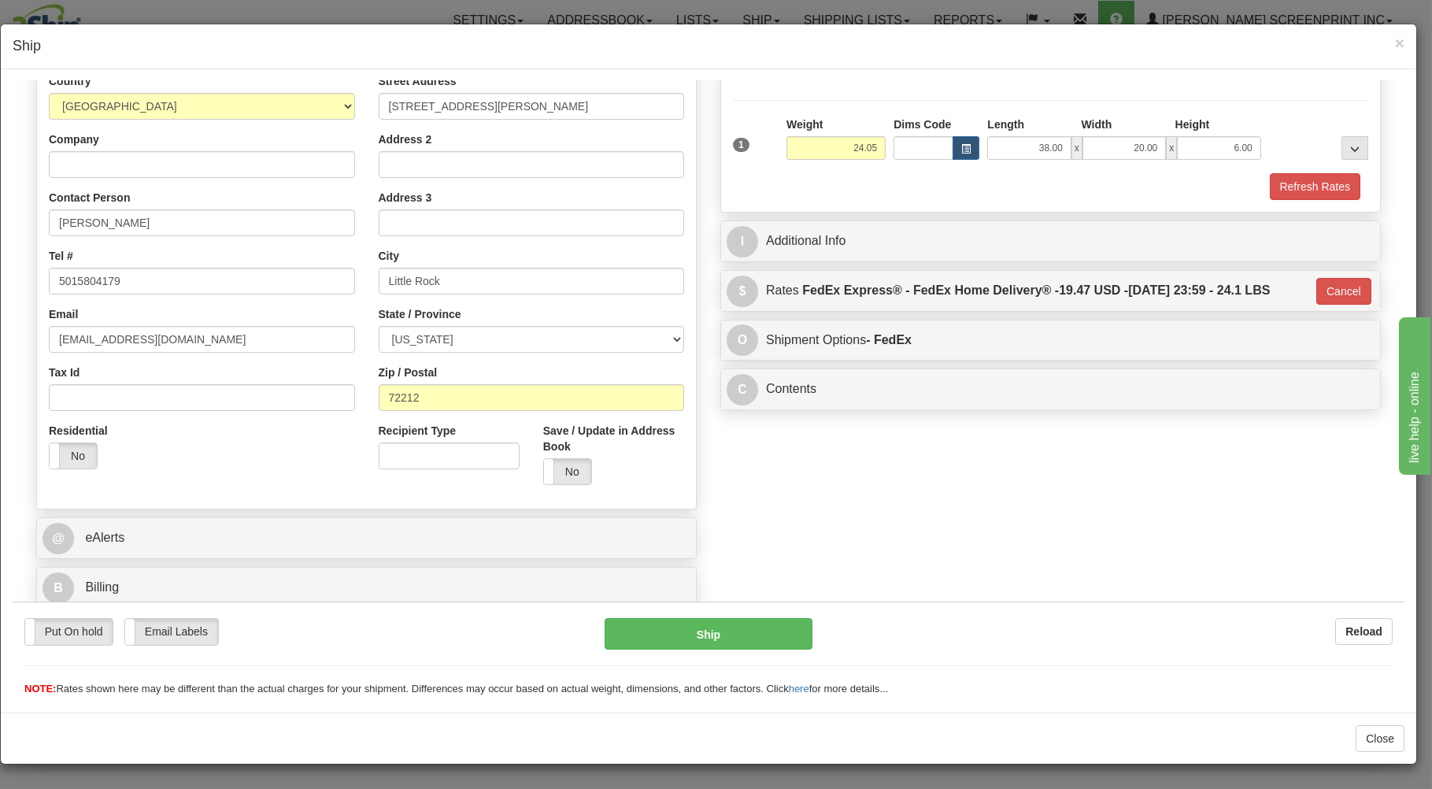
type input "90"
click at [766, 636] on button "Ship" at bounding box center [708, 632] width 209 height 31
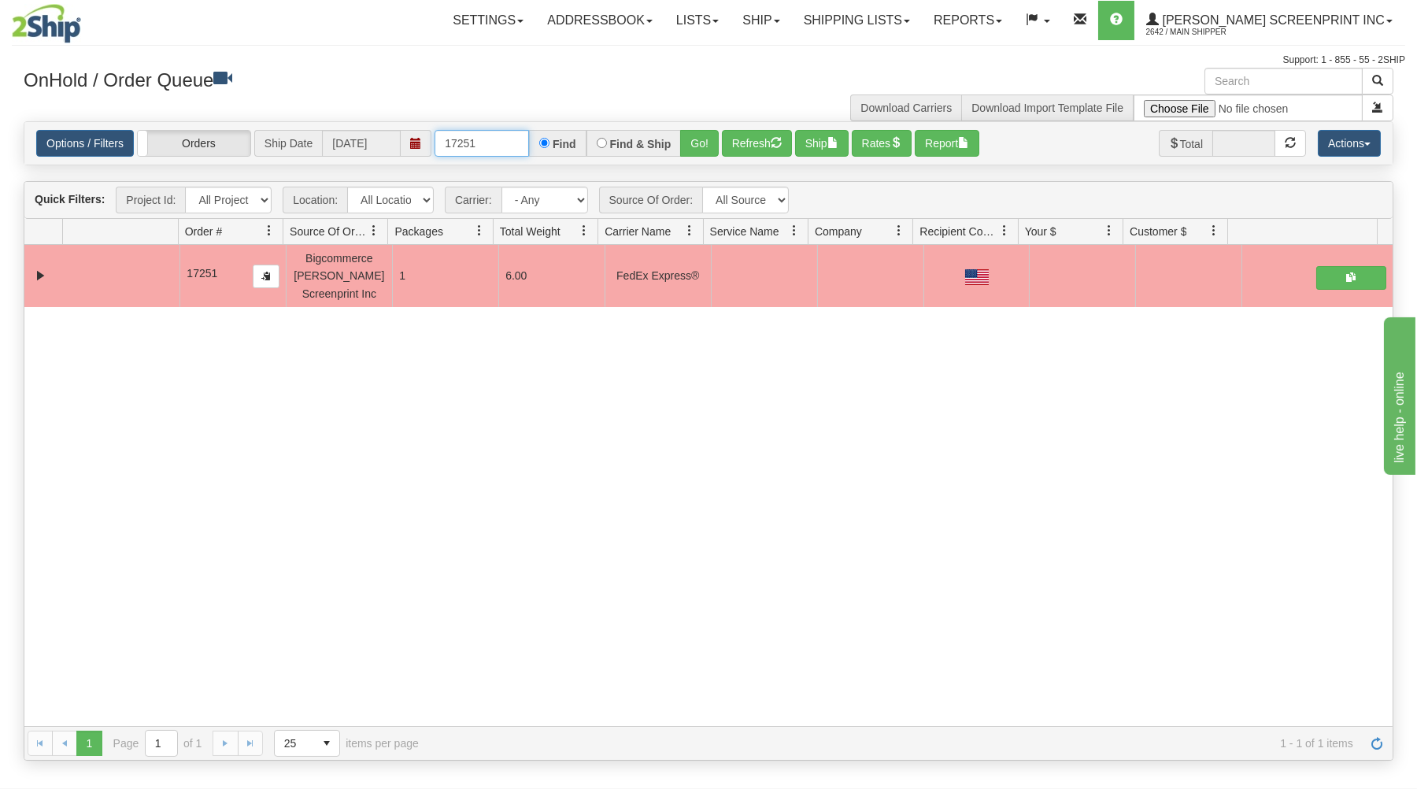
drag, startPoint x: 437, startPoint y: 145, endPoint x: 586, endPoint y: 136, distance: 149.0
click at [585, 136] on div "17251 Find Find & Ship Go!" at bounding box center [576, 143] width 284 height 27
type input "17252"
click at [699, 146] on button "Go!" at bounding box center [699, 143] width 39 height 27
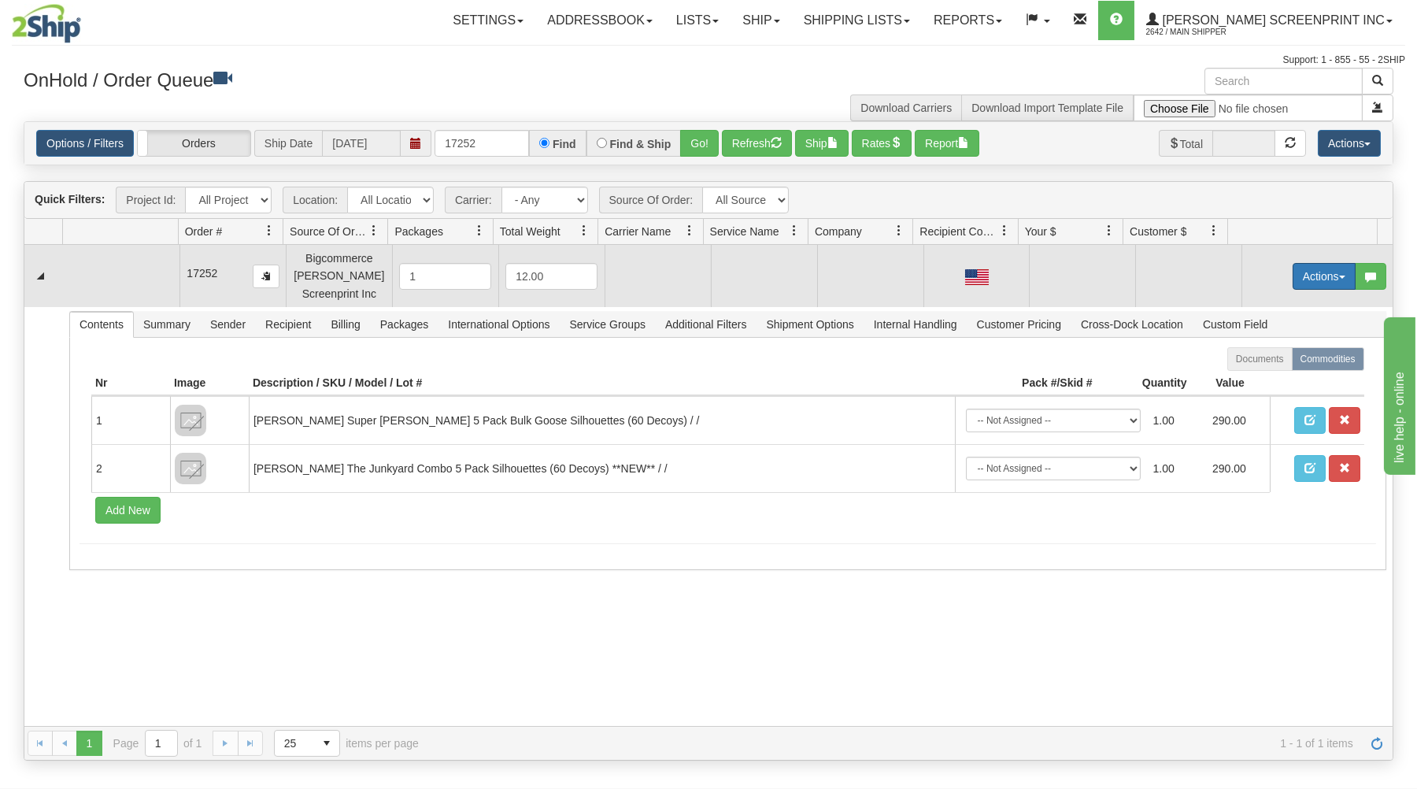
click at [1294, 276] on button "Actions" at bounding box center [1323, 276] width 63 height 27
click at [1278, 303] on link "Open" at bounding box center [1292, 306] width 126 height 20
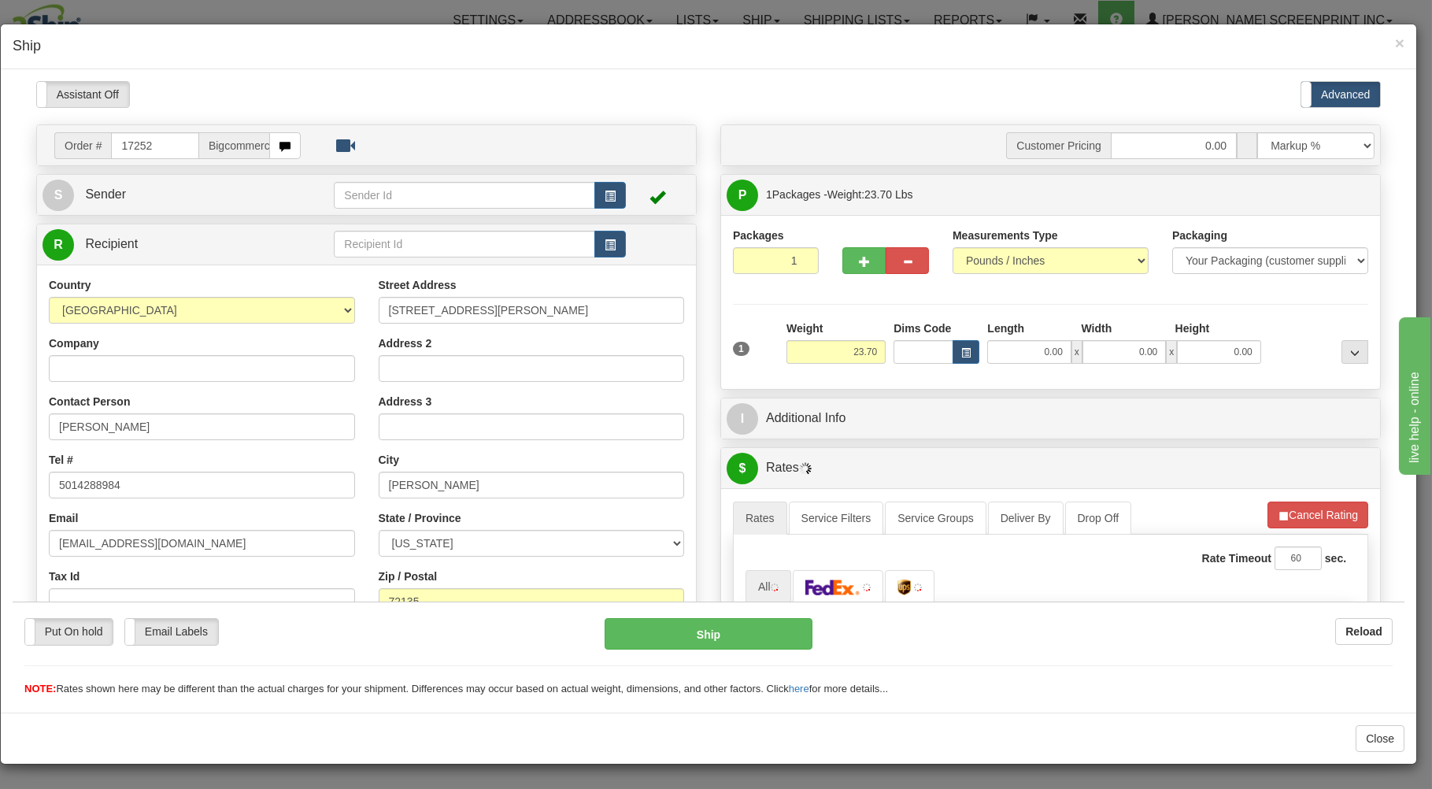
scroll to position [0, 0]
drag, startPoint x: 1019, startPoint y: 358, endPoint x: 975, endPoint y: 270, distance: 98.5
click at [1011, 339] on input "0.00" at bounding box center [1028, 351] width 83 height 24
type input "38.00"
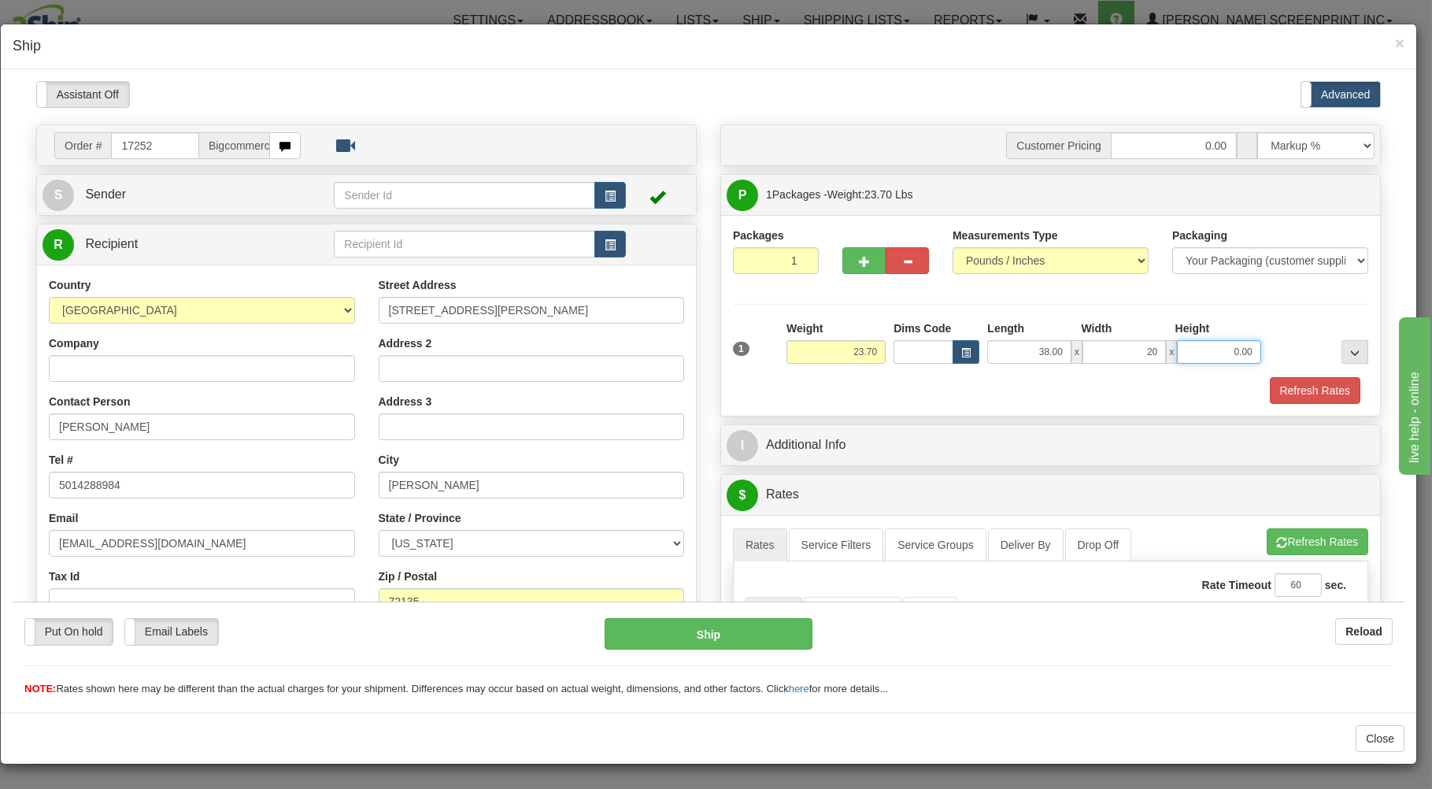
type input "20.00"
type input "7.00"
click at [889, 390] on div "Refresh Rates" at bounding box center [1050, 389] width 643 height 27
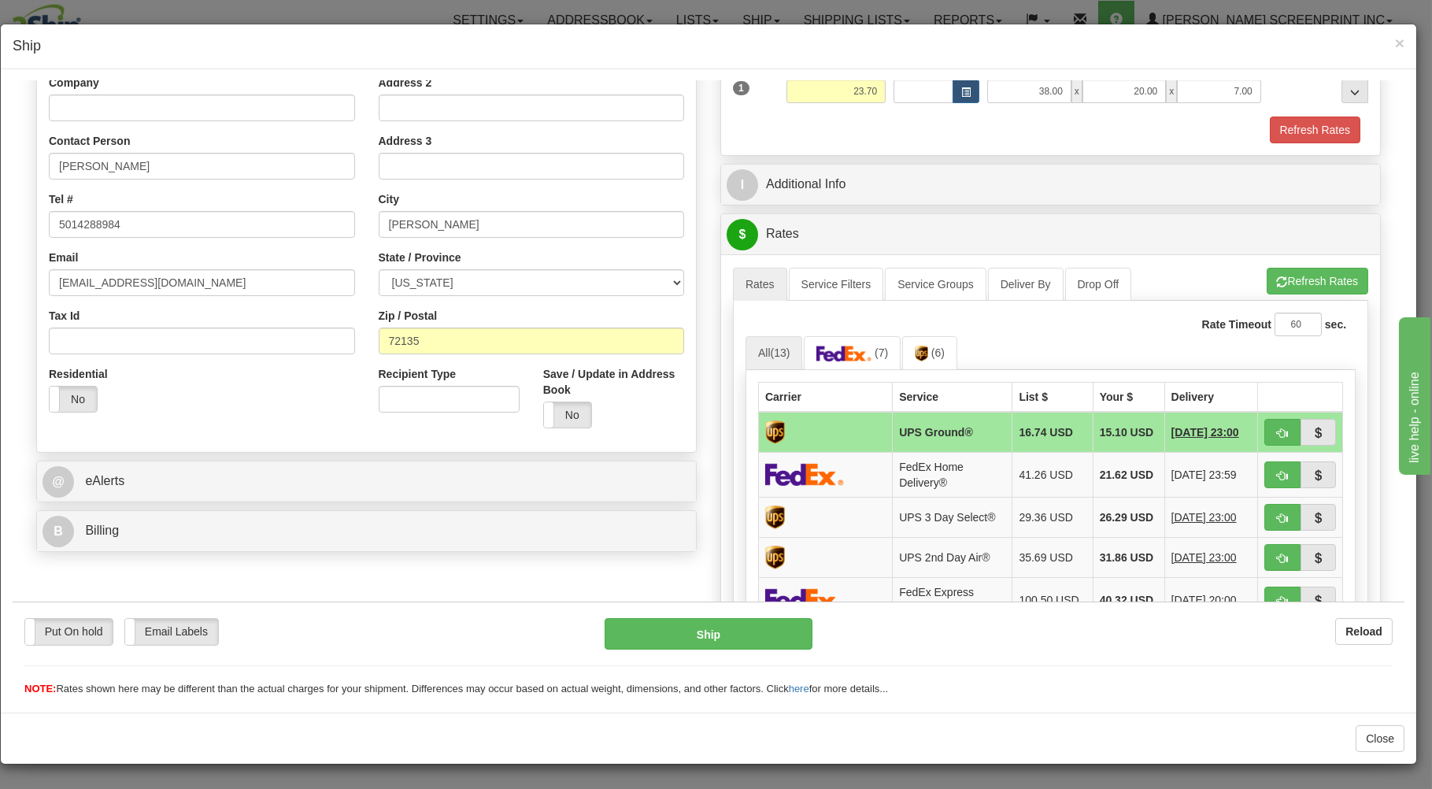
scroll to position [337, 0]
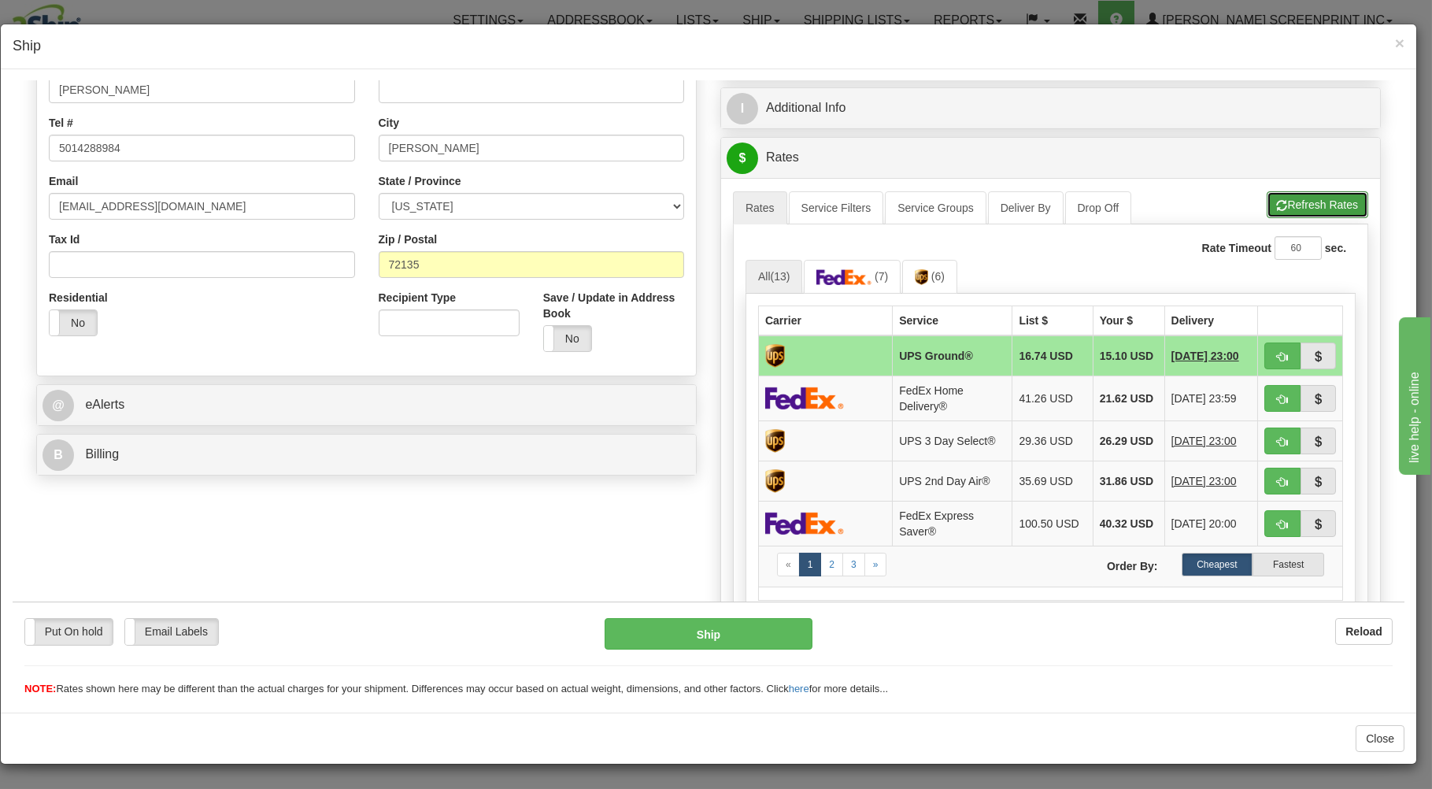
click at [1303, 205] on button "Refresh Rates" at bounding box center [1317, 203] width 102 height 27
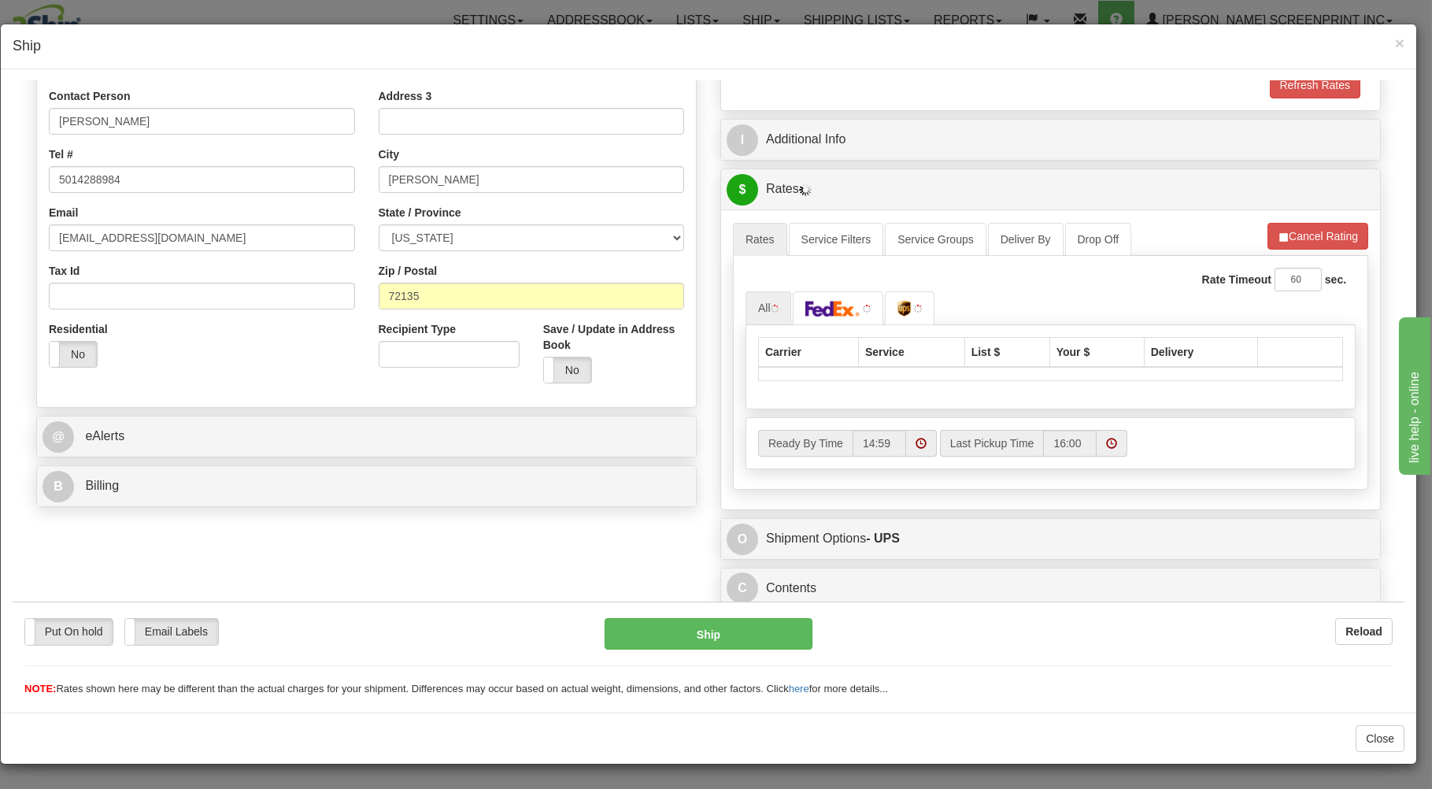
scroll to position [310, 0]
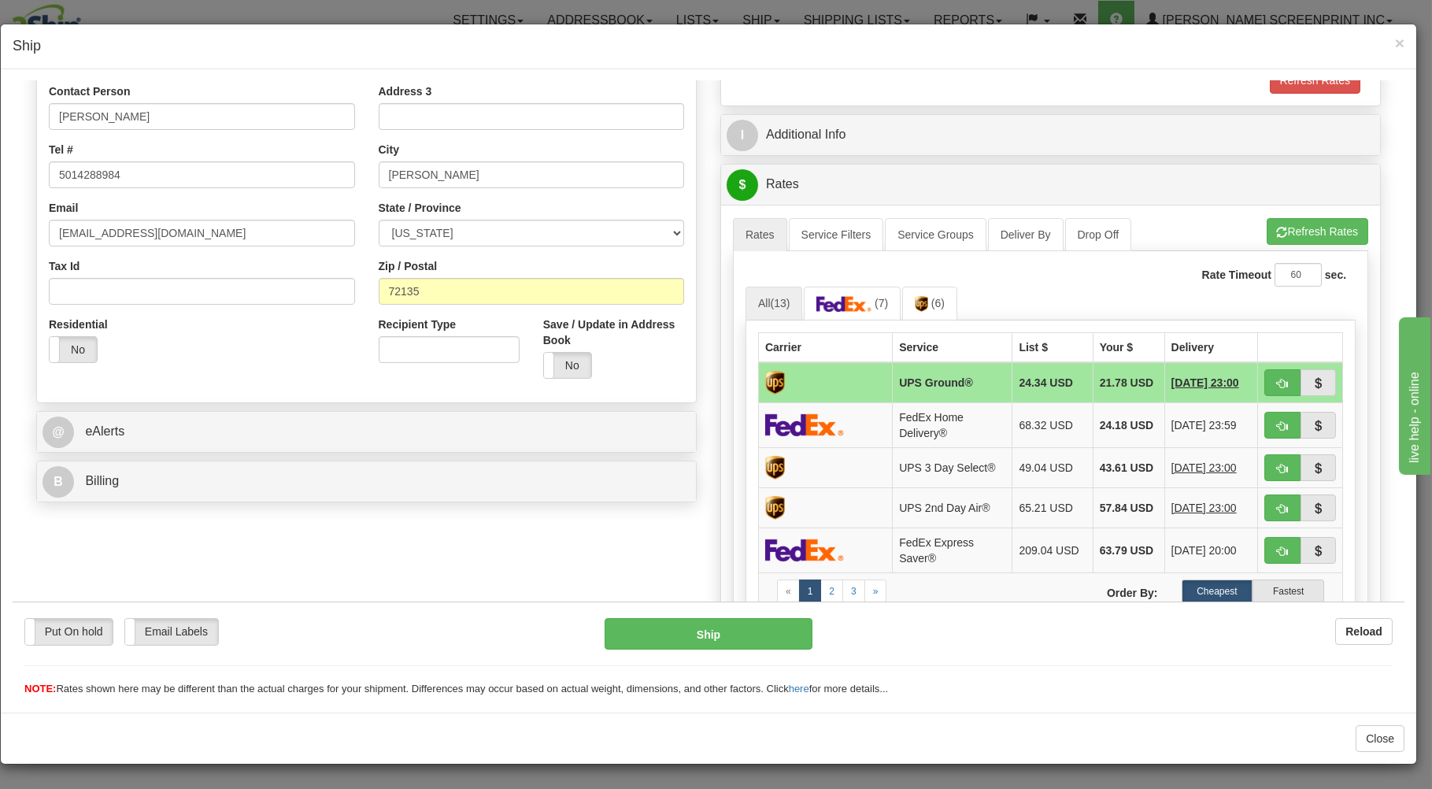
click at [1274, 370] on td at bounding box center [1300, 381] width 85 height 41
click at [1272, 375] on button "button" at bounding box center [1282, 381] width 36 height 27
type input "03"
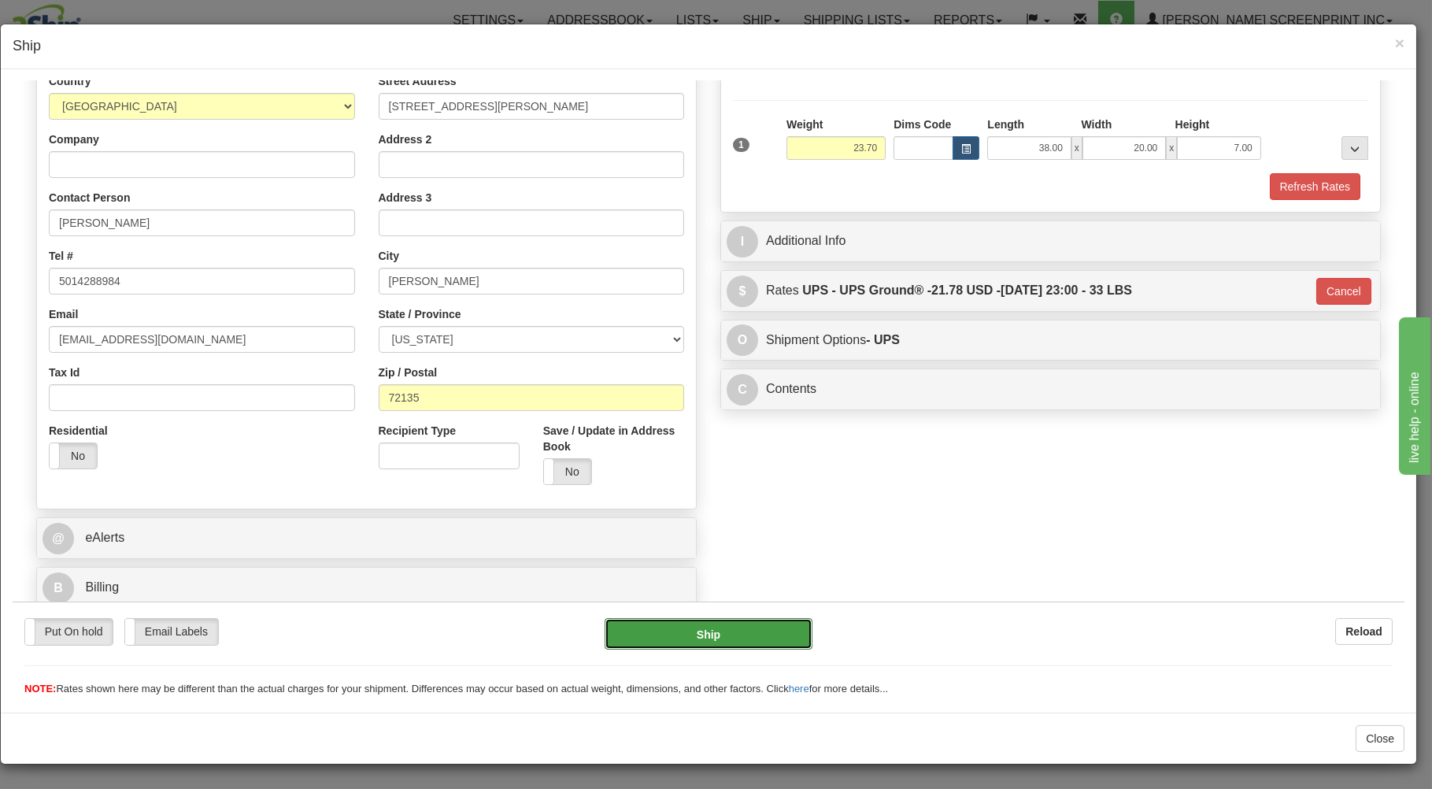
click at [734, 623] on button "Ship" at bounding box center [708, 632] width 209 height 31
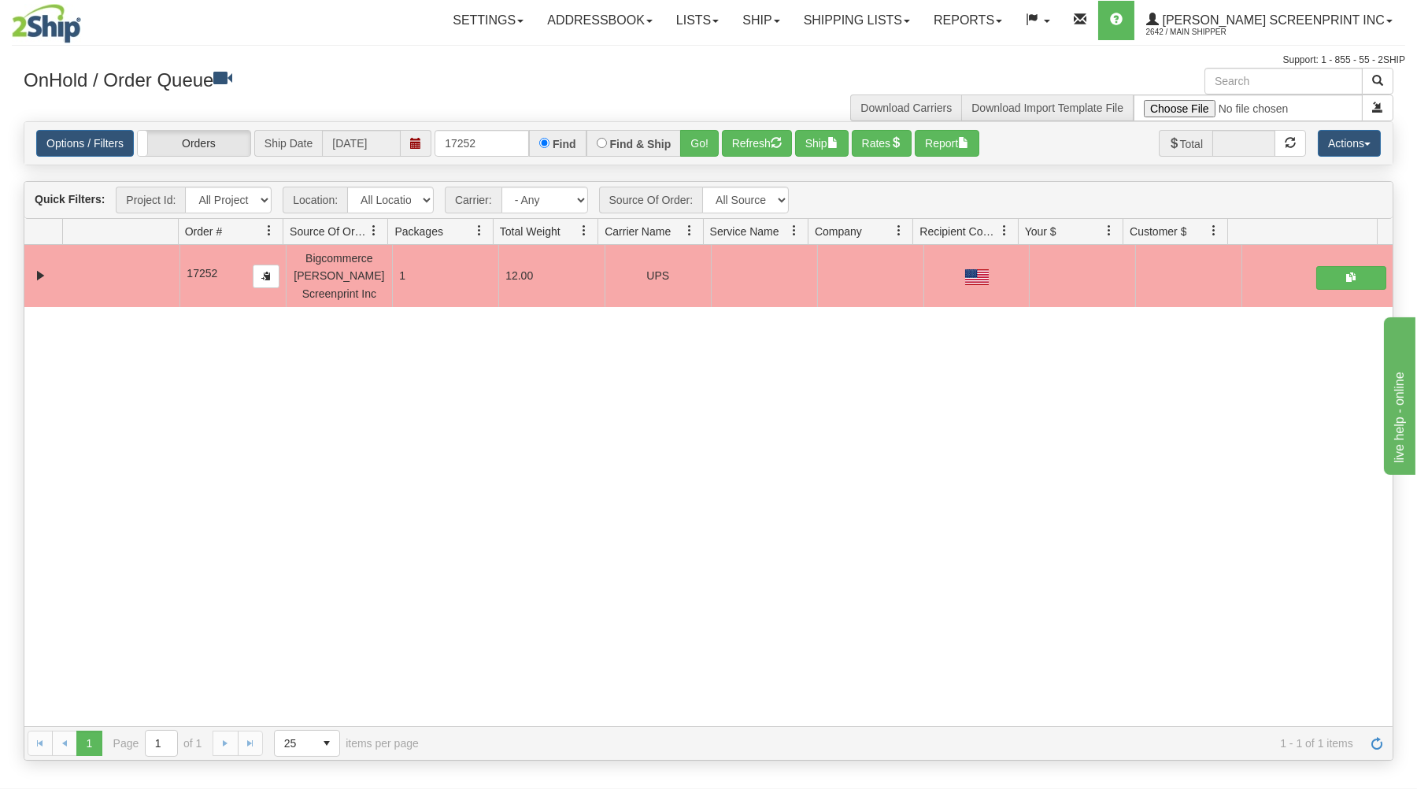
drag, startPoint x: 434, startPoint y: 140, endPoint x: 482, endPoint y: 131, distance: 48.2
click at [484, 131] on div "Options / Filters Group Shipments Orders Ship Date 09/24/2025 17252 Find Find &…" at bounding box center [708, 143] width 1344 height 27
click at [442, 146] on input "17252" at bounding box center [481, 143] width 94 height 27
drag, startPoint x: 442, startPoint y: 146, endPoint x: 542, endPoint y: 80, distance: 119.4
click at [534, 83] on div "× Get OnHold Shipments fields - load dt: 310 Get OnHold Shipments fields - tran…" at bounding box center [708, 414] width 1393 height 693
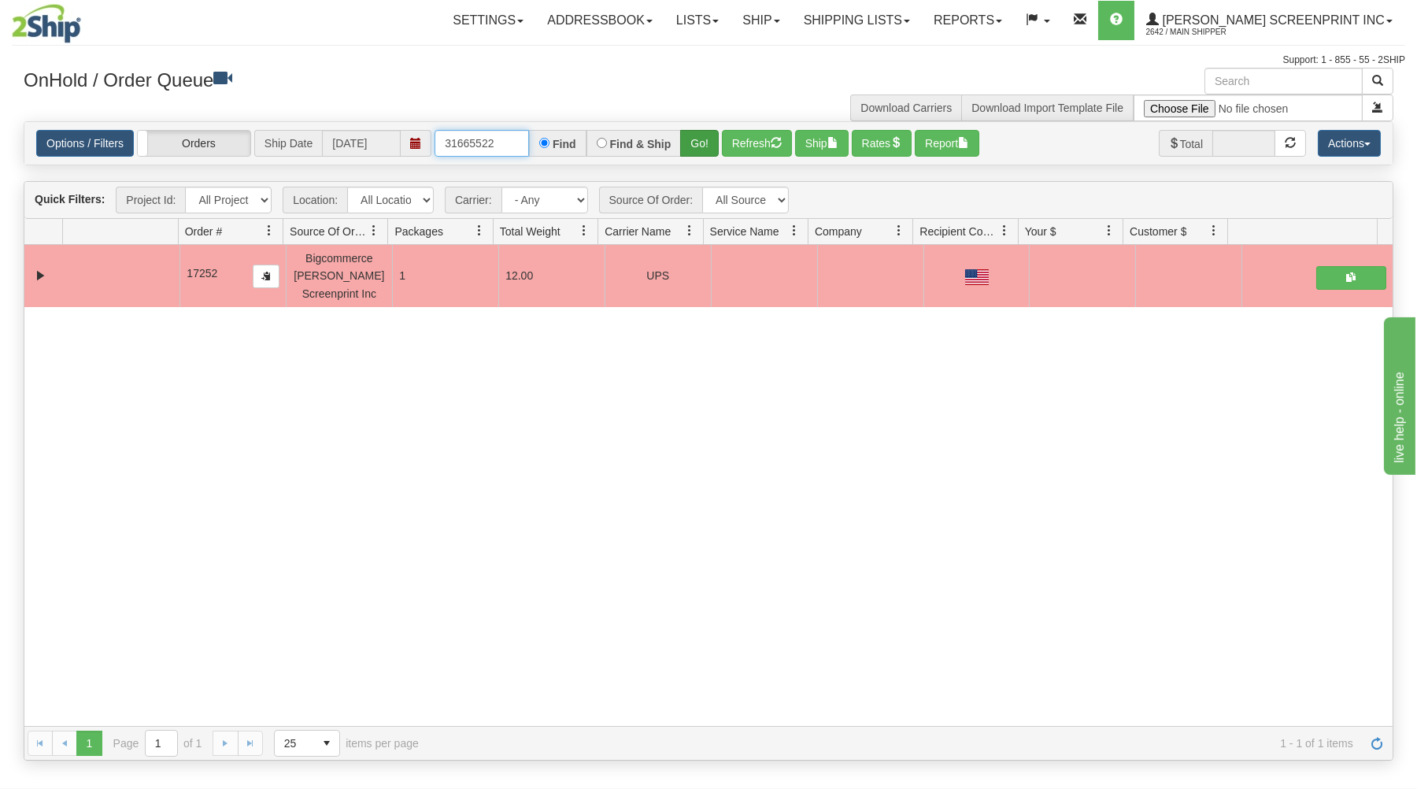
type input "31665522"
click at [695, 135] on button "Go!" at bounding box center [699, 143] width 39 height 27
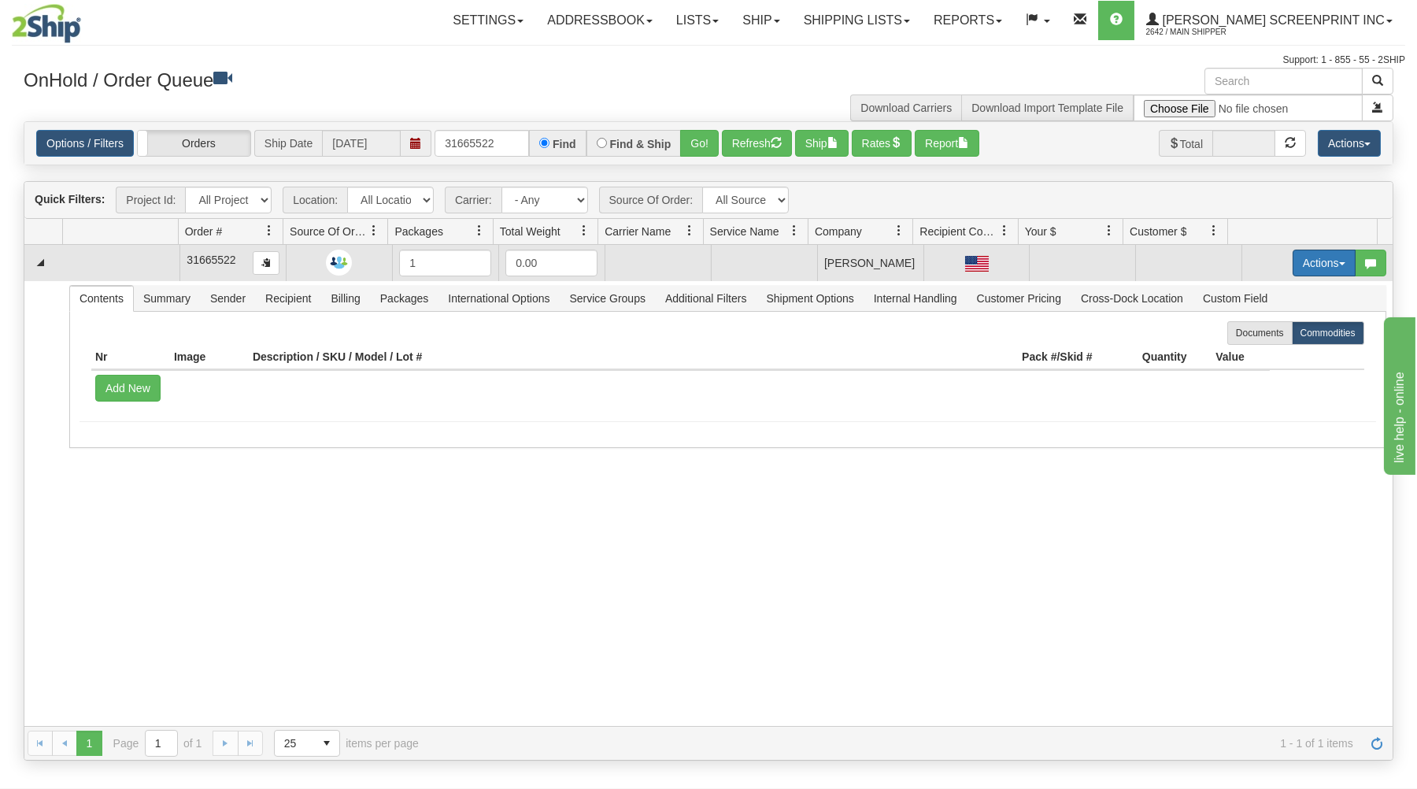
click at [1304, 252] on button "Actions" at bounding box center [1323, 262] width 63 height 27
click at [1274, 292] on link "Open" at bounding box center [1292, 293] width 126 height 20
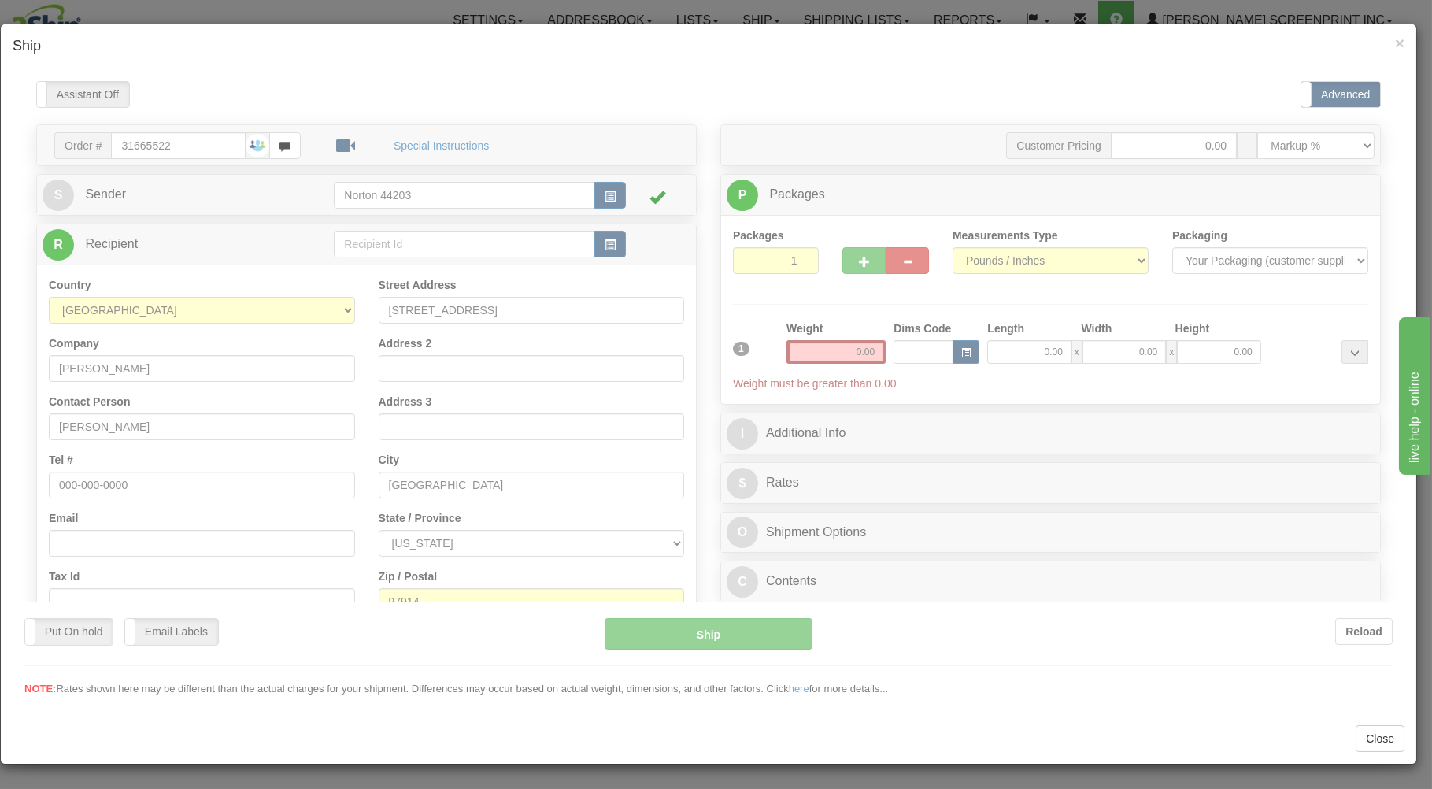
scroll to position [0, 0]
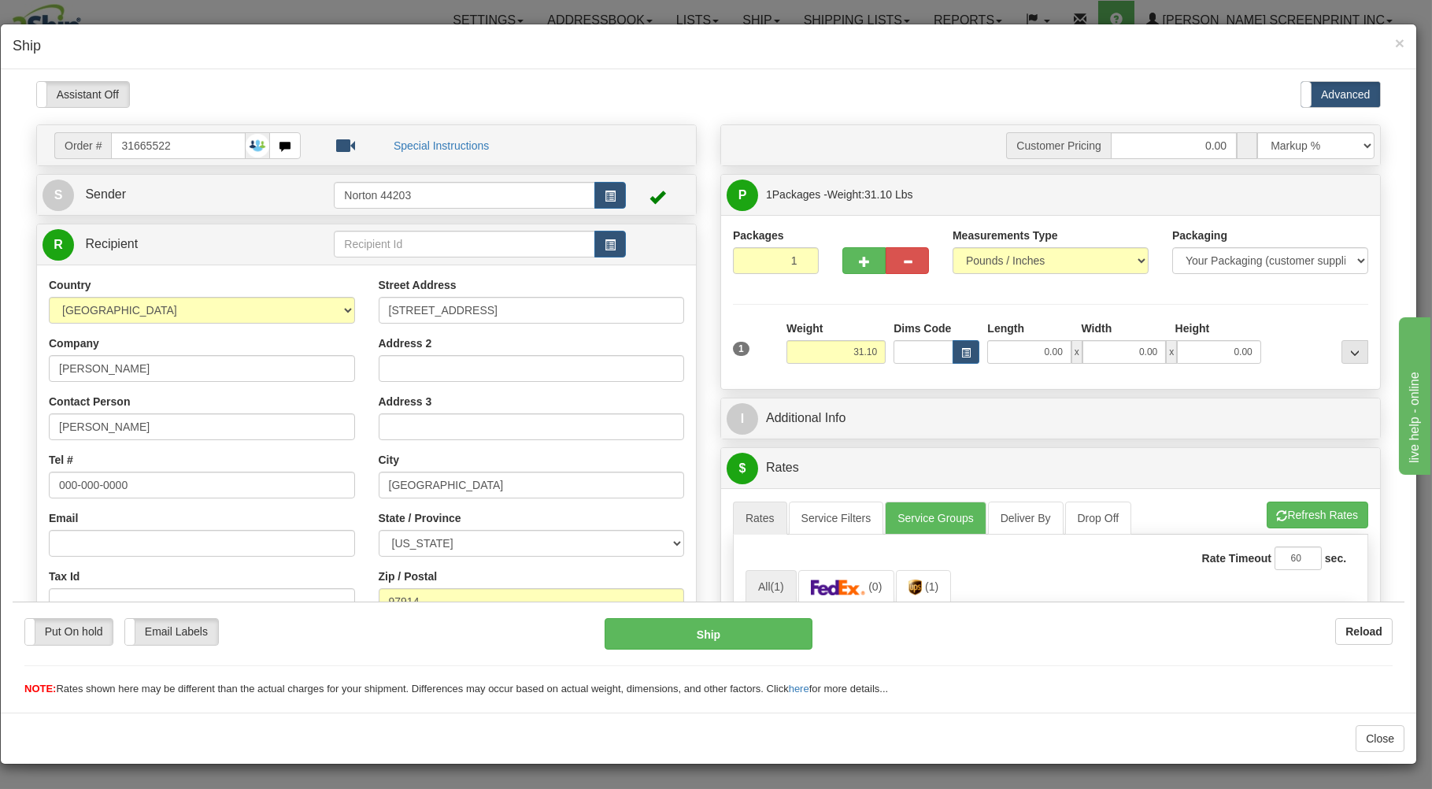
type input "0.00"
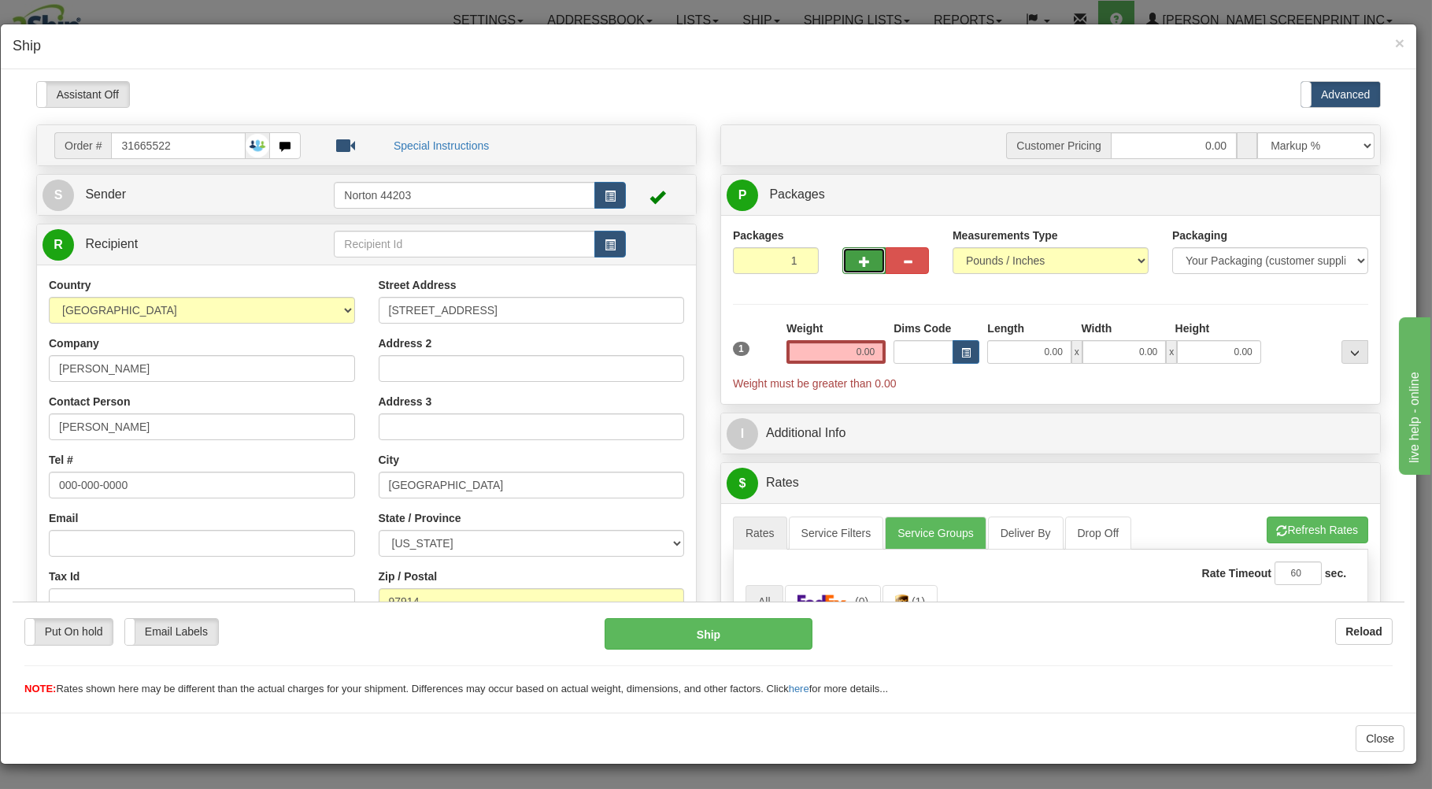
click at [858, 253] on button "button" at bounding box center [863, 259] width 43 height 27
type input "2"
click at [1295, 189] on label "Package Level Pack.." at bounding box center [1334, 195] width 79 height 24
radio input "true"
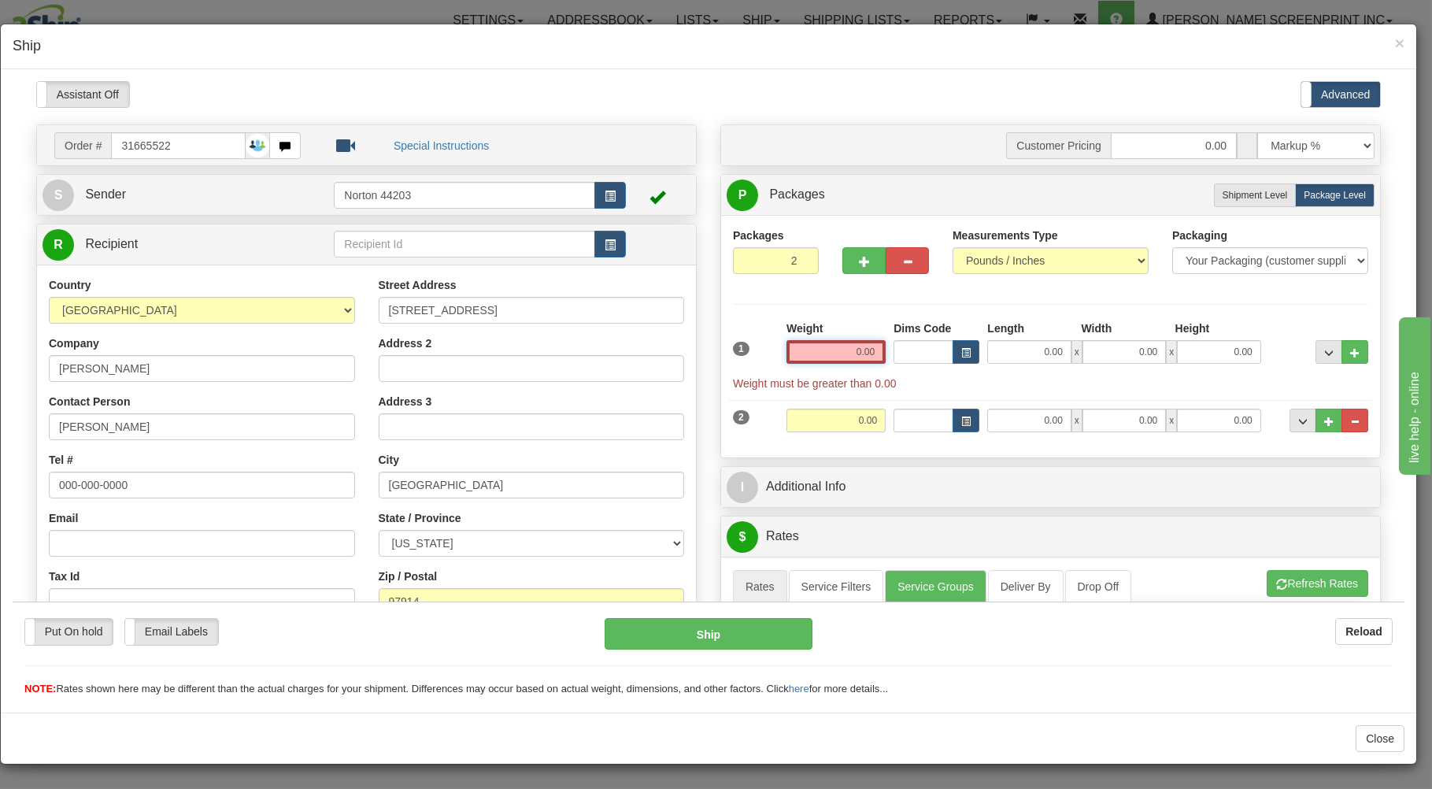
click at [830, 359] on input "0.00" at bounding box center [835, 351] width 99 height 24
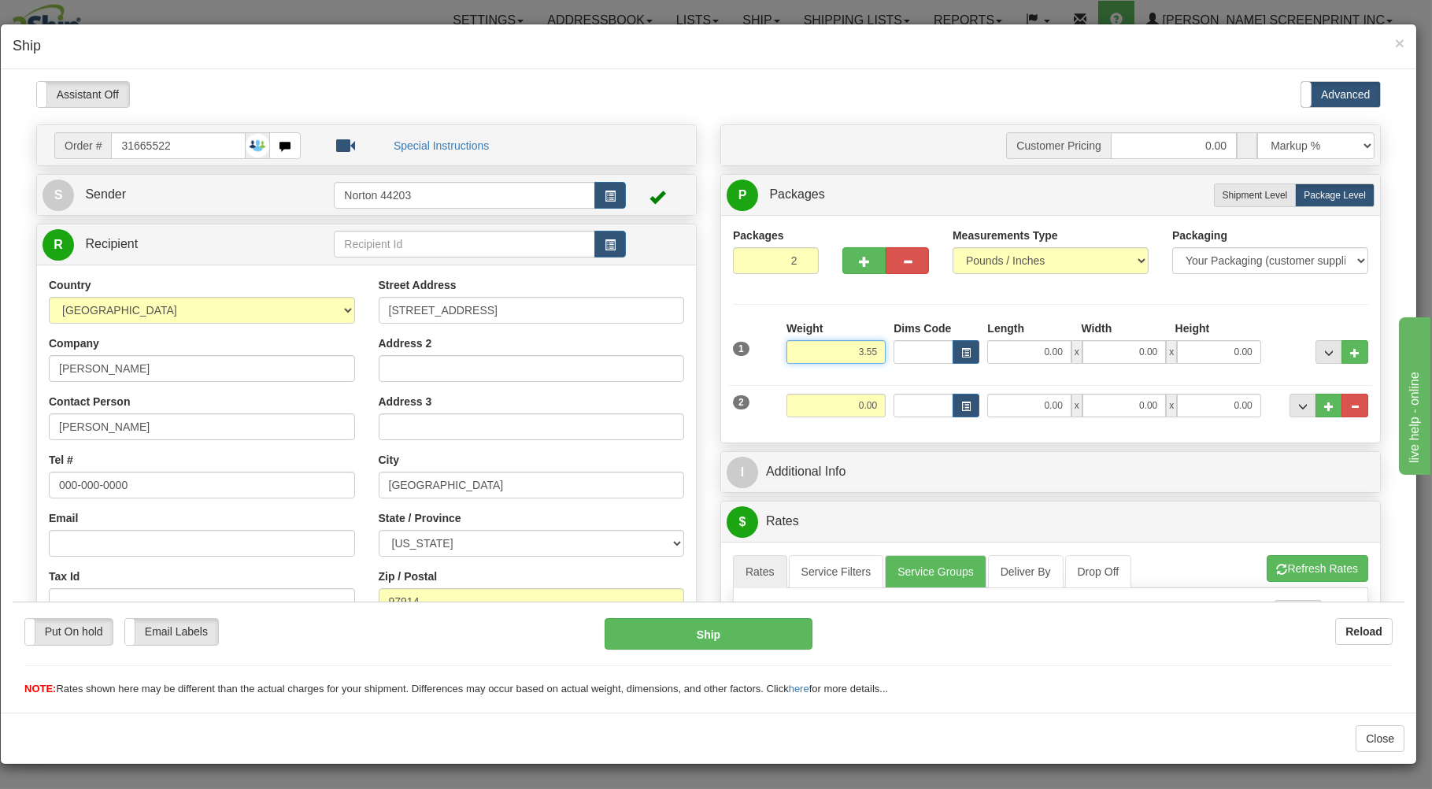
type input "3.55"
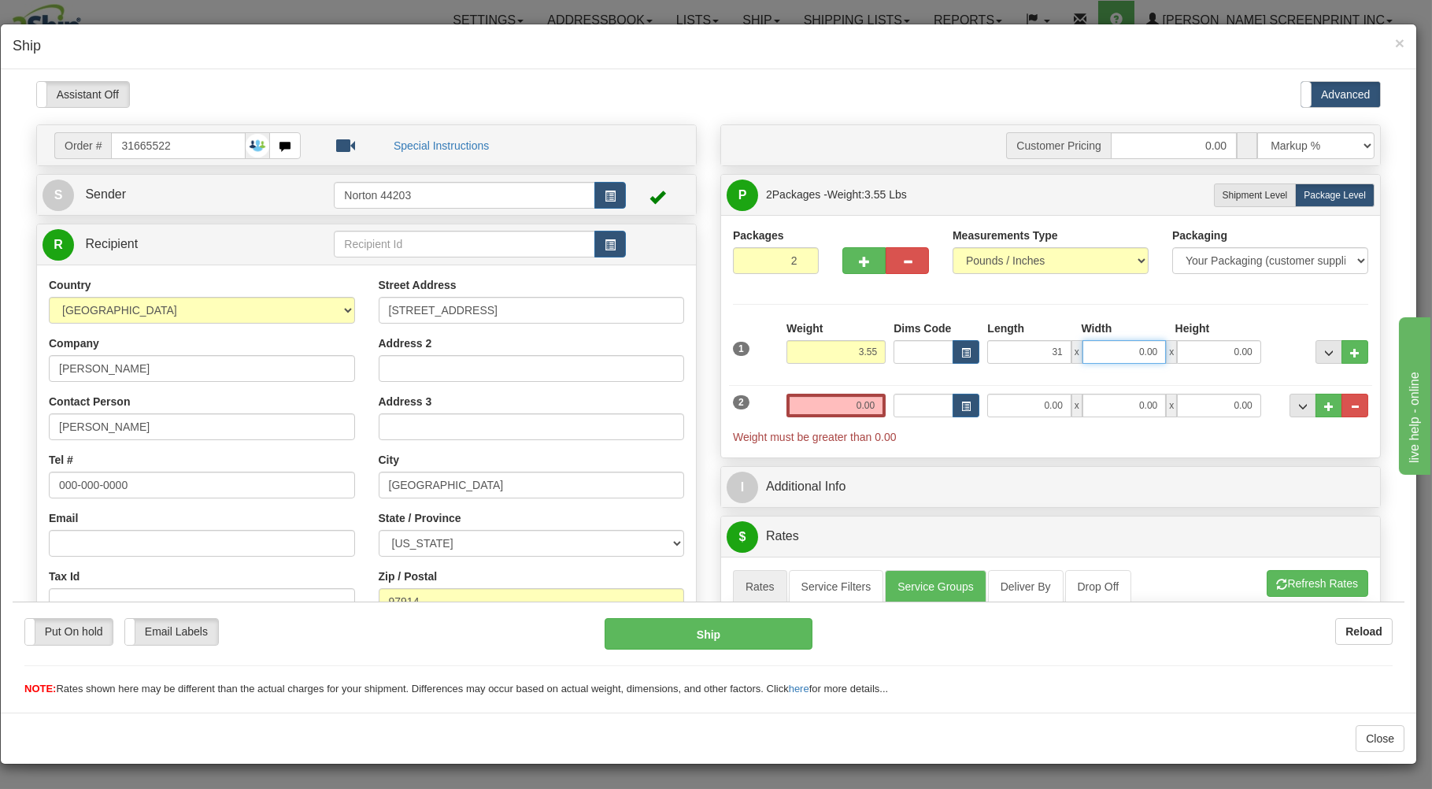
type input "31.00"
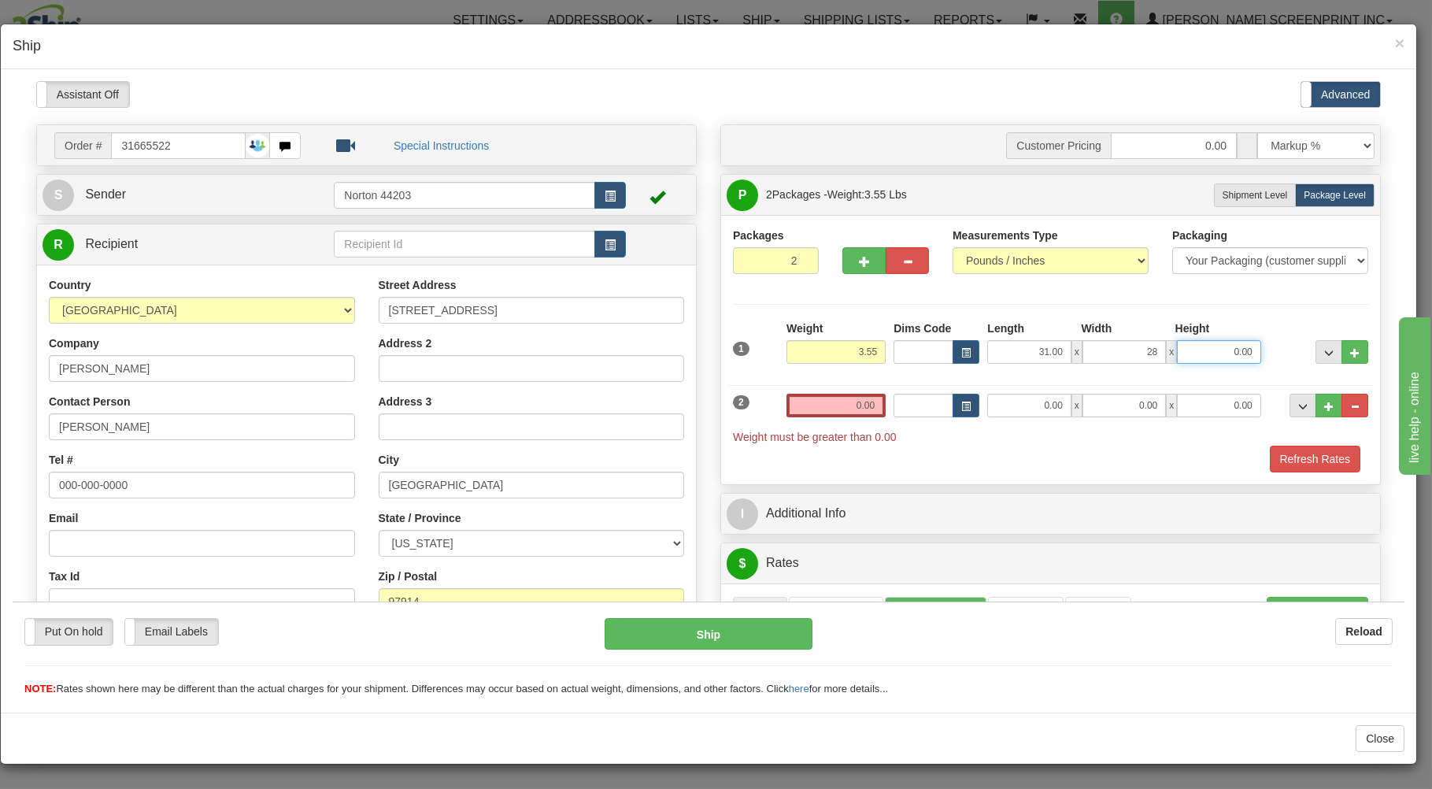
type input "28.00"
type input "2.00"
click at [832, 400] on input "0.00" at bounding box center [835, 405] width 99 height 24
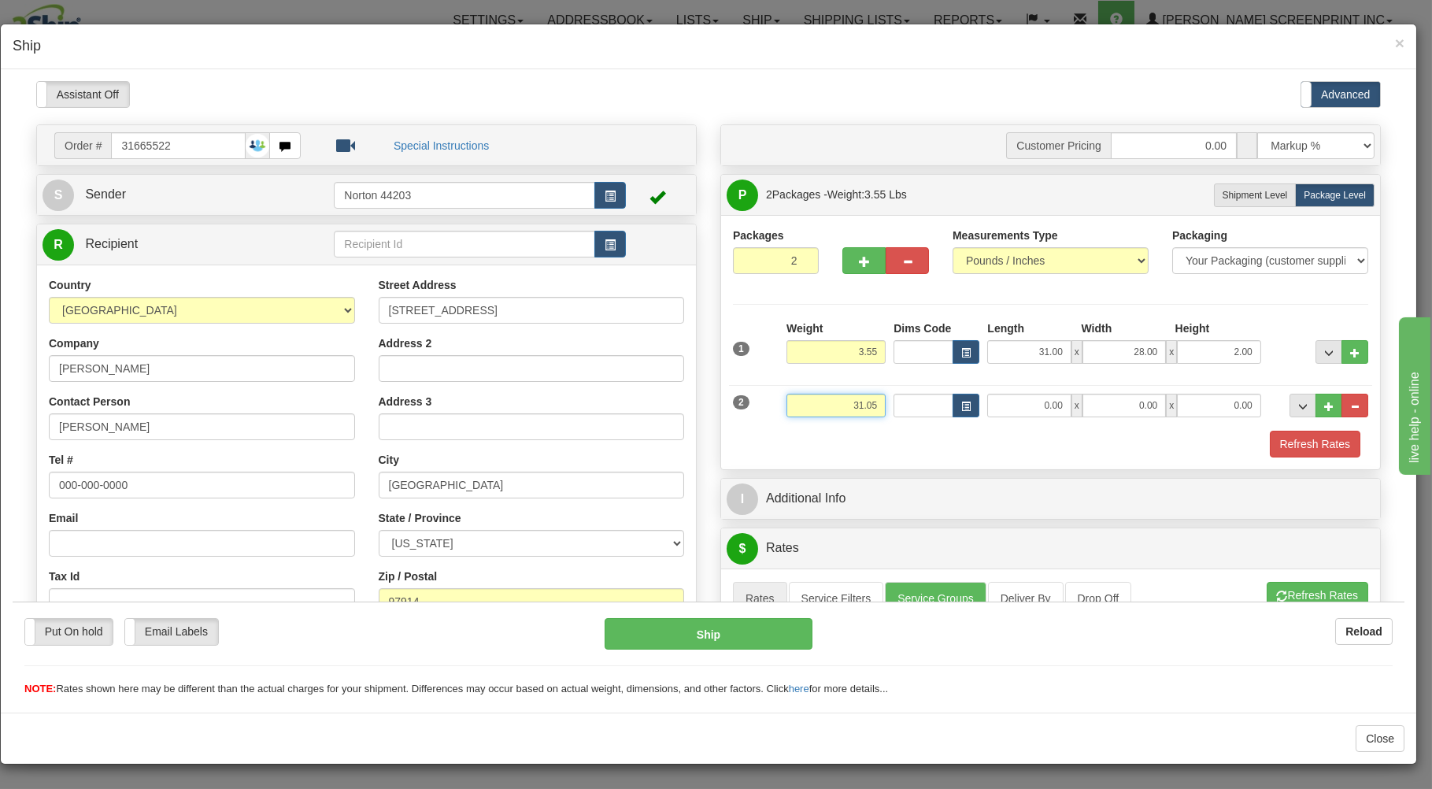
type input "31.05"
type input "38.00"
type input "20.00"
type input "9.00"
click at [849, 434] on div "Refresh Rates" at bounding box center [1050, 443] width 643 height 27
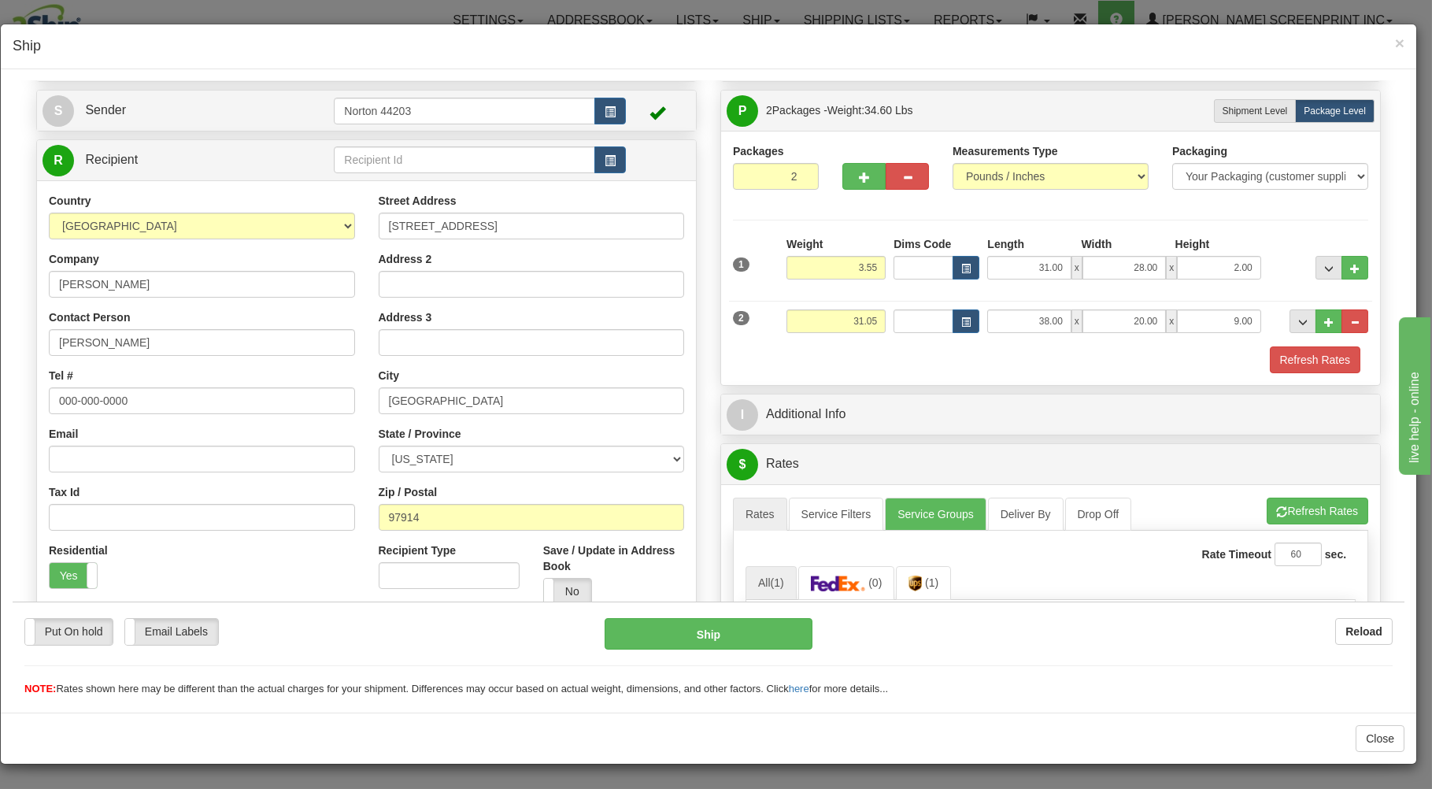
scroll to position [446, 0]
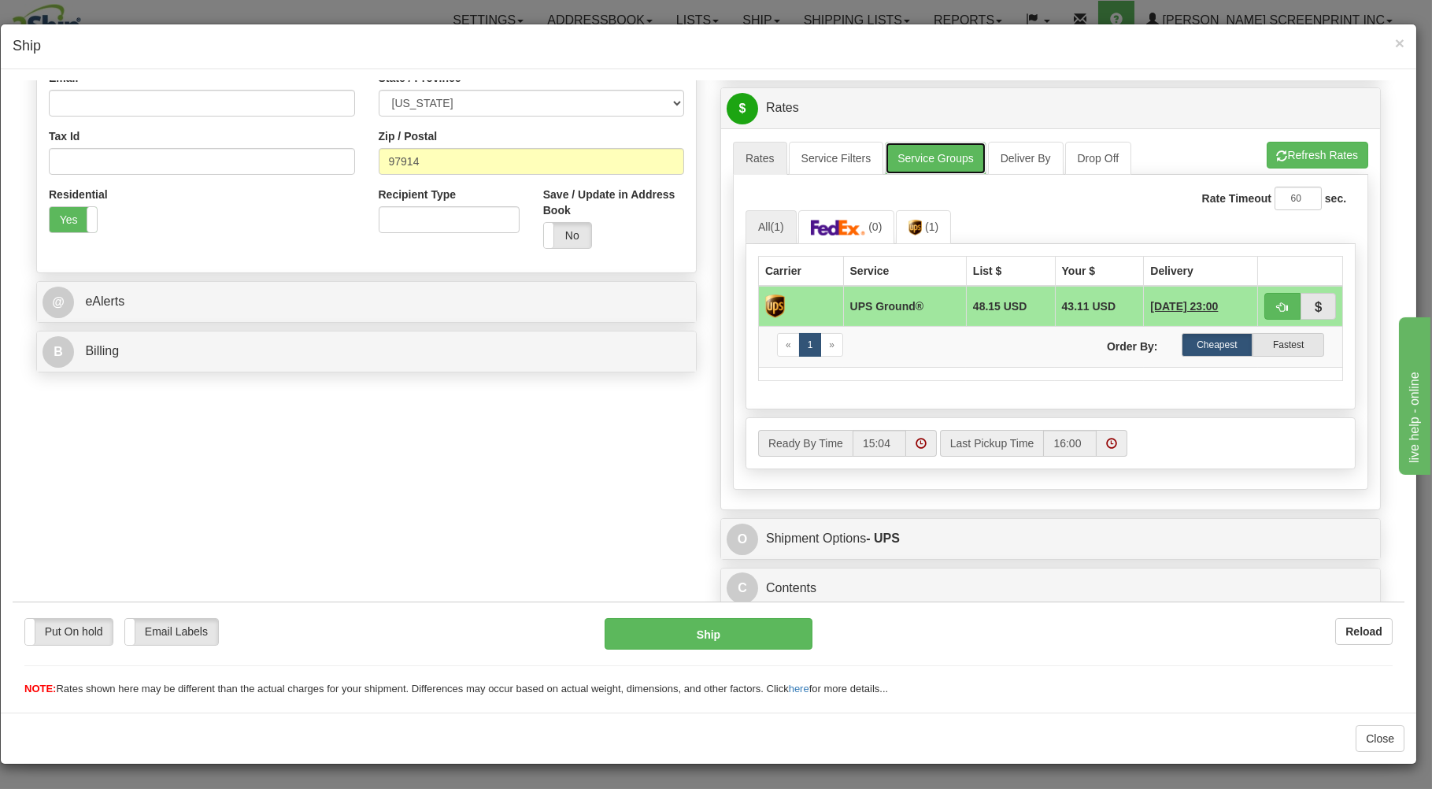
click at [918, 155] on link "Service Groups" at bounding box center [935, 157] width 101 height 33
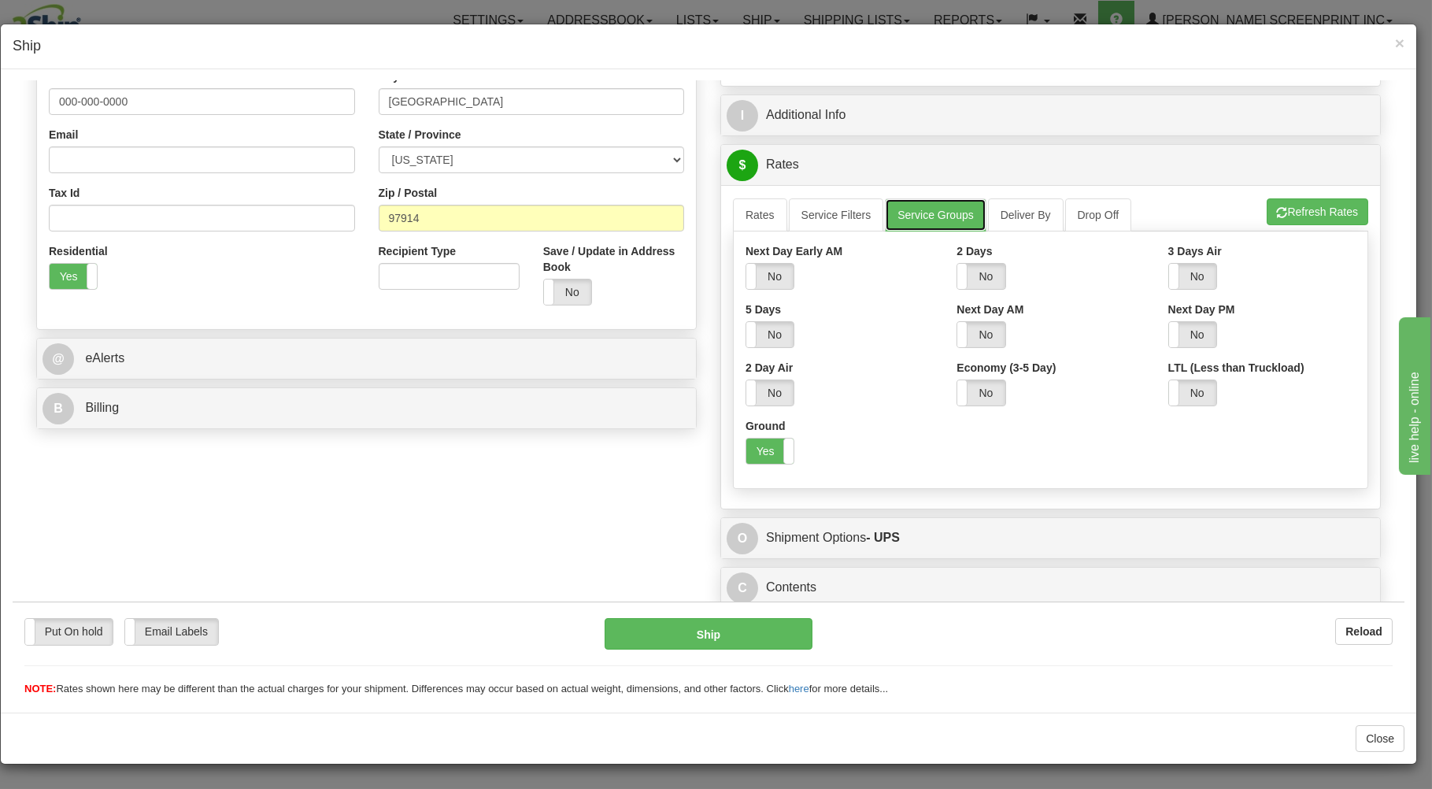
scroll to position [255, 0]
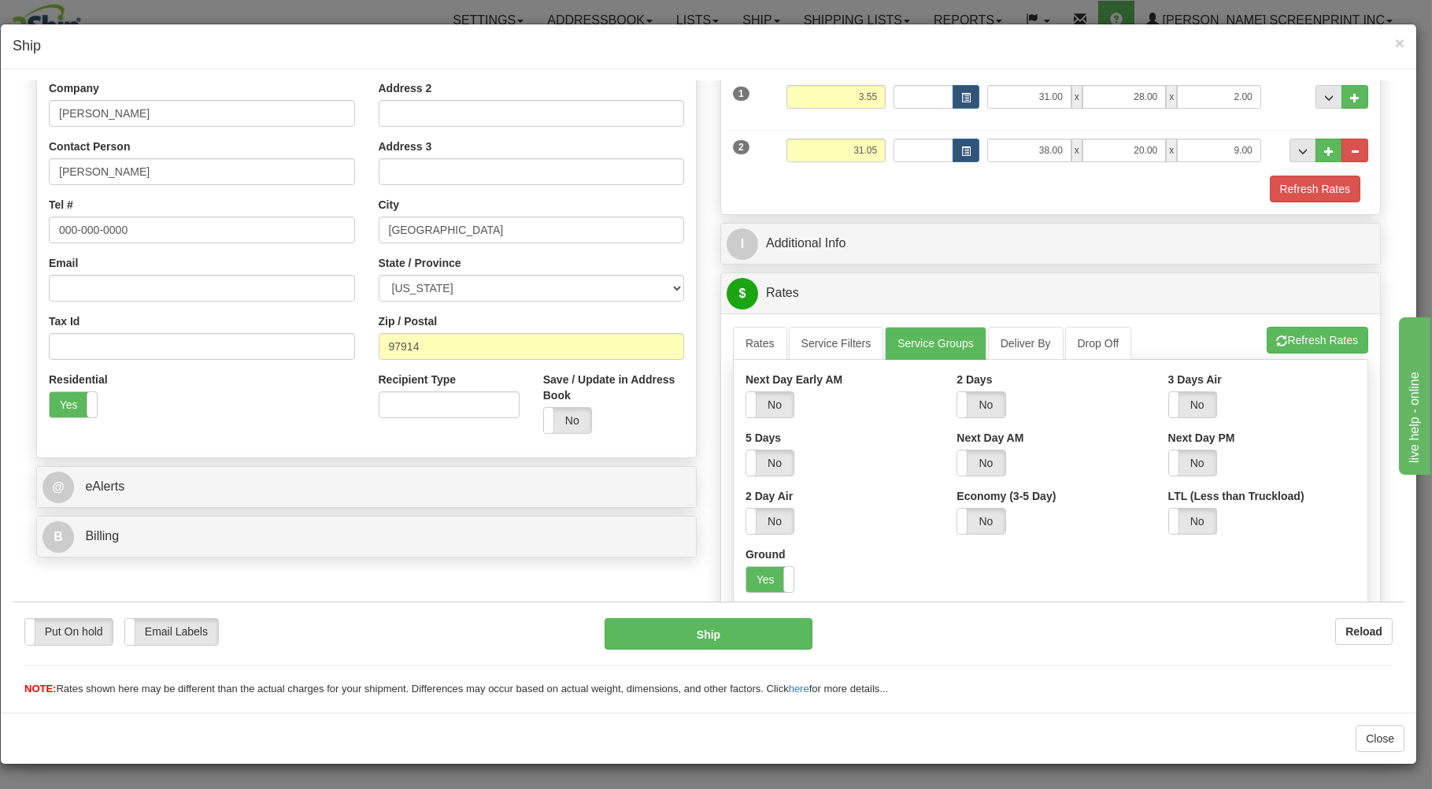
drag, startPoint x: 759, startPoint y: 585, endPoint x: 759, endPoint y: 564, distance: 20.5
click at [759, 574] on label "Yes" at bounding box center [769, 578] width 47 height 25
click at [742, 341] on link "Rates" at bounding box center [760, 342] width 54 height 33
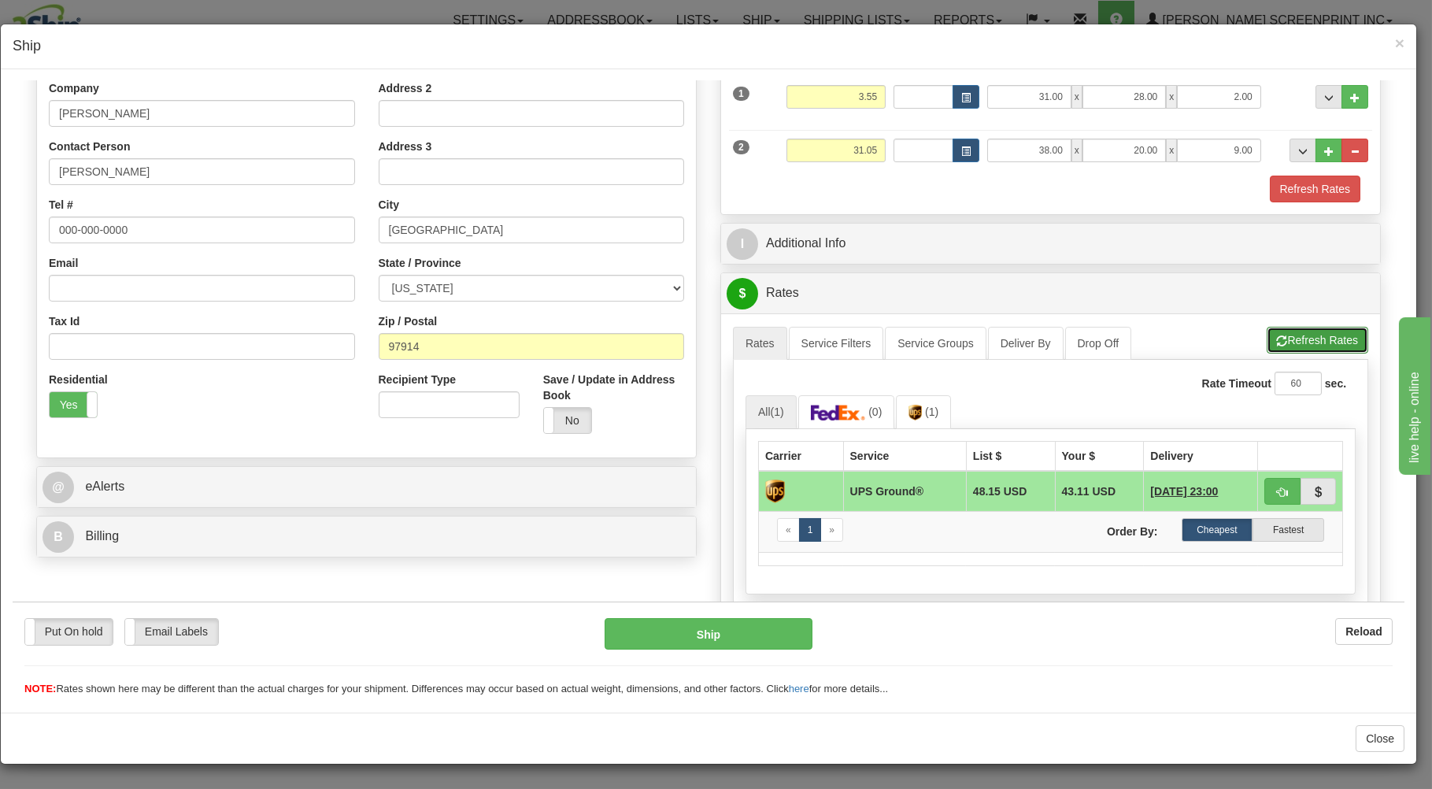
click at [1290, 338] on button "Refresh Rates" at bounding box center [1317, 339] width 102 height 27
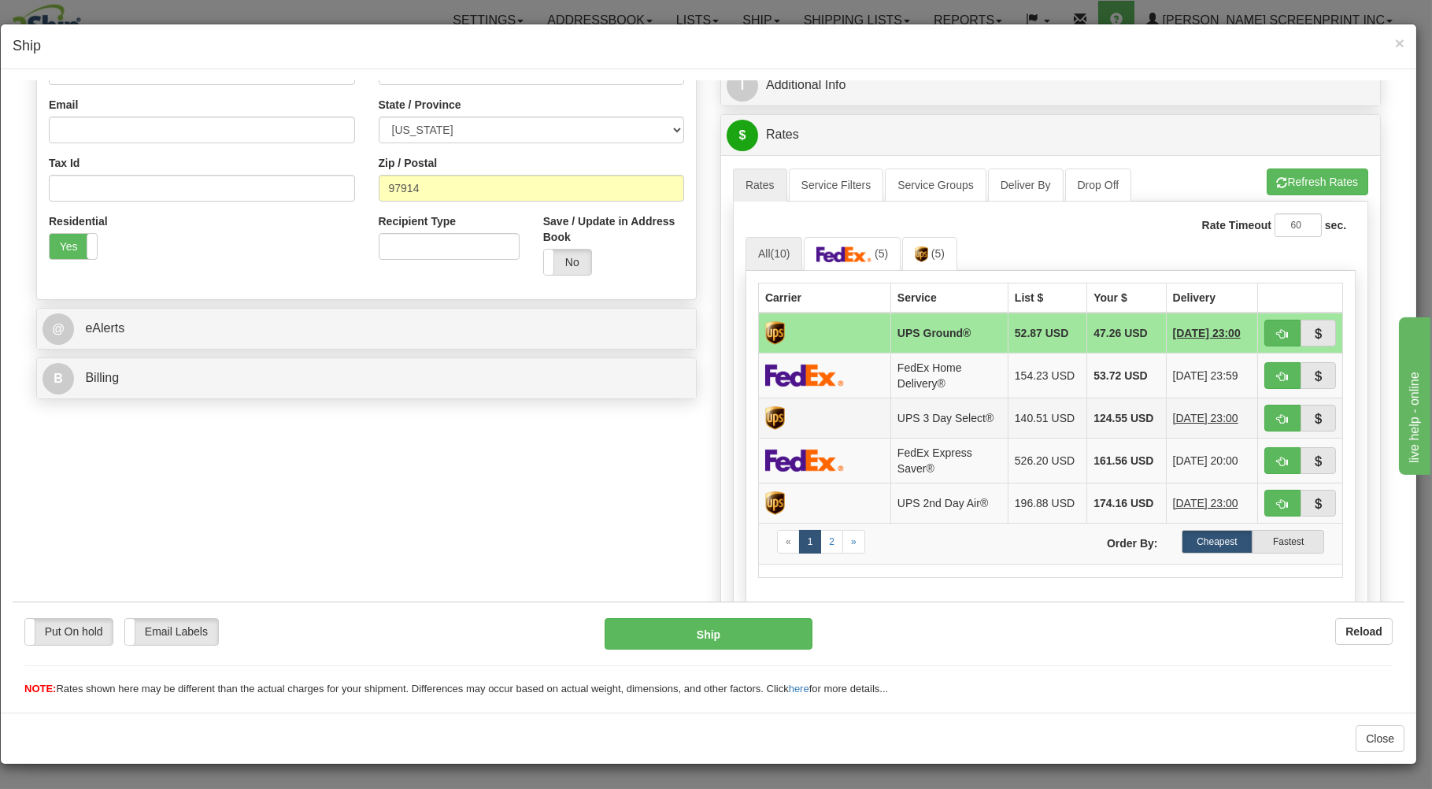
scroll to position [424, 0]
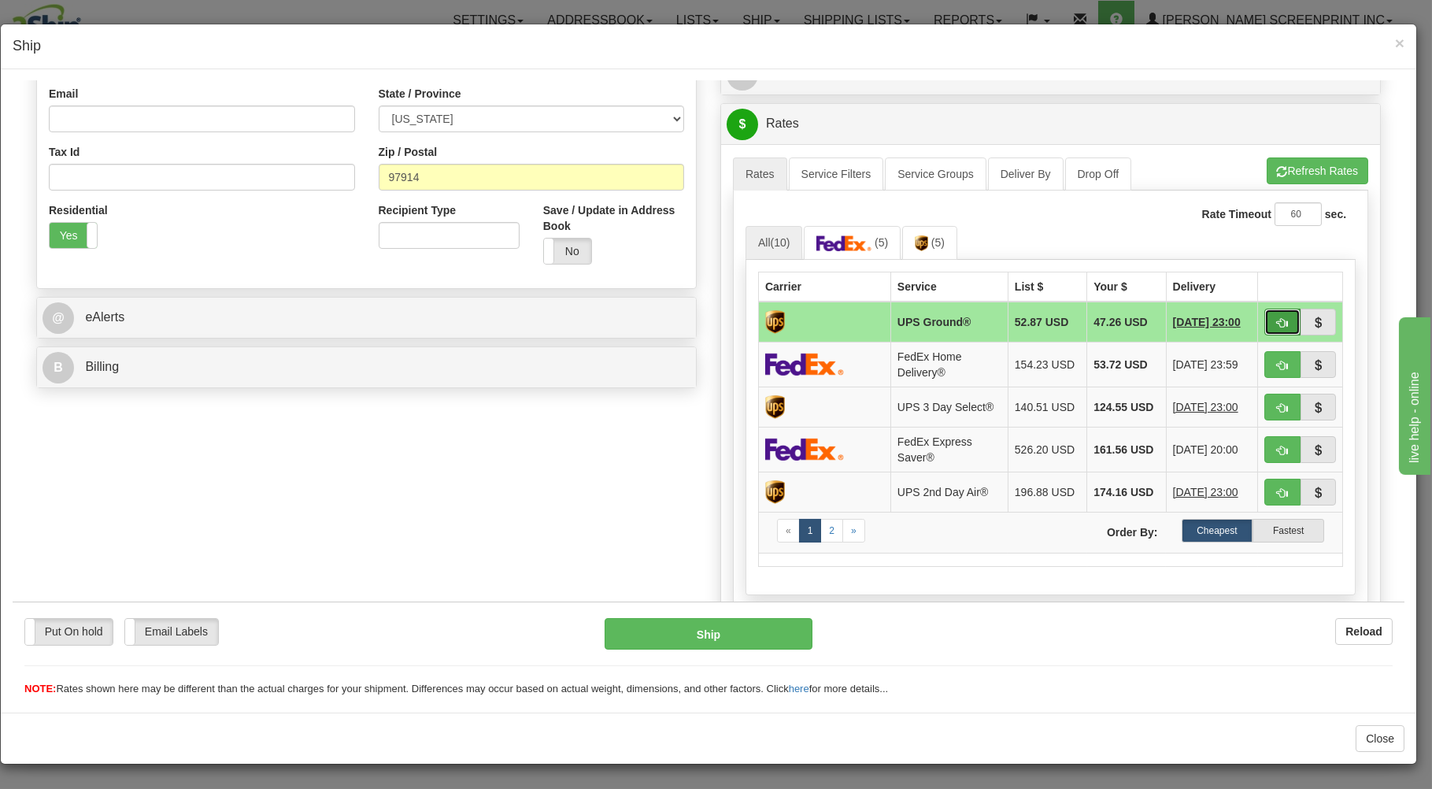
click at [1264, 320] on button "button" at bounding box center [1282, 321] width 36 height 27
type input "03"
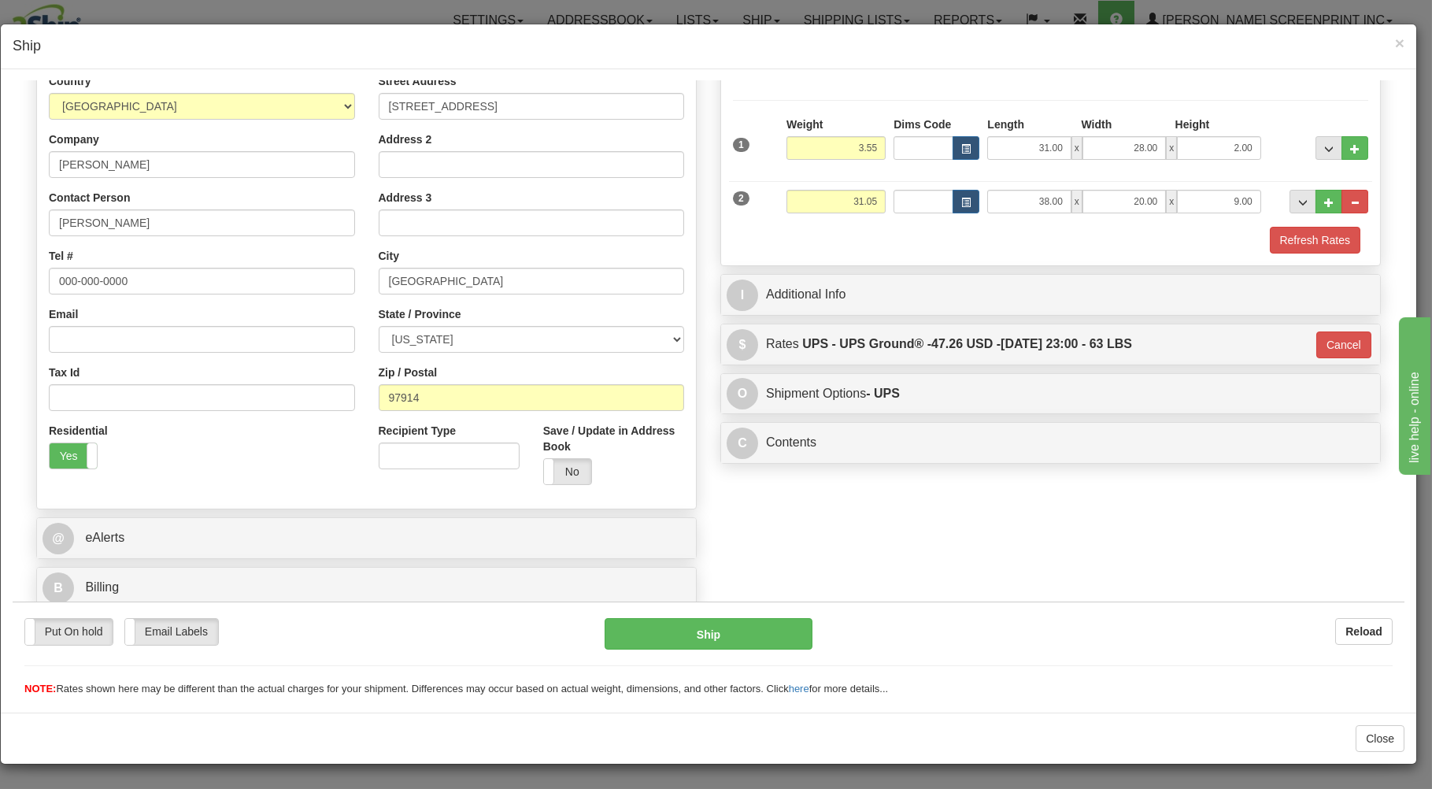
scroll to position [207, 0]
click at [770, 630] on button "Ship" at bounding box center [708, 632] width 209 height 31
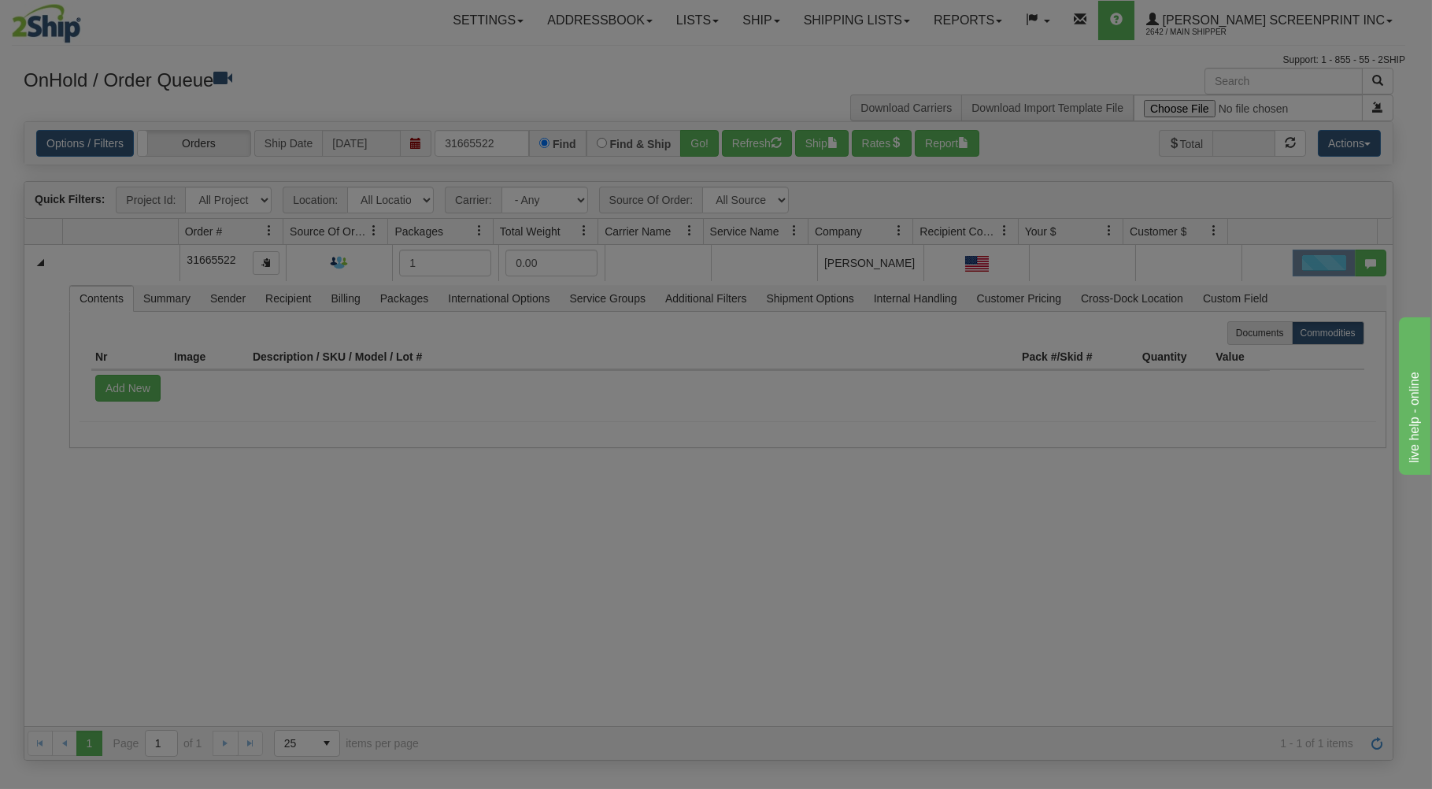
scroll to position [0, 0]
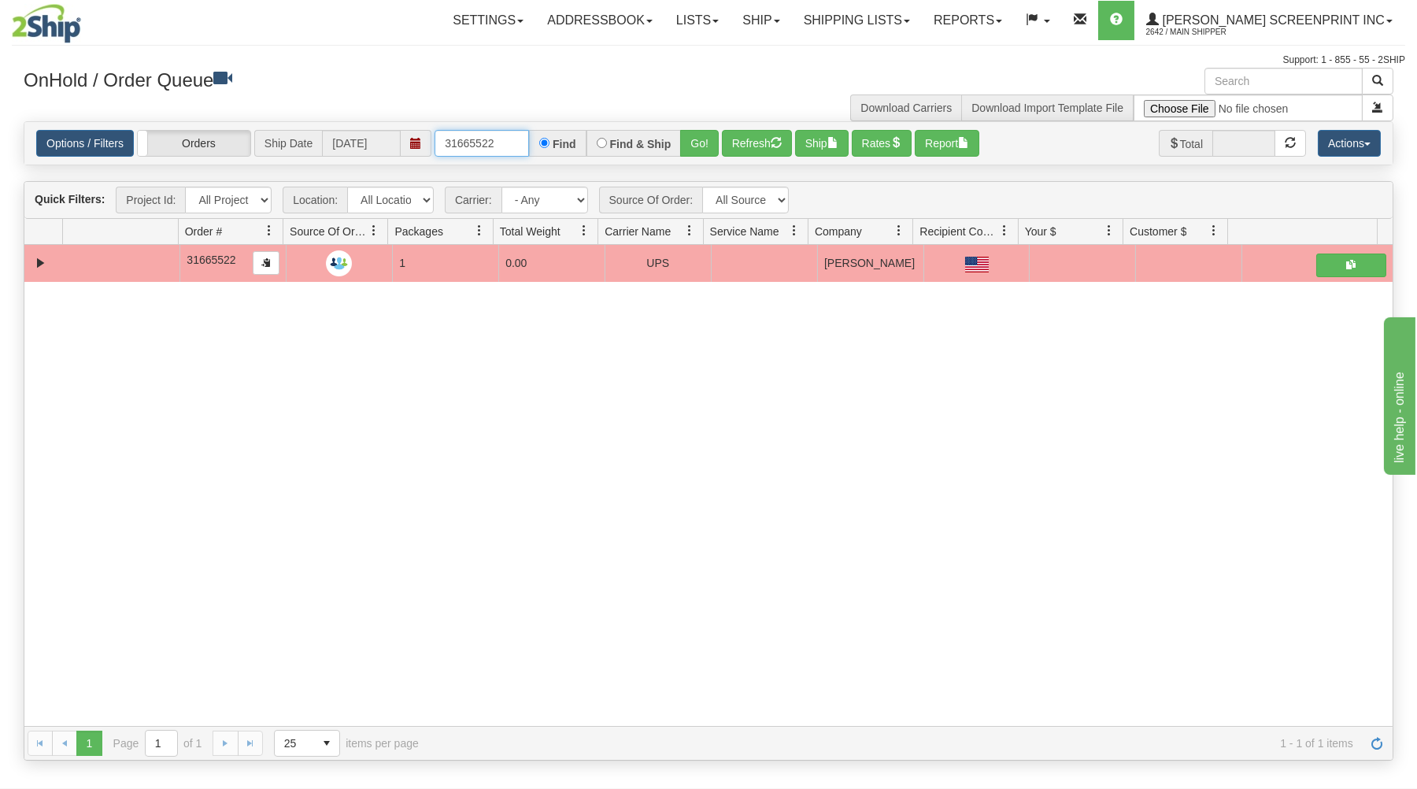
drag, startPoint x: 442, startPoint y: 142, endPoint x: 668, endPoint y: 117, distance: 227.3
click at [668, 117] on div "× Get OnHold Shipments fields - load dt: 326 Get OnHold Shipments fields - tran…" at bounding box center [708, 414] width 1393 height 693
drag, startPoint x: 440, startPoint y: 143, endPoint x: 602, endPoint y: 124, distance: 163.3
click at [597, 133] on div "31665522 Find Find & Ship Go!" at bounding box center [576, 143] width 284 height 27
type input "17254"
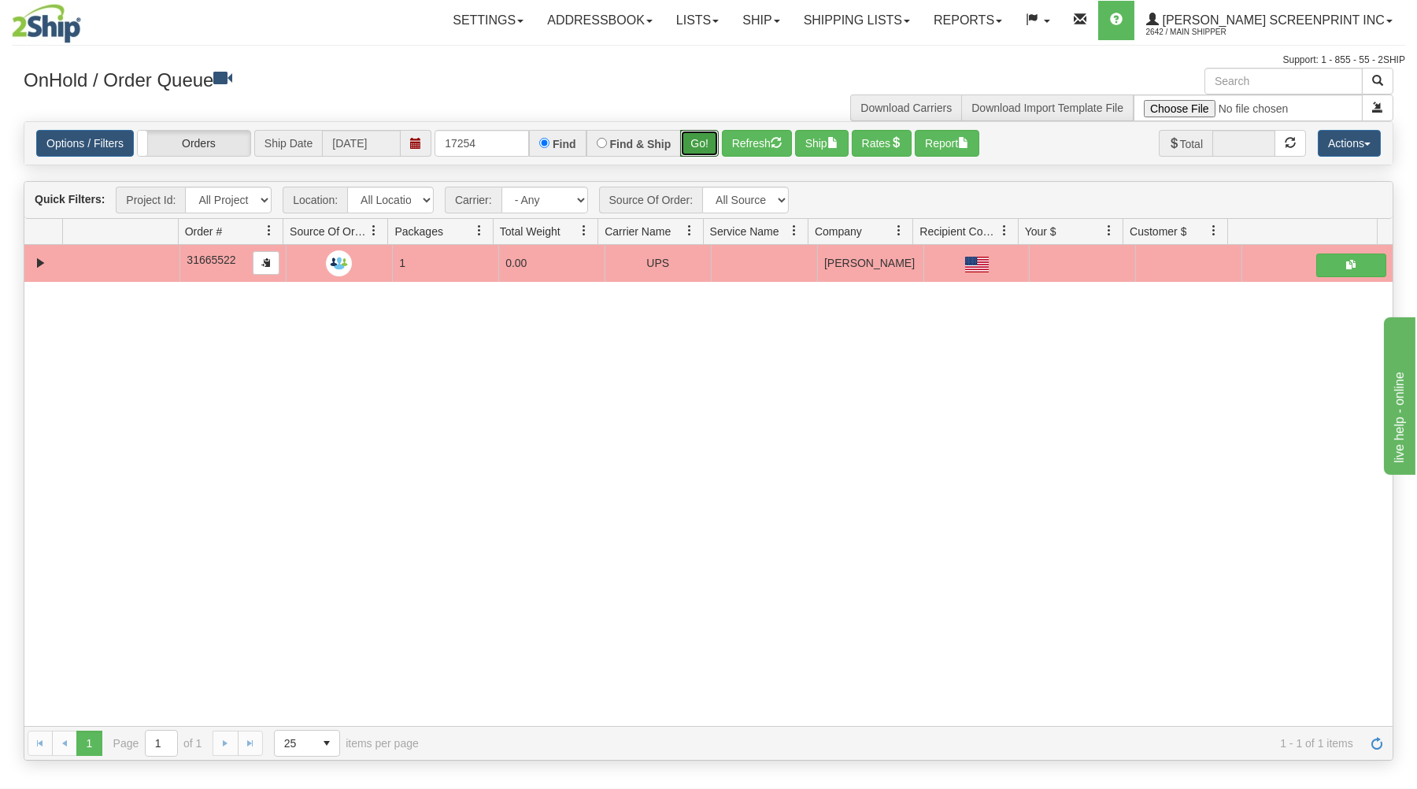
drag, startPoint x: 702, startPoint y: 139, endPoint x: 711, endPoint y: 171, distance: 33.4
click at [703, 139] on button "Go!" at bounding box center [699, 143] width 39 height 27
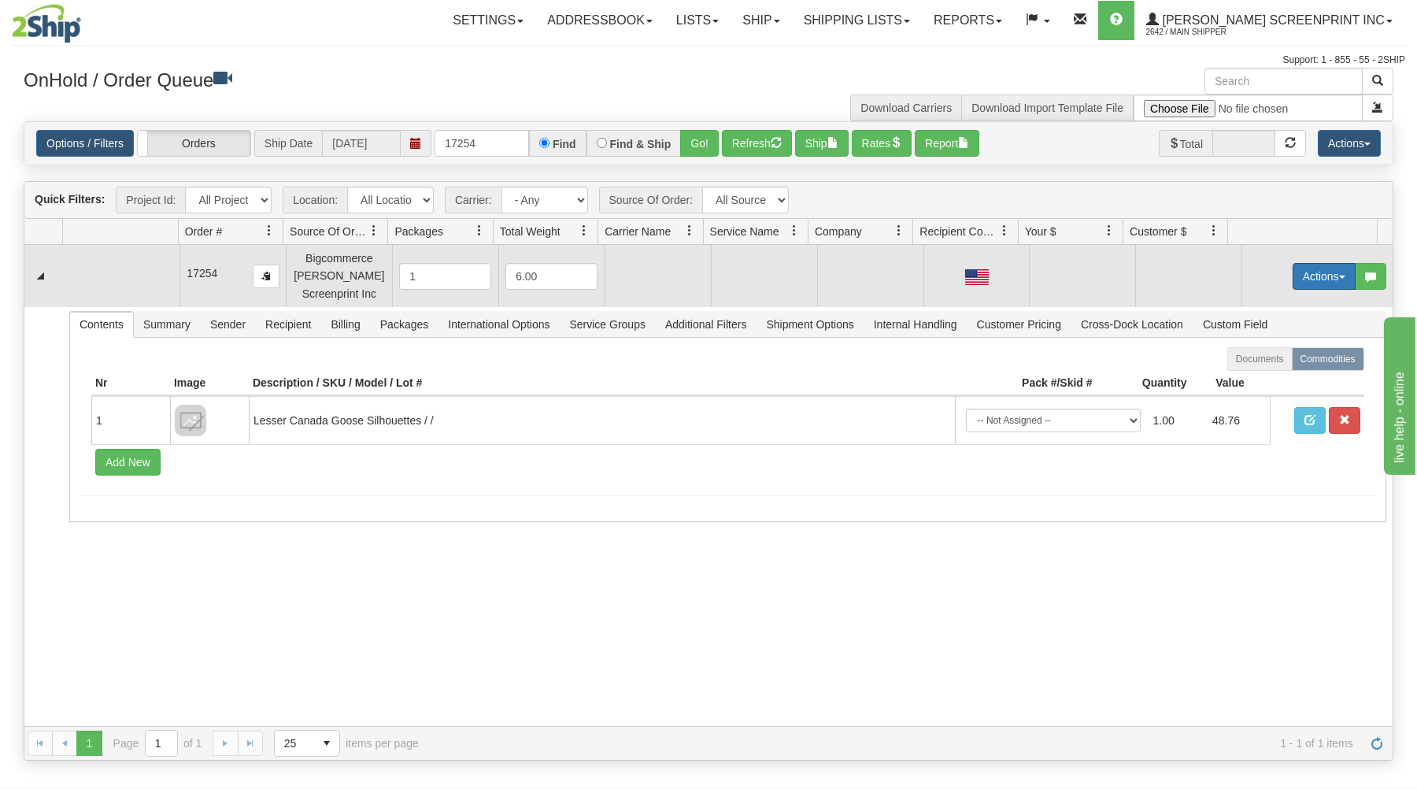
click at [1292, 278] on button "Actions" at bounding box center [1323, 276] width 63 height 27
click at [1261, 302] on span "Open" at bounding box center [1263, 306] width 38 height 13
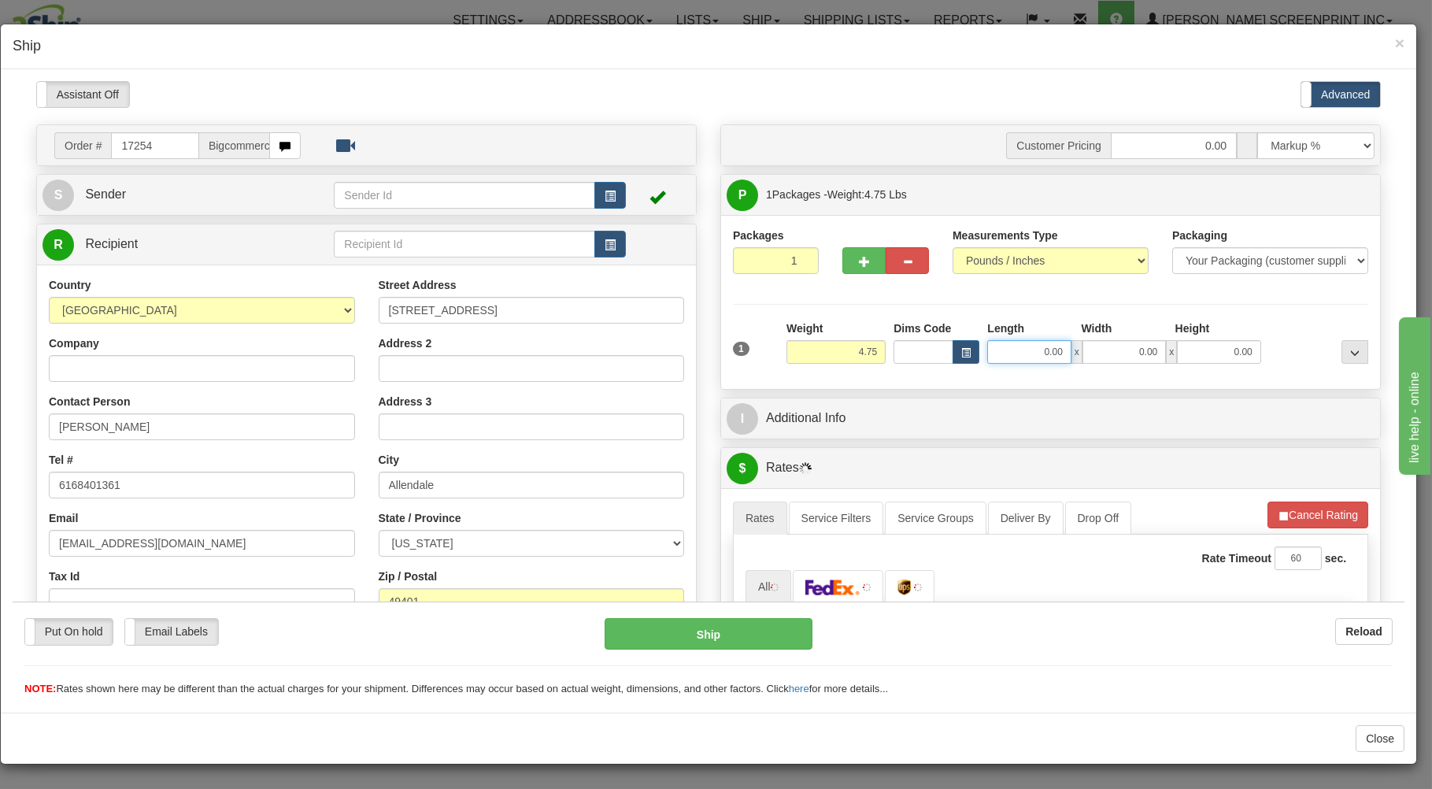
click at [1011, 347] on input "0.00" at bounding box center [1028, 351] width 83 height 24
type input "26.00"
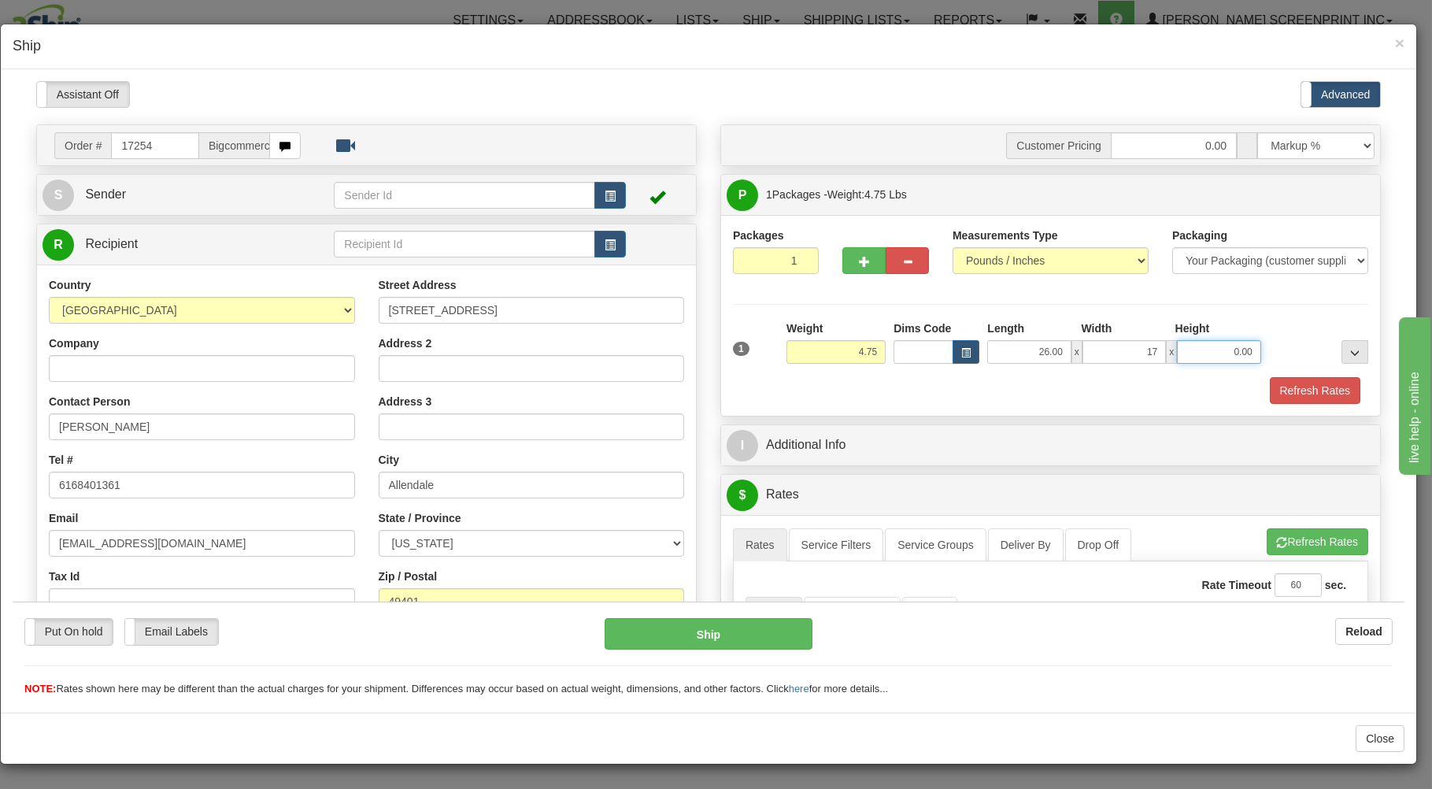
type input "17.00"
type input "4.00"
click at [951, 397] on div "Refresh Rates" at bounding box center [1050, 389] width 643 height 27
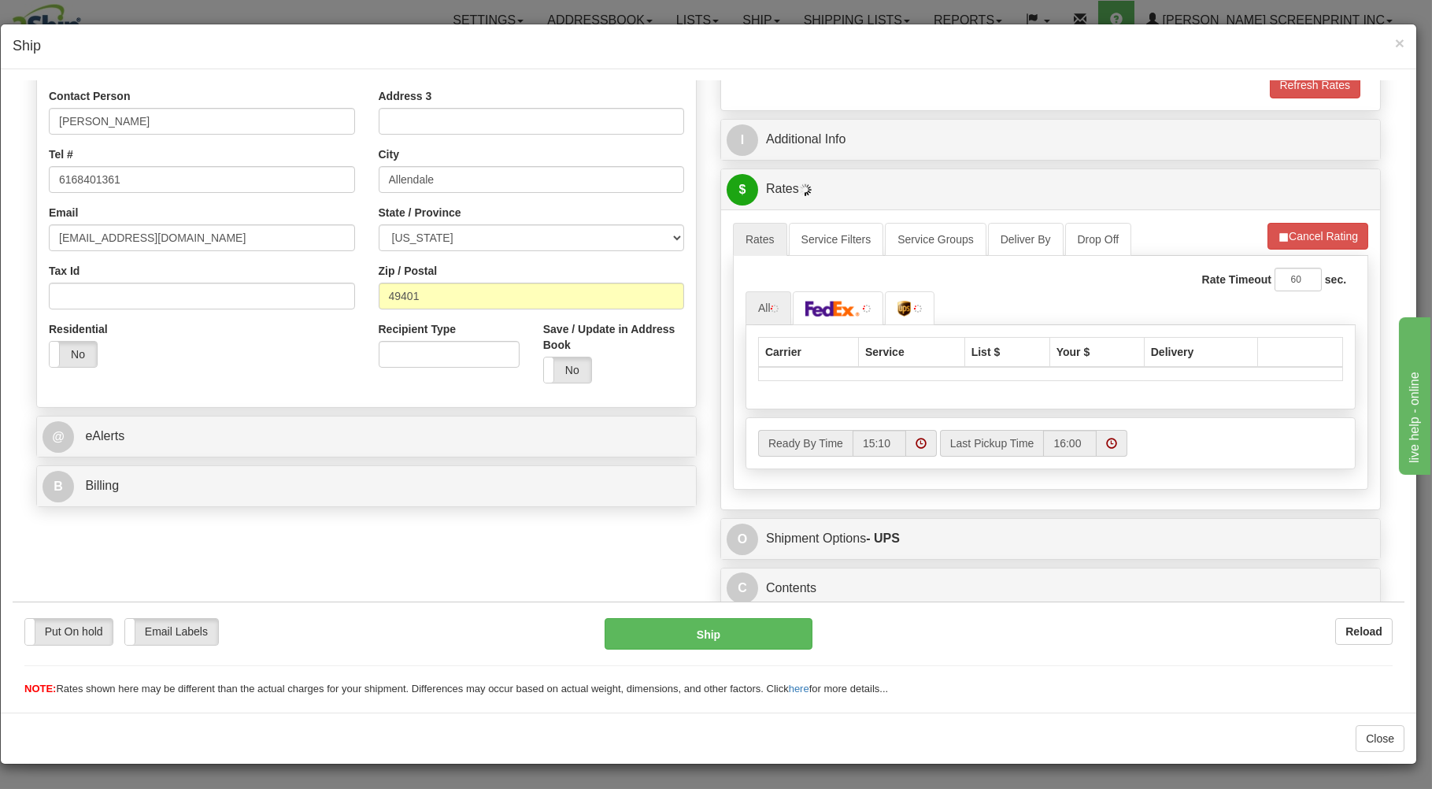
scroll to position [310, 0]
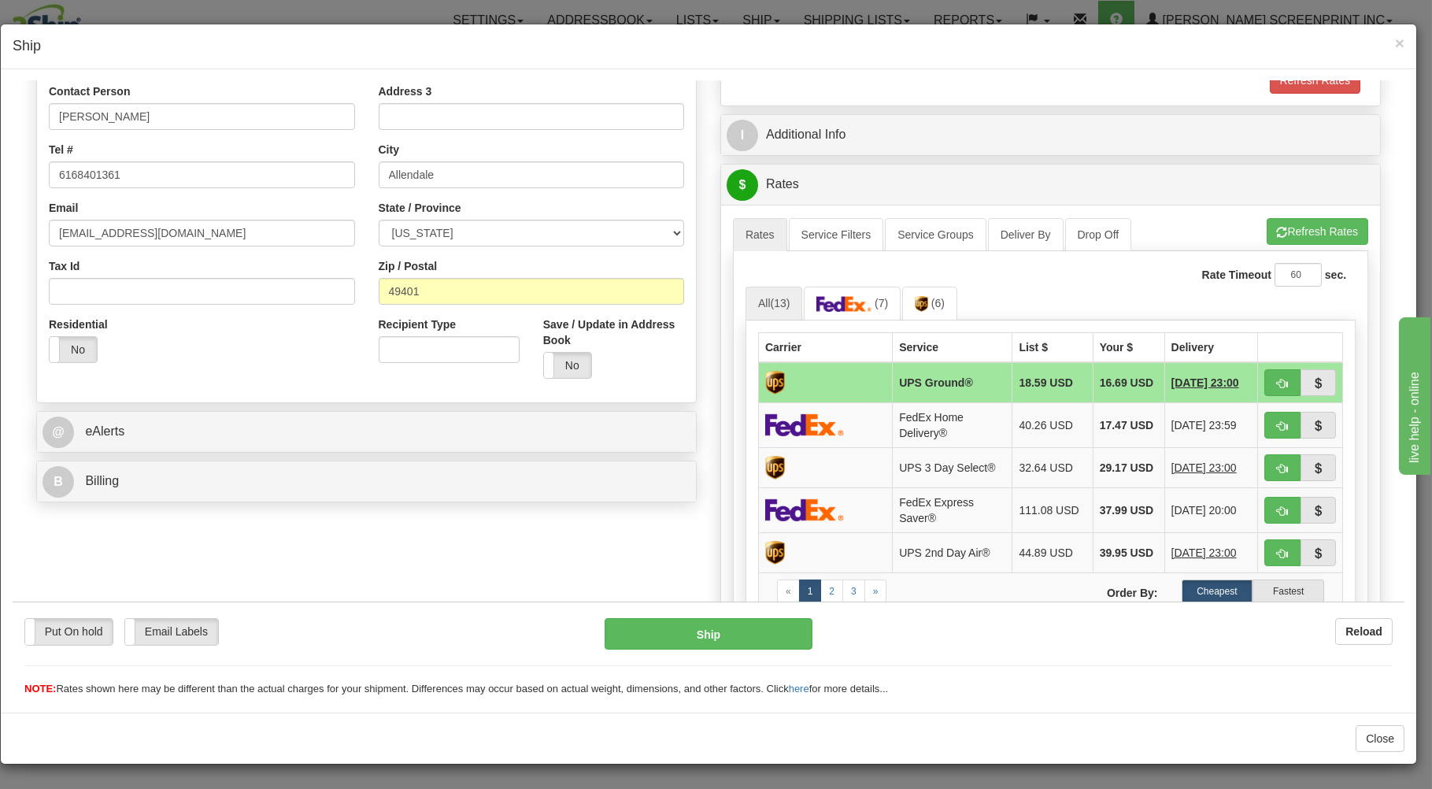
type input "4.75"
click at [1277, 379] on span "button" at bounding box center [1282, 383] width 11 height 10
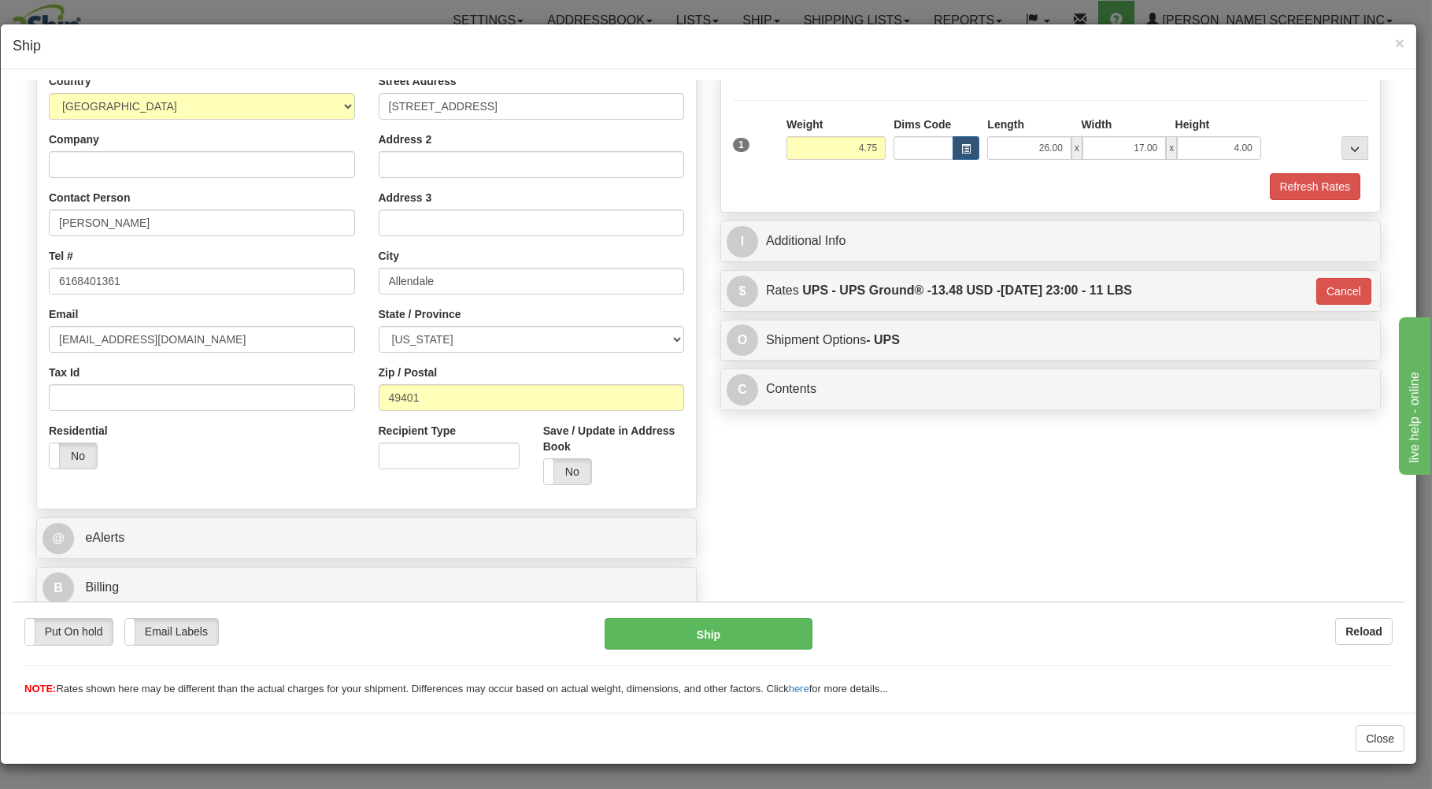
type input "03"
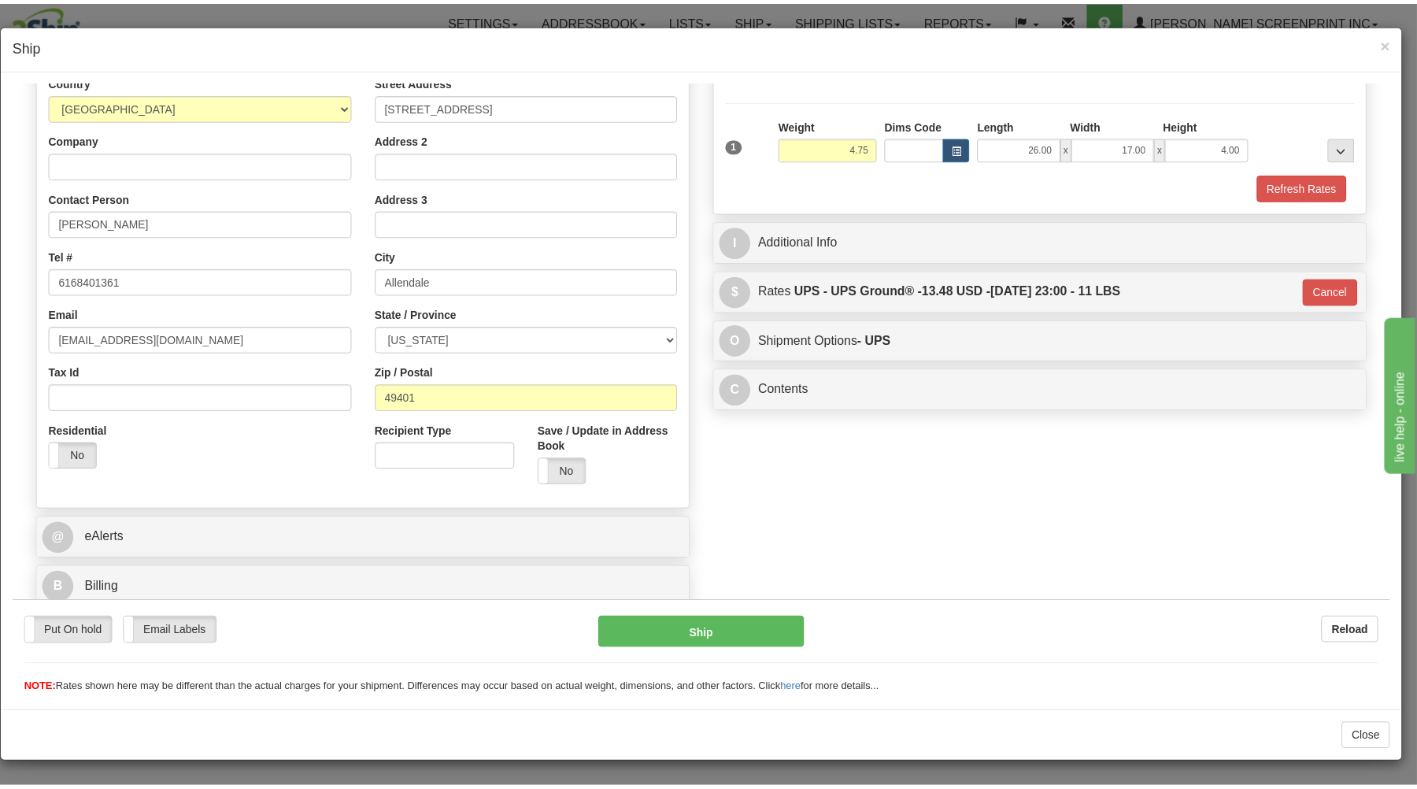
scroll to position [207, 0]
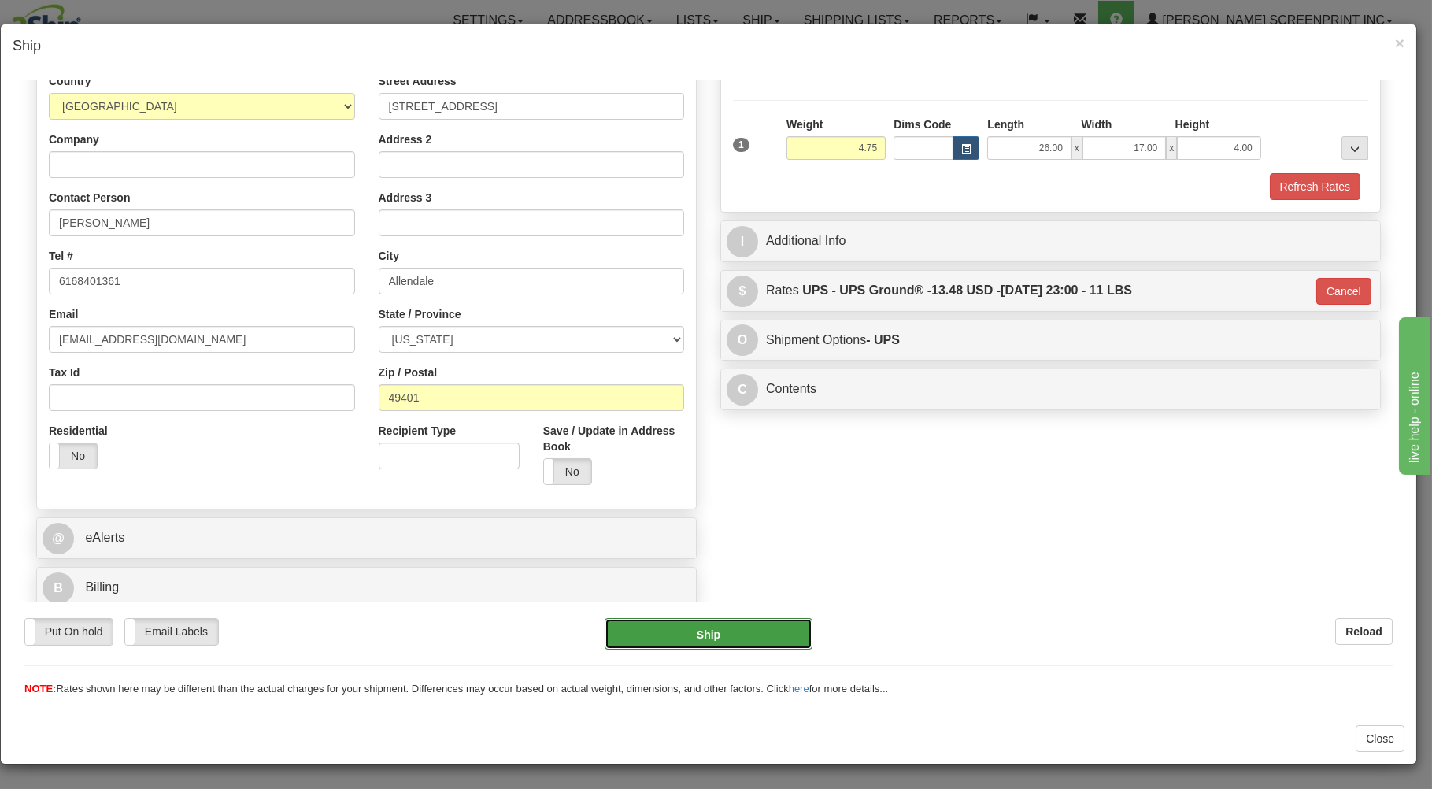
click at [767, 626] on button "Ship" at bounding box center [708, 632] width 209 height 31
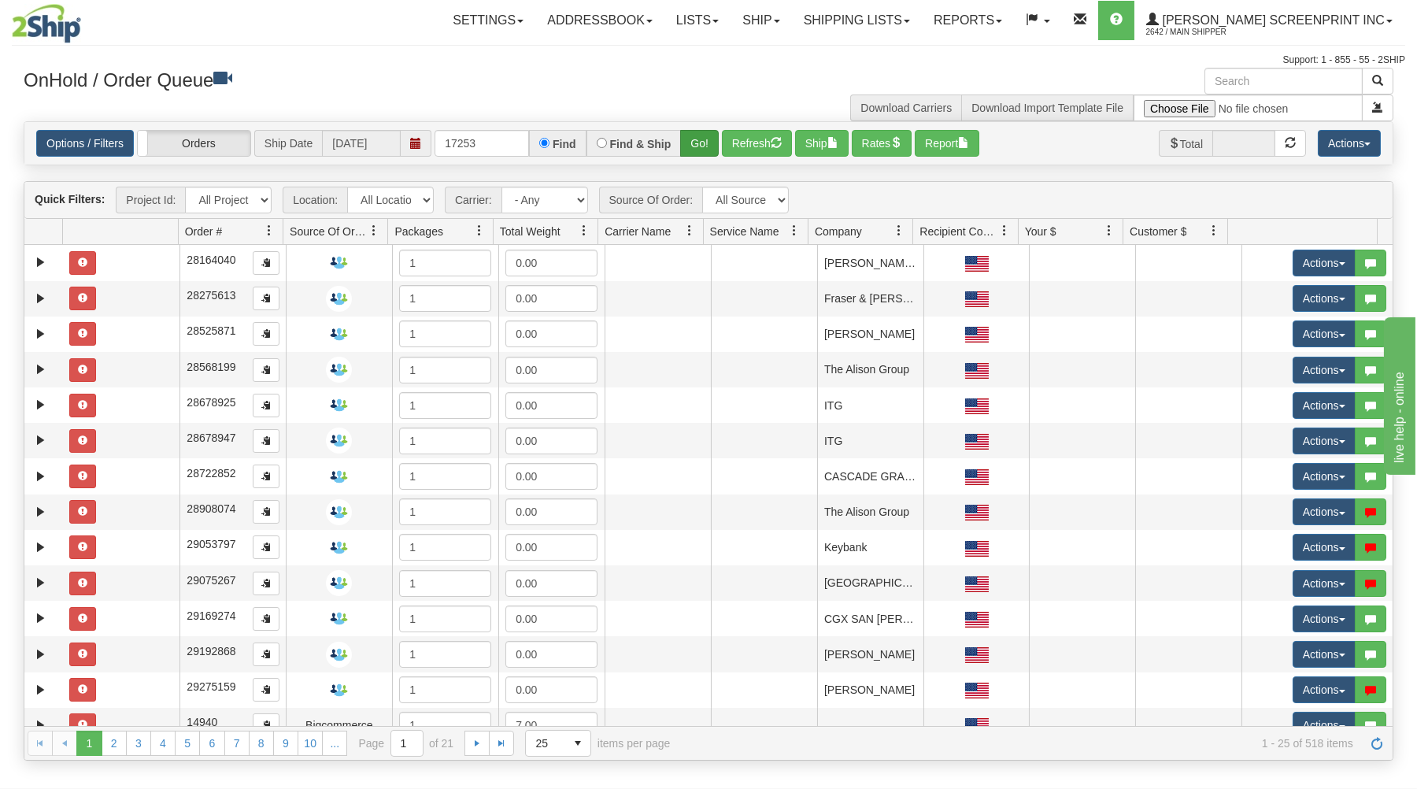
type input "17253"
drag, startPoint x: 694, startPoint y: 137, endPoint x: 692, endPoint y: 129, distance: 8.2
click at [694, 132] on button "Go!" at bounding box center [699, 143] width 39 height 27
click at [870, 22] on link "Shipping lists" at bounding box center [857, 20] width 130 height 39
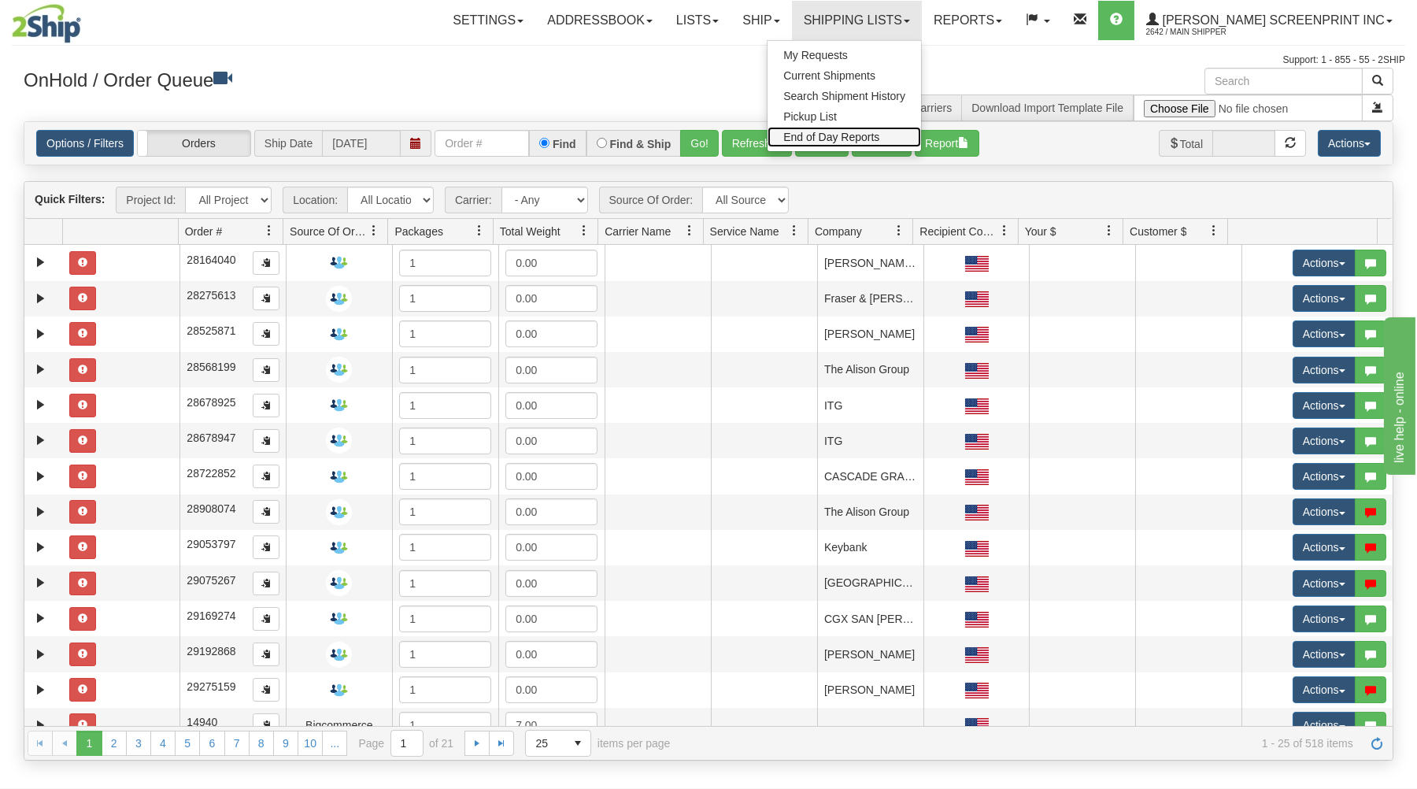
click at [851, 135] on span "End of Day Reports" at bounding box center [831, 137] width 96 height 13
